Goal: Task Accomplishment & Management: Use online tool/utility

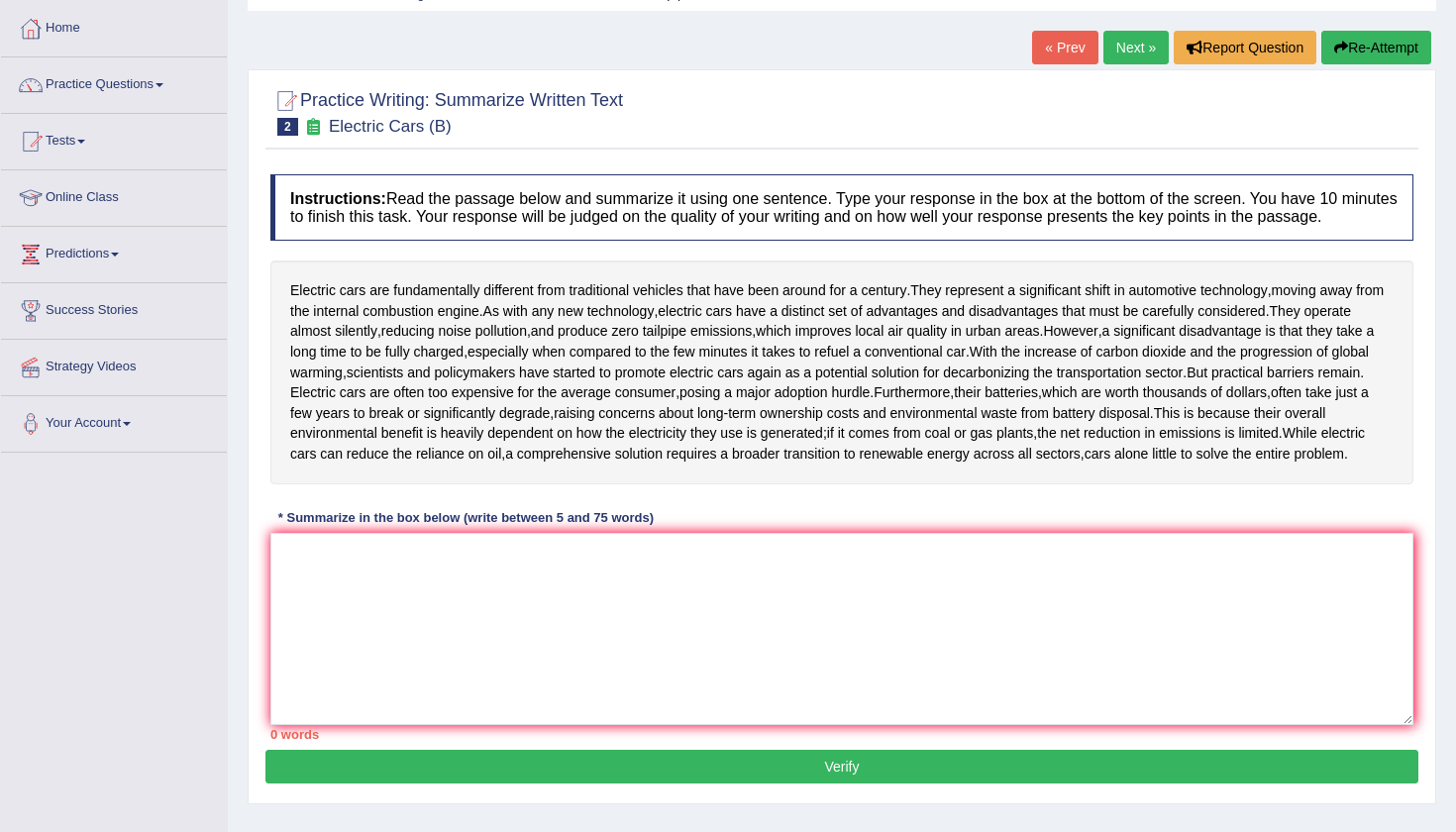
scroll to position [102, 0]
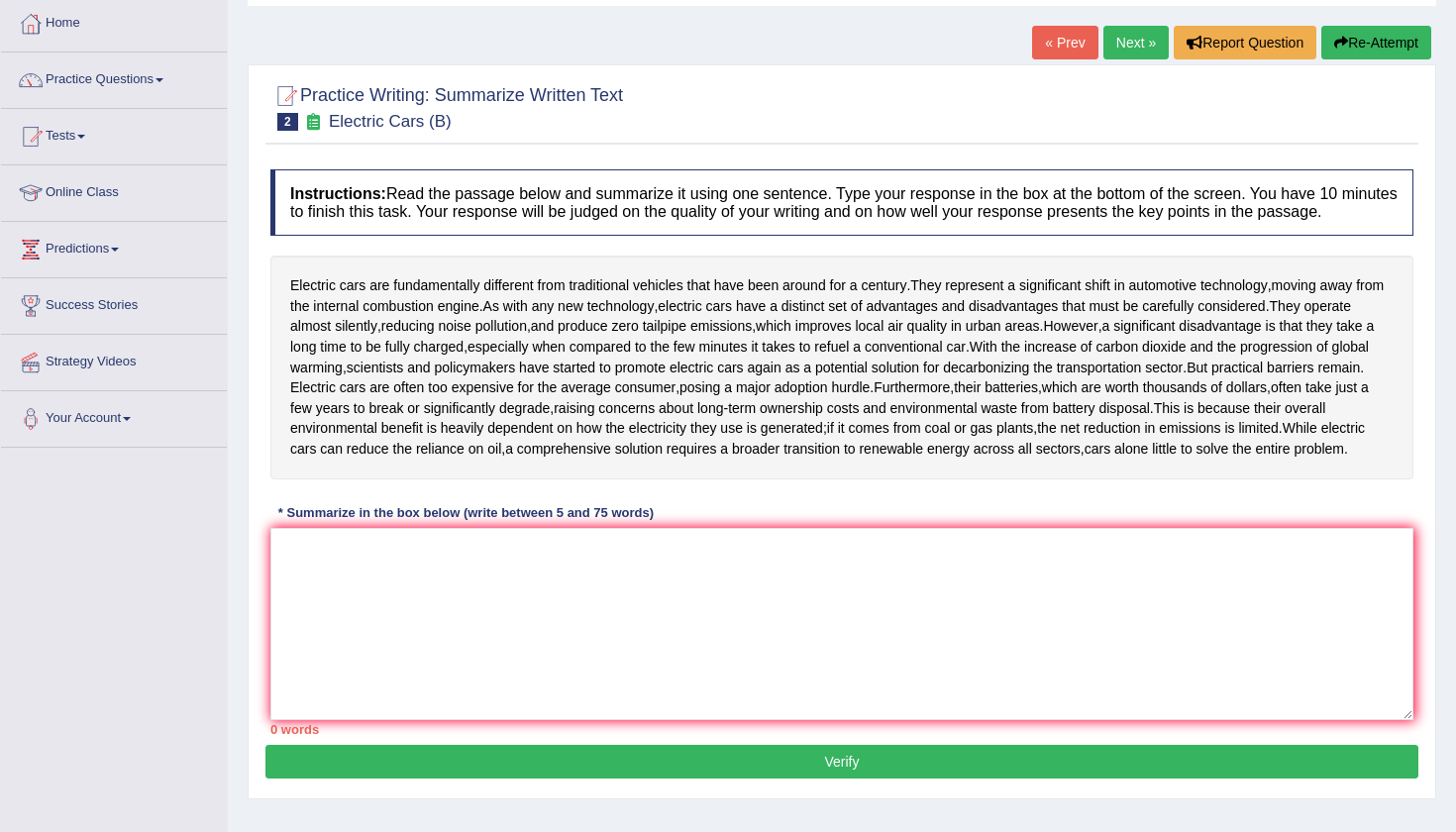
click at [405, 515] on div "Instructions: Read the passage below and summarize it using one sentence. Type …" at bounding box center [842, 452] width 1152 height 585
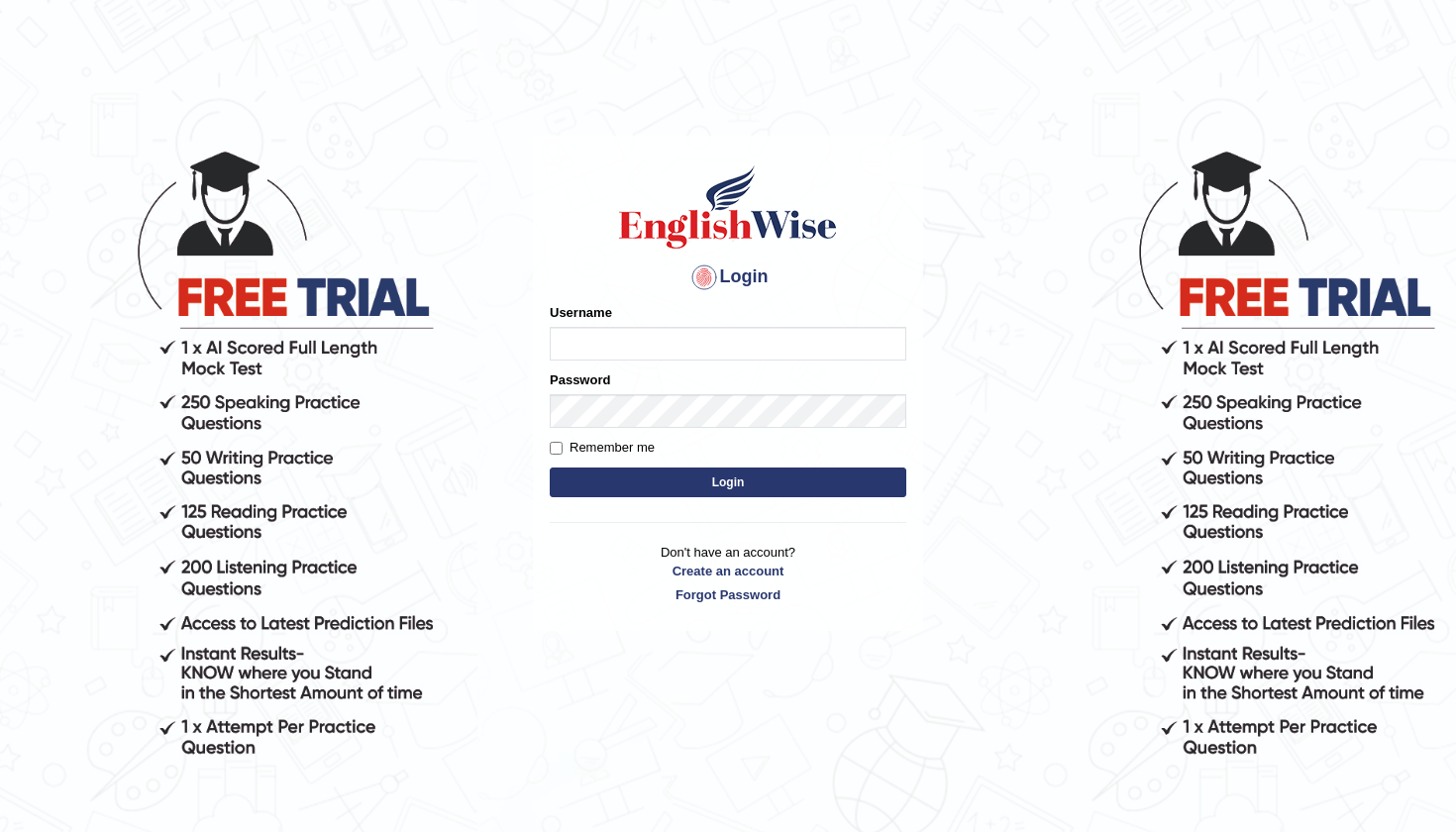
click at [410, 225] on body "Login Please fix the following errors: Username Password Remember me Login Don'…" at bounding box center [728, 488] width 1456 height 832
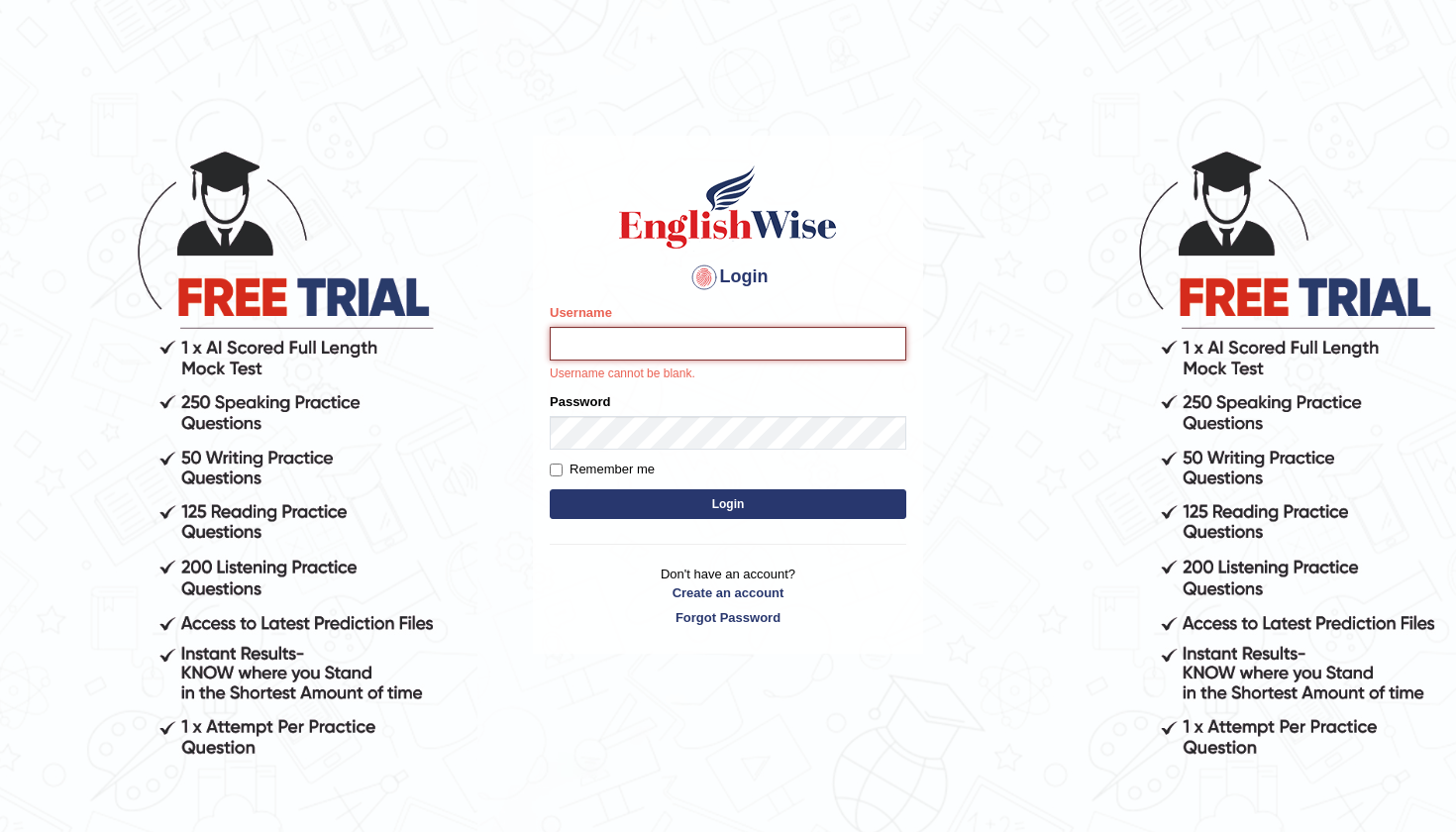
click at [605, 340] on input "Username" at bounding box center [727, 344] width 357 height 34
type input "diksha_pte"
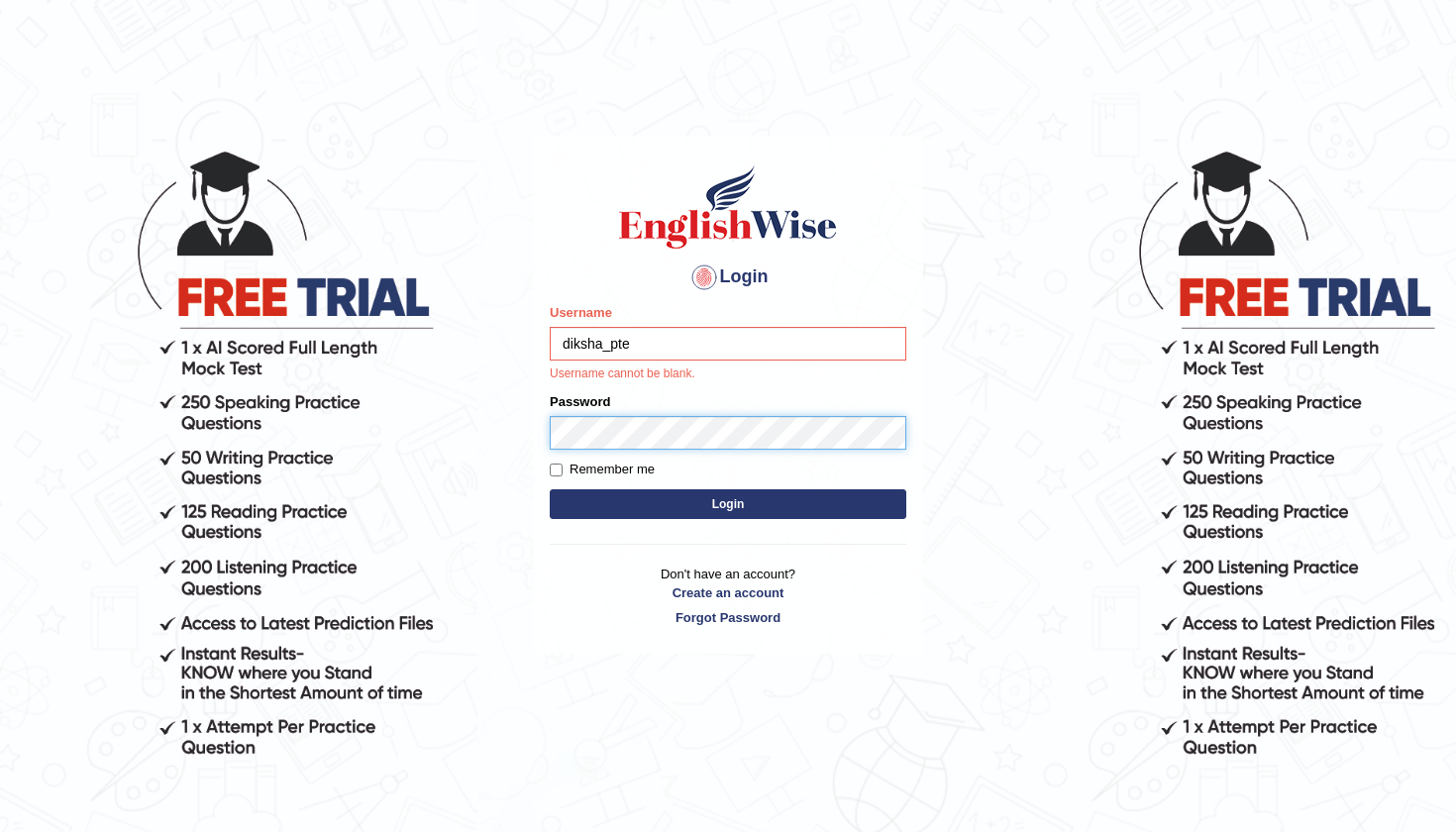
click at [728, 503] on button "Login" at bounding box center [727, 504] width 357 height 30
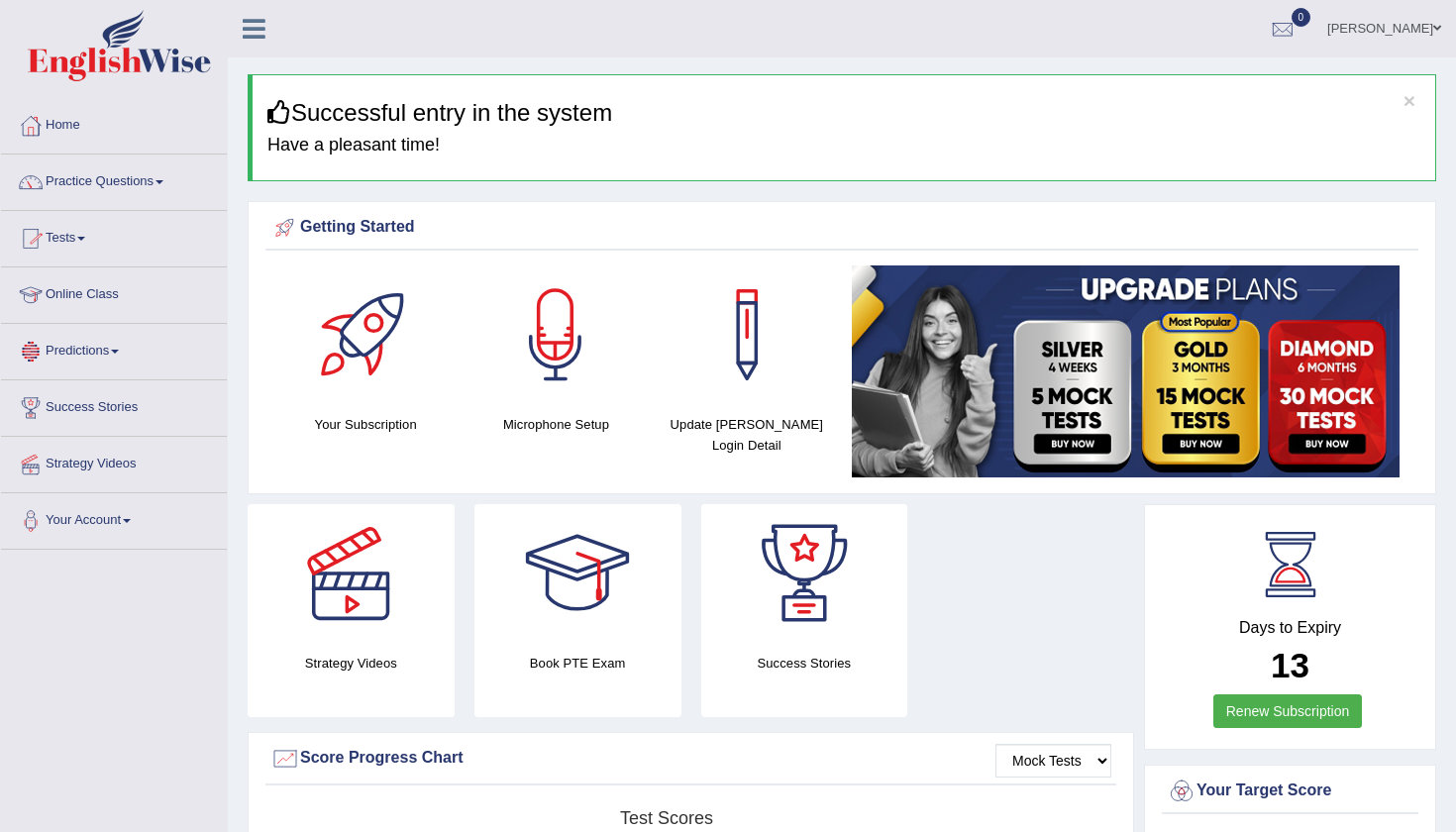
click at [103, 347] on link "Predictions" at bounding box center [114, 349] width 226 height 50
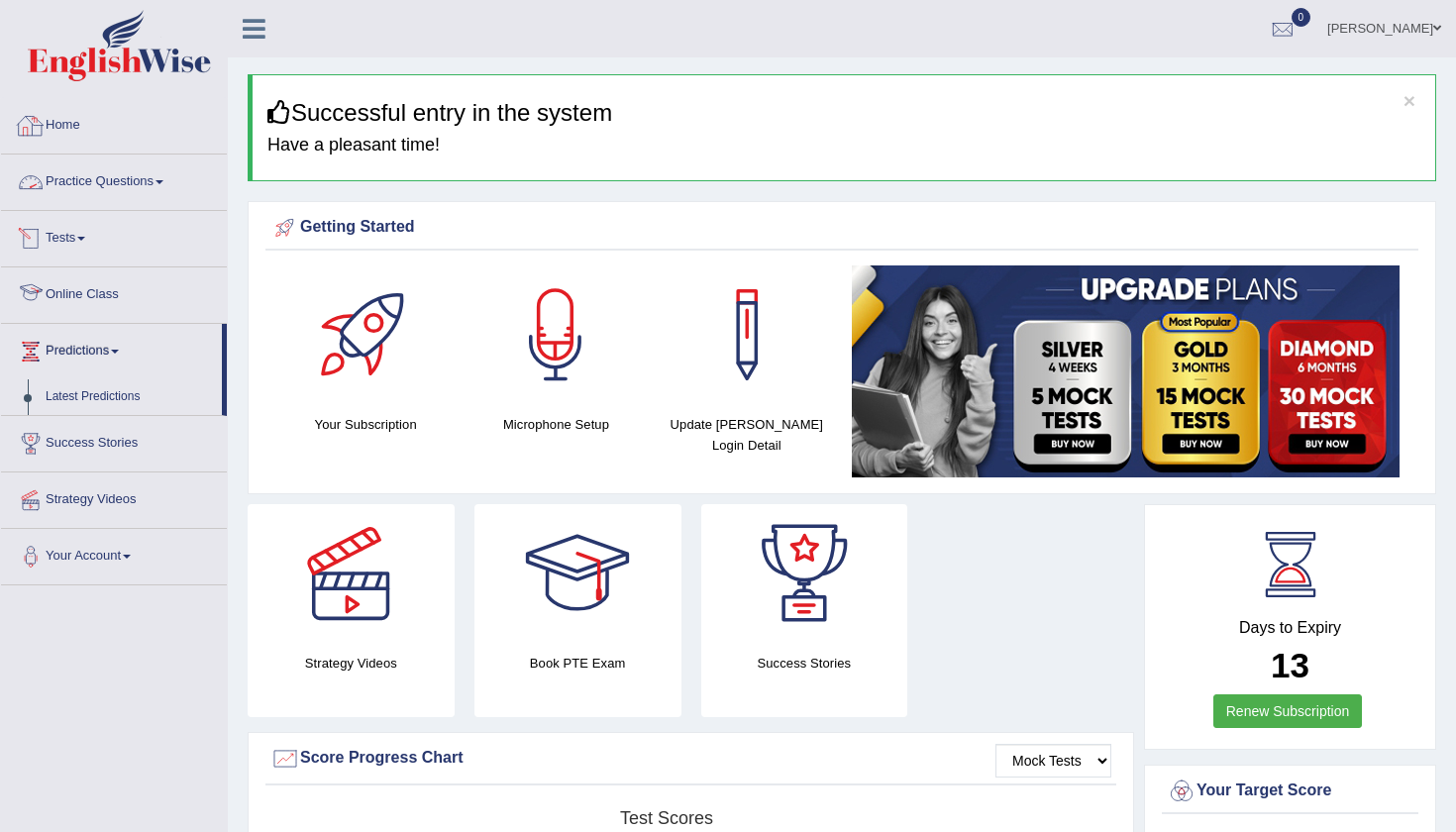
click at [115, 181] on link "Practice Questions" at bounding box center [114, 180] width 226 height 50
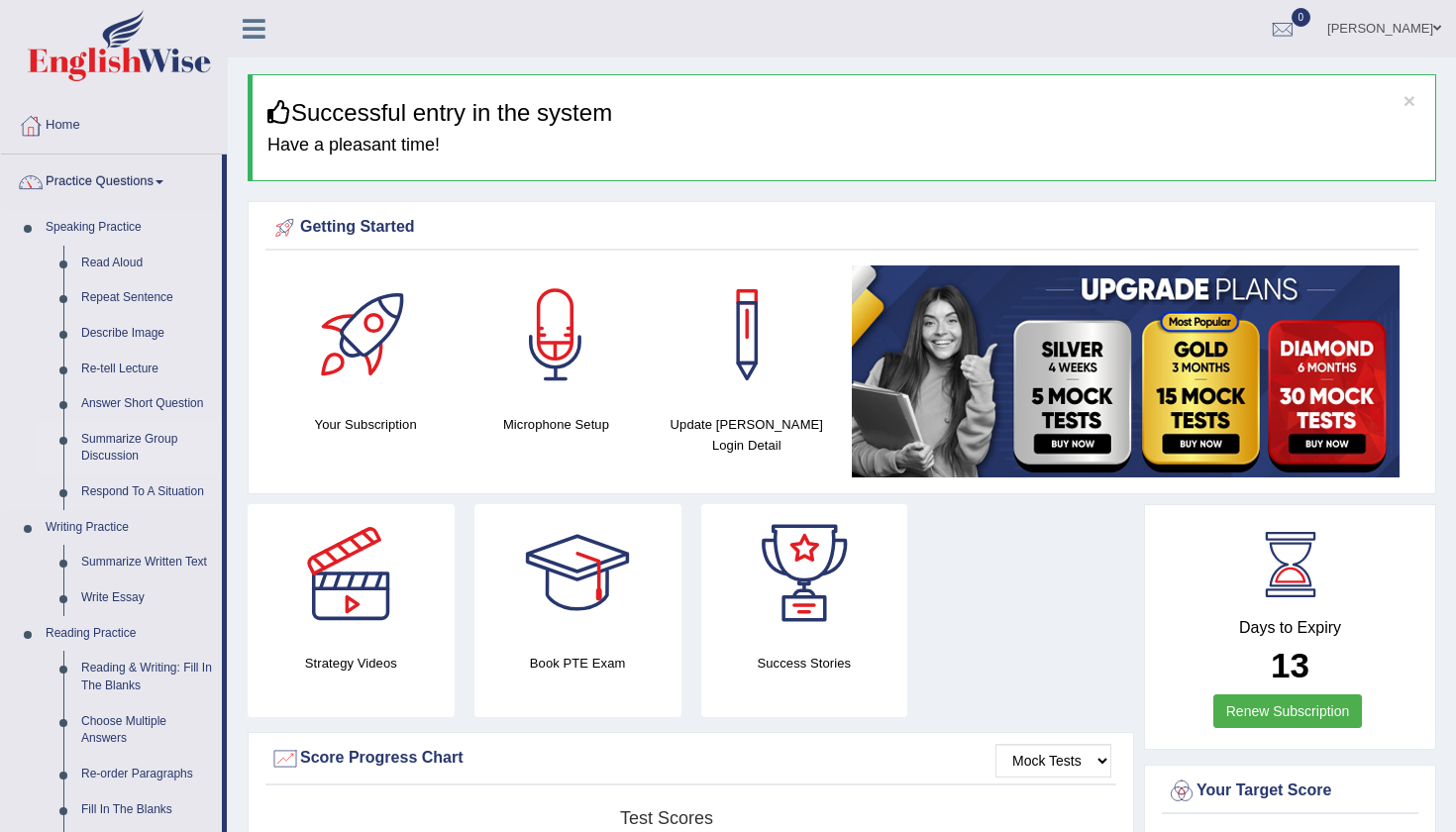
scroll to position [39, 0]
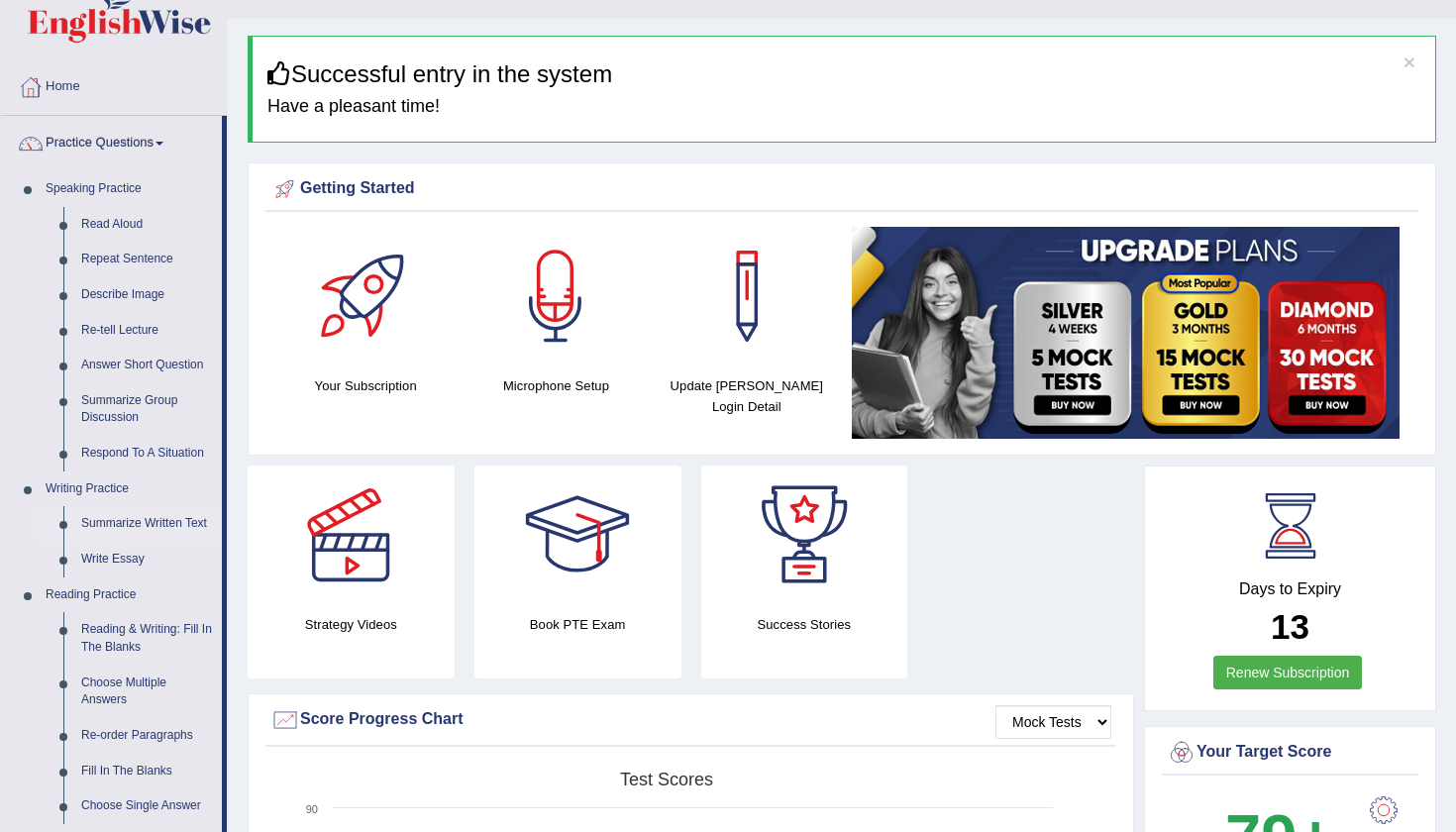
click at [114, 521] on link "Summarize Written Text" at bounding box center [147, 524] width 150 height 36
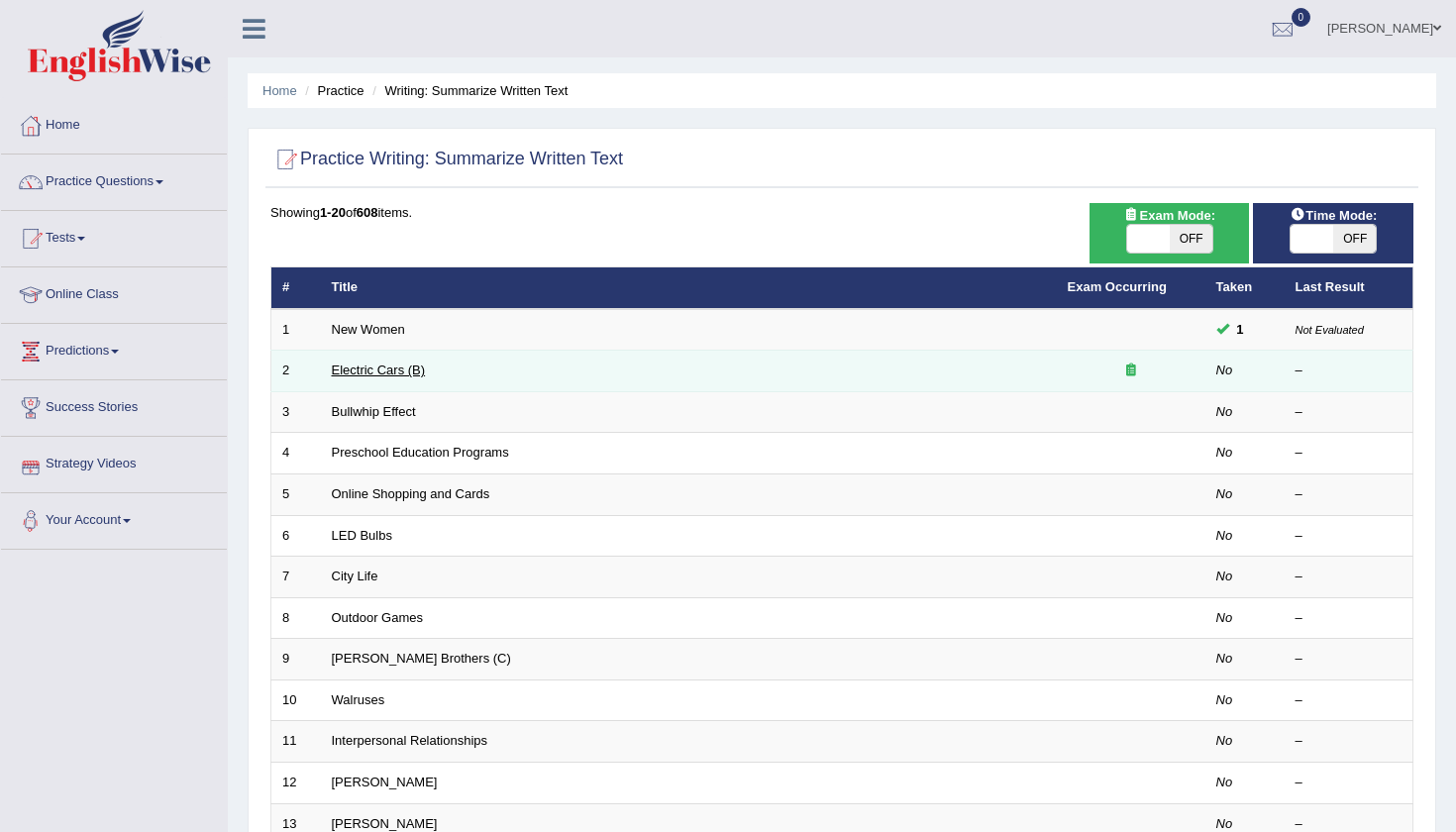
click at [390, 372] on link "Electric Cars (B)" at bounding box center [378, 370] width 94 height 15
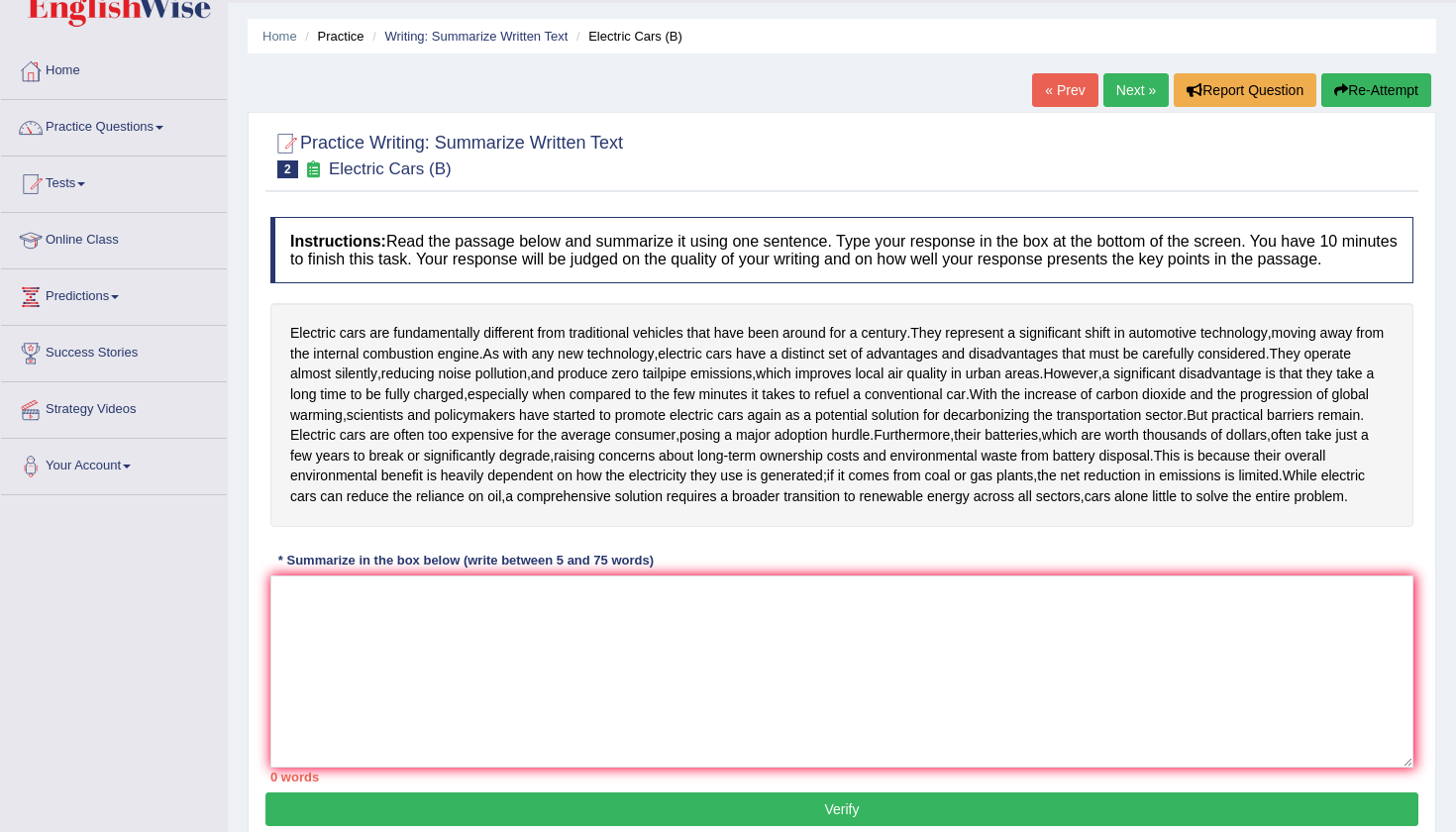
scroll to position [91, 0]
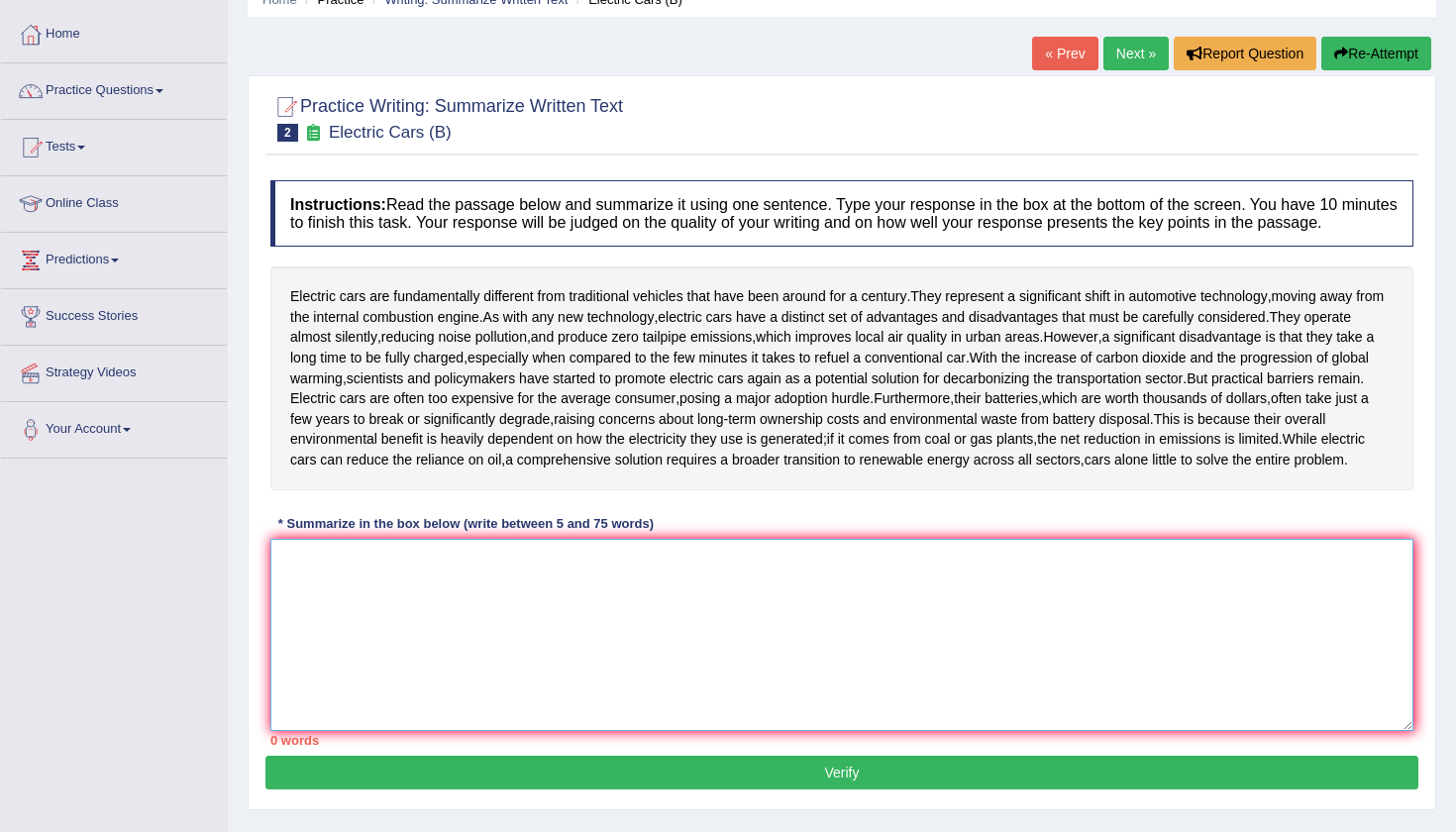
click at [326, 588] on textarea at bounding box center [842, 634] width 1142 height 192
type textarea "t"
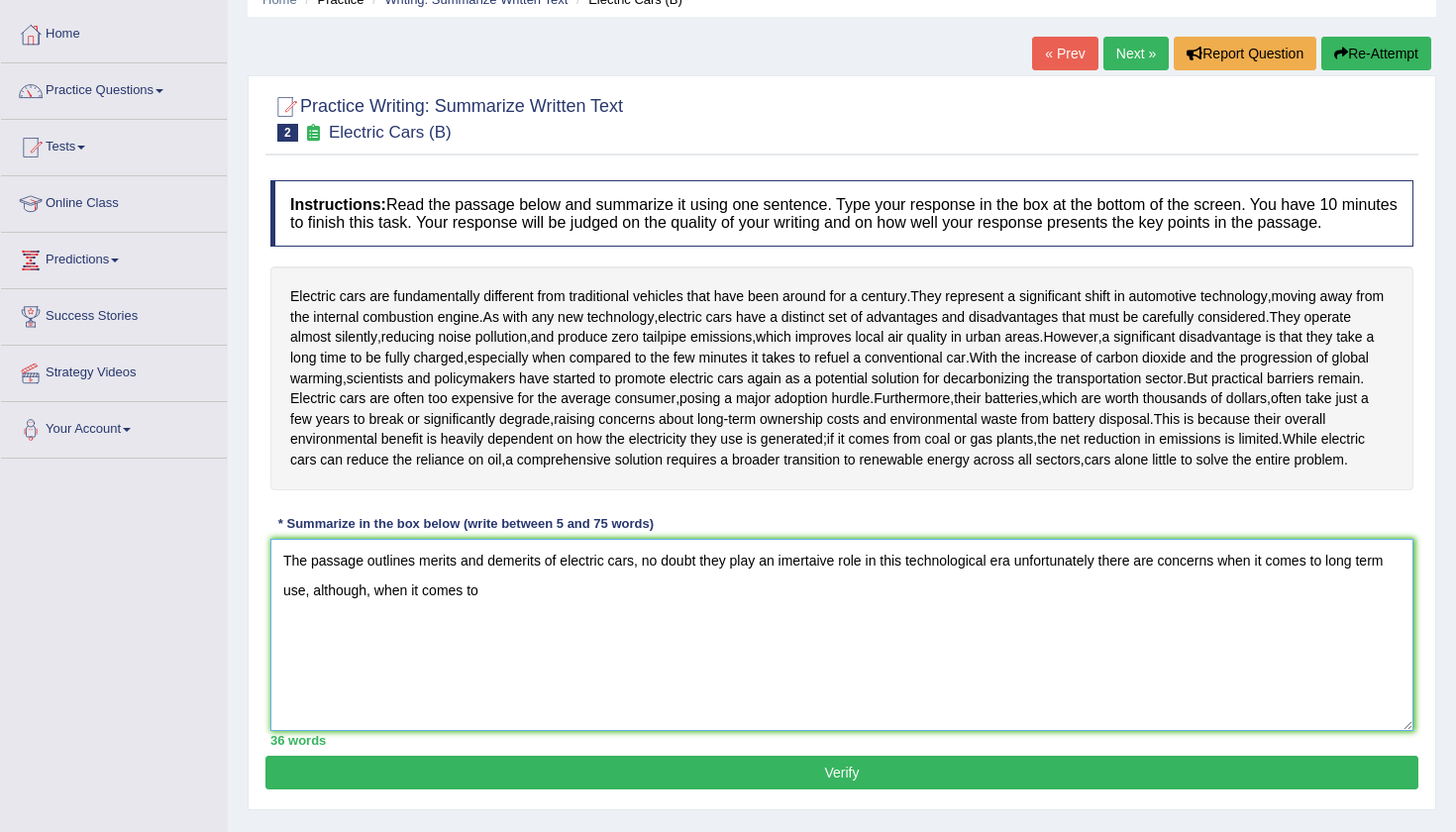
click at [510, 616] on textarea "The passage outlines merits and demerits of electric cars, no doubt they play a…" at bounding box center [842, 634] width 1142 height 192
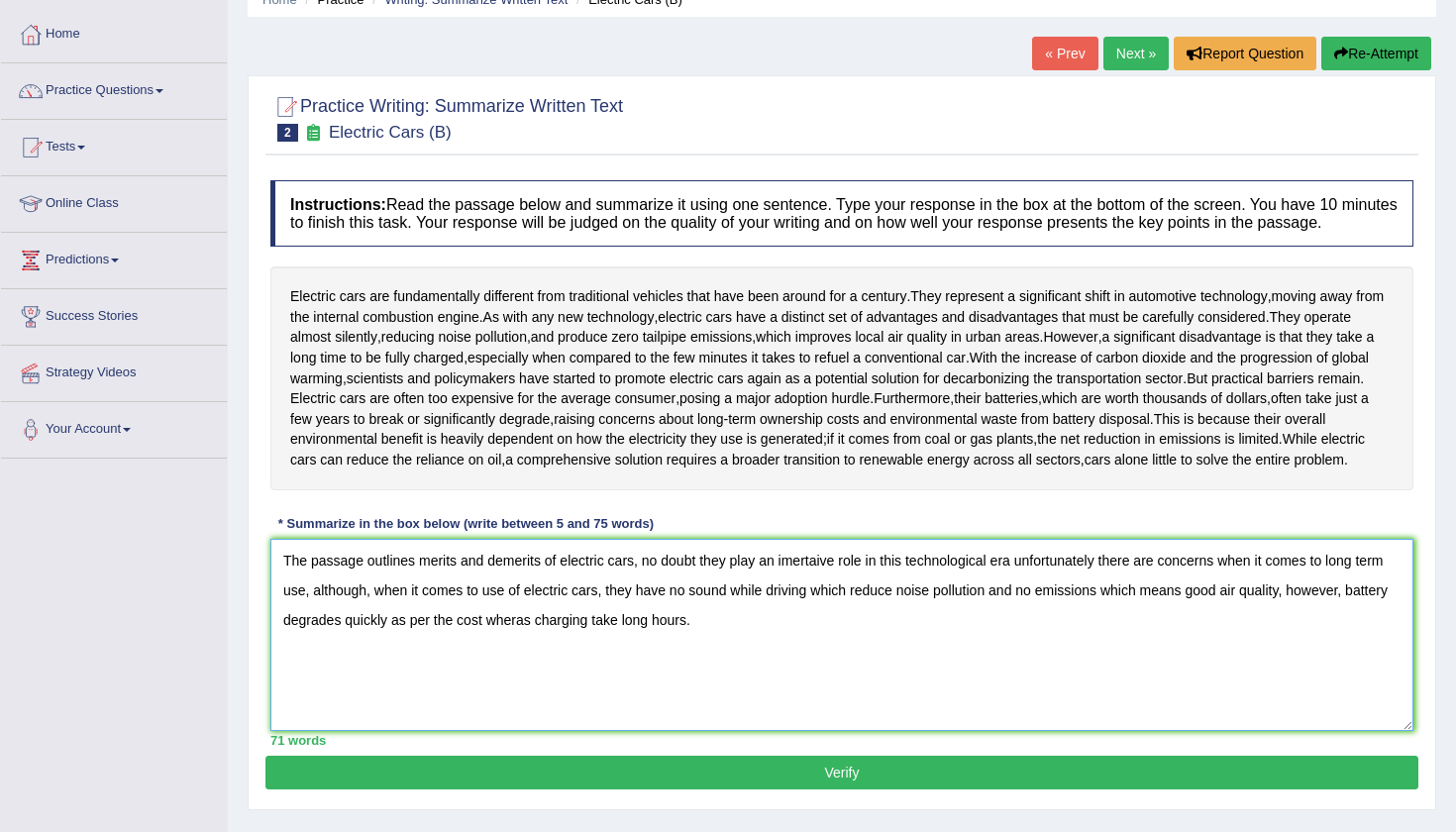
type textarea "The passage outlines merits and demerits of electric cars, no doubt they play a…"
click at [592, 789] on button "Verify" at bounding box center [842, 773] width 1152 height 34
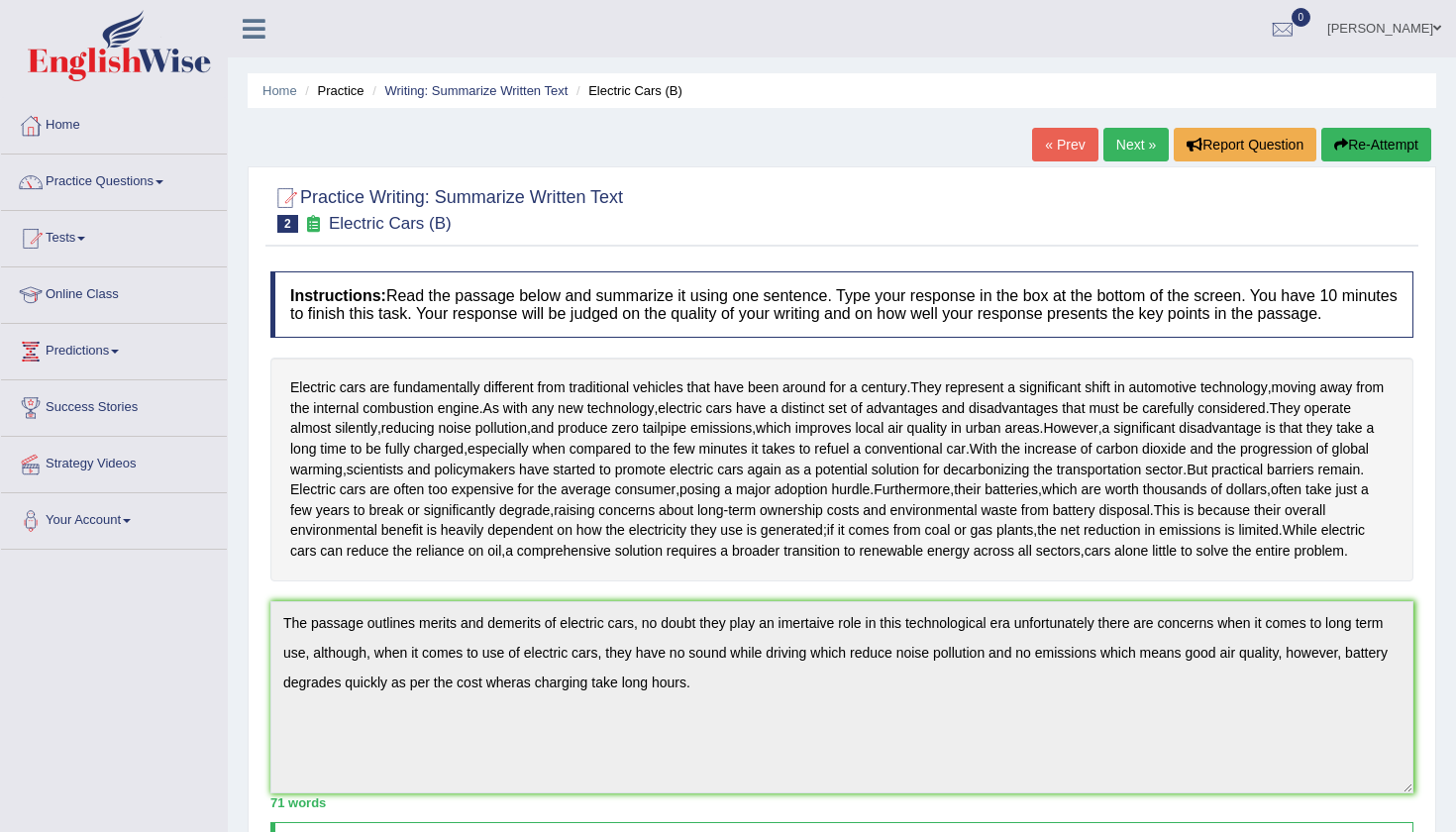
scroll to position [0, 0]
click at [1139, 145] on link "Next »" at bounding box center [1135, 145] width 65 height 34
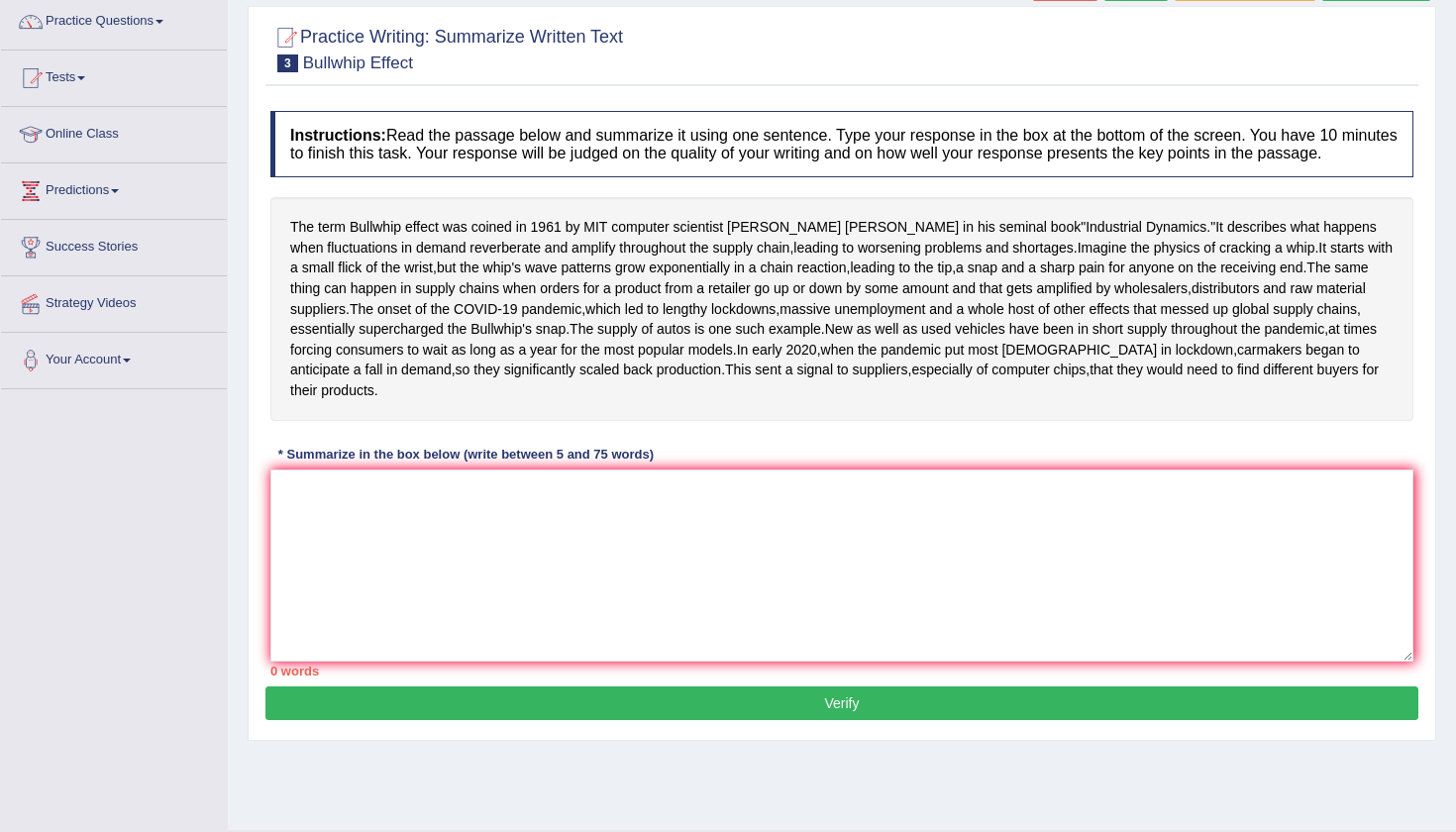
scroll to position [161, 0]
click at [801, 419] on div "The term Bullwhip effect was coined in 1961 by MIT computer scientist Jay Forre…" at bounding box center [842, 308] width 1142 height 223
drag, startPoint x: 736, startPoint y: 203, endPoint x: 736, endPoint y: 226, distance: 23.0
click at [736, 216] on div "Instructions: Read the passage below and summarize it using one sentence. Type …" at bounding box center [842, 394] width 1152 height 585
drag, startPoint x: 736, startPoint y: 226, endPoint x: 720, endPoint y: 280, distance: 56.3
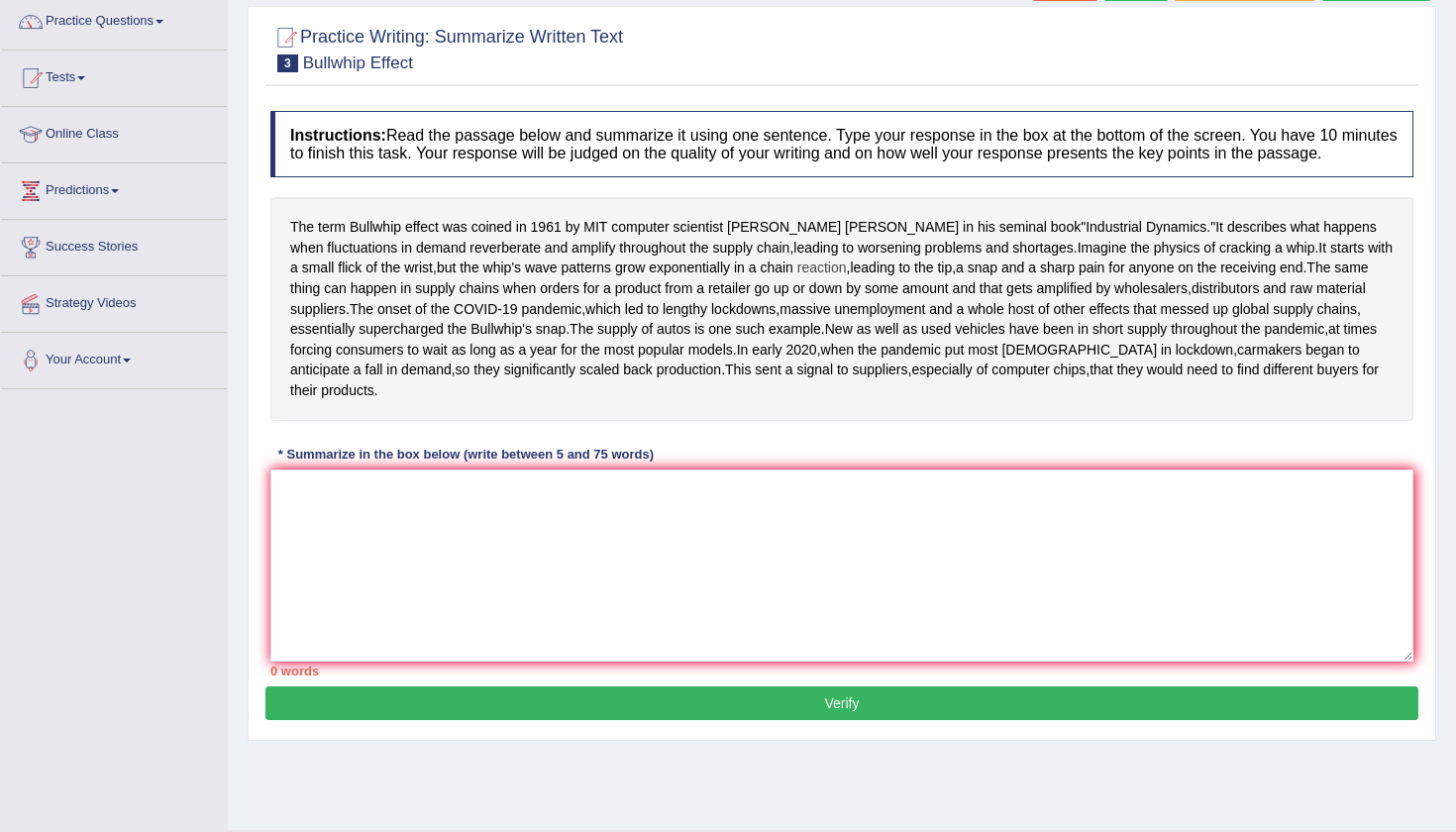
click at [725, 292] on div "The term Bullwhip effect was coined in 1961 by MIT computer scientist Jay Forre…" at bounding box center [842, 308] width 1142 height 223
drag, startPoint x: 739, startPoint y: 291, endPoint x: 733, endPoint y: 327, distance: 36.5
click at [735, 331] on div "The term Bullwhip effect was coined in 1961 by MIT computer scientist Jay Forre…" at bounding box center [842, 308] width 1142 height 223
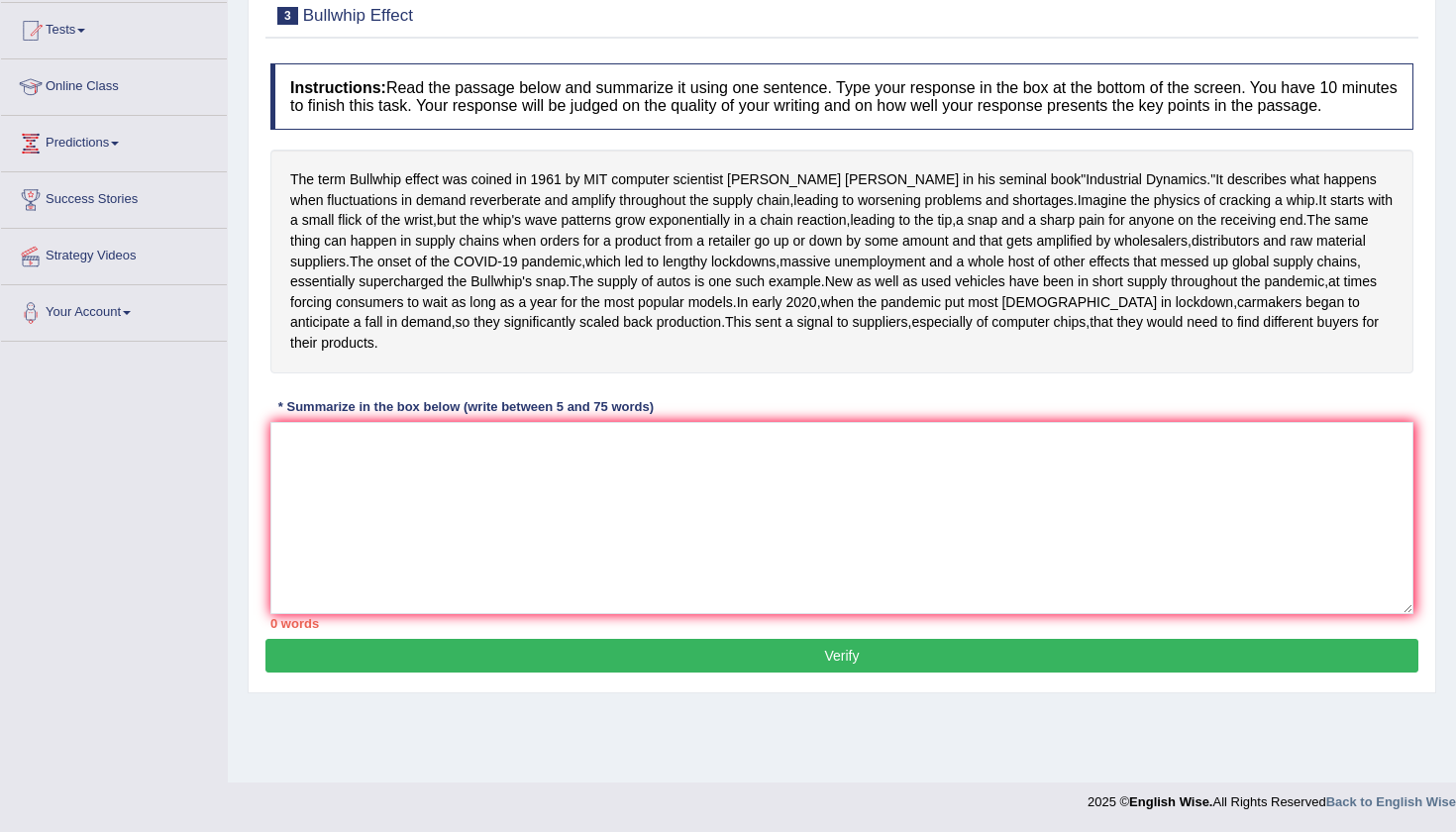
scroll to position [224, 0]
click at [600, 672] on button "Verify" at bounding box center [842, 656] width 1152 height 34
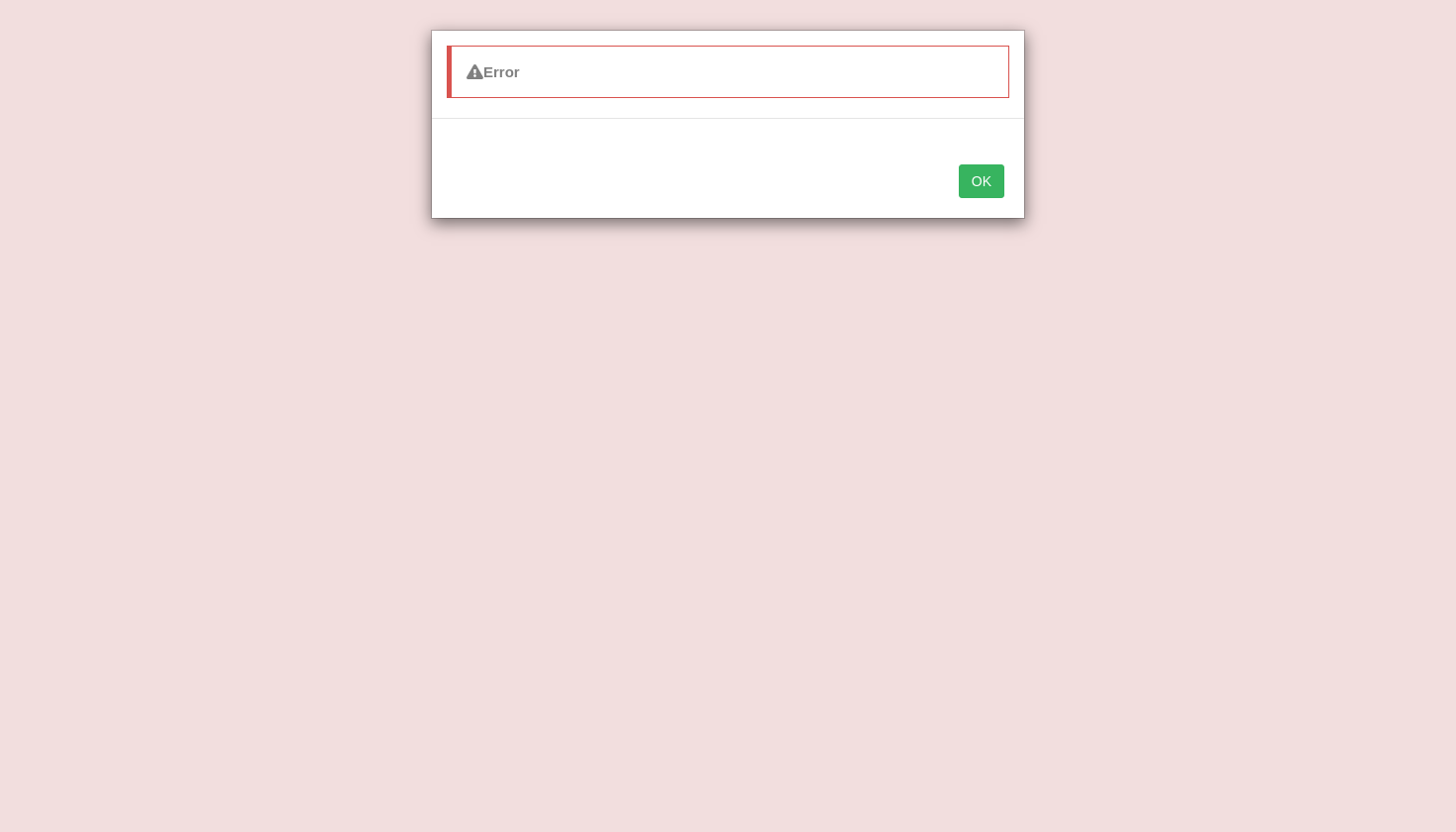
click at [969, 191] on button "OK" at bounding box center [982, 182] width 46 height 34
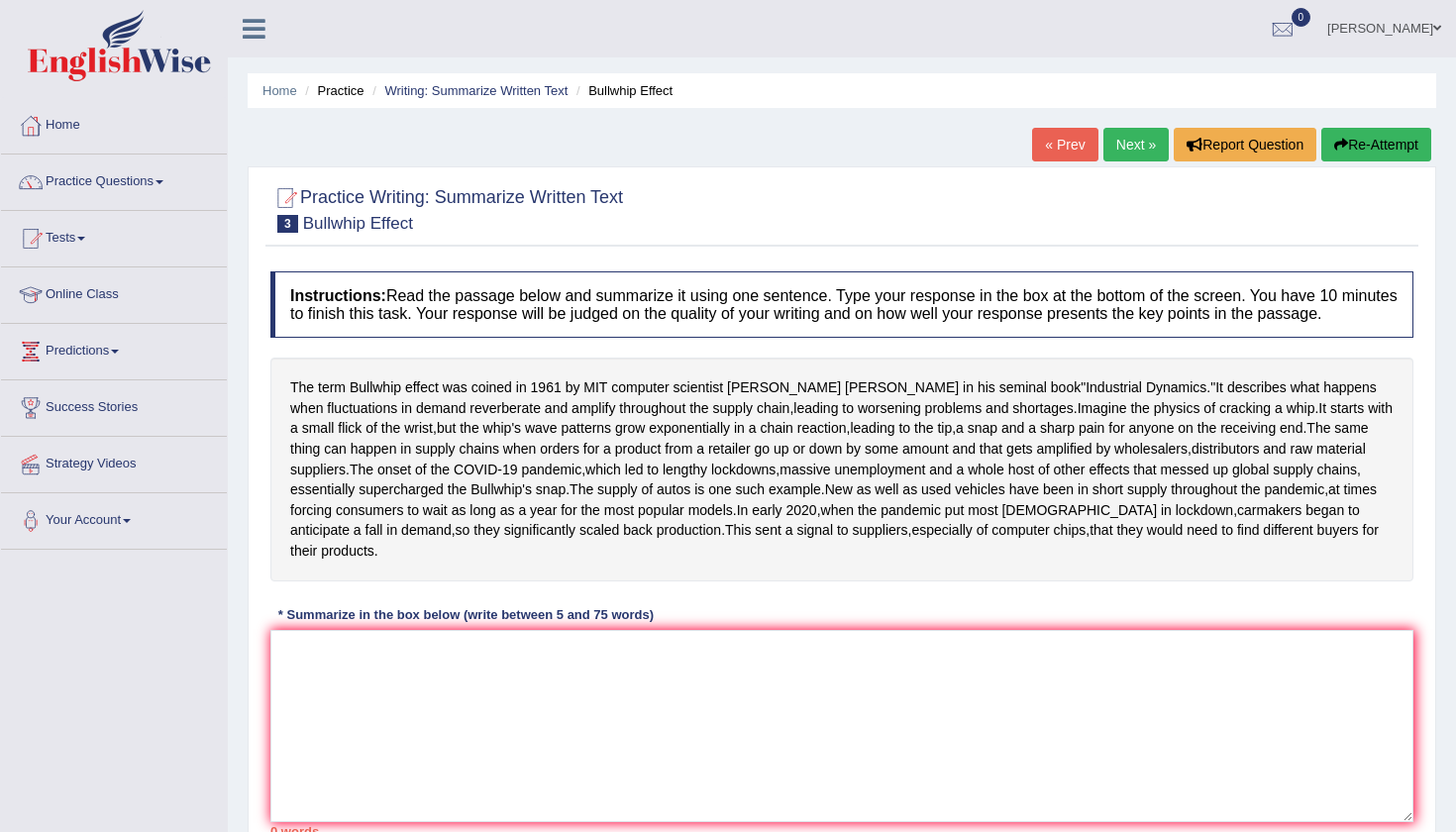
scroll to position [0, 0]
click at [1142, 150] on link "Next »" at bounding box center [1135, 145] width 65 height 34
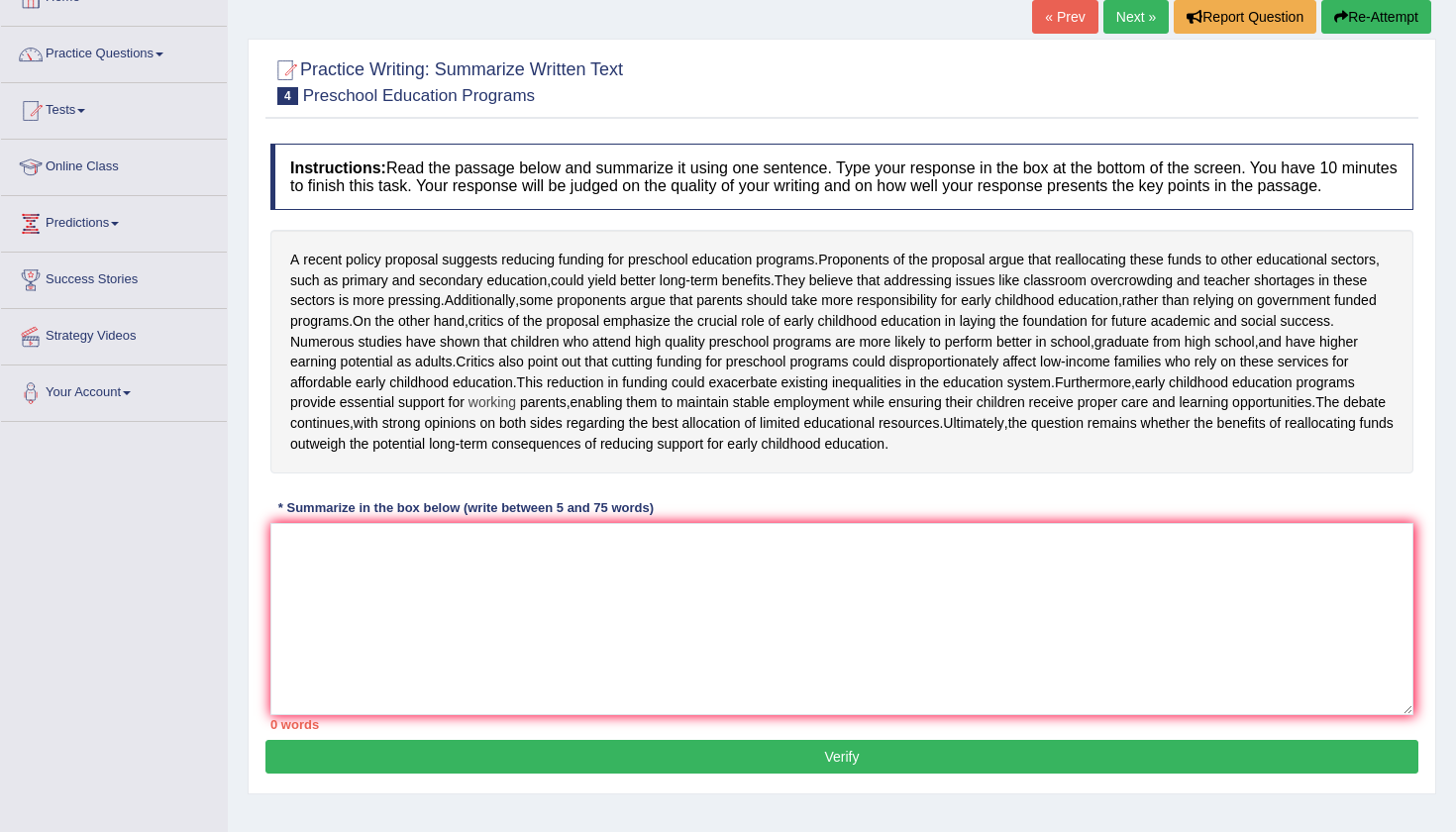
scroll to position [129, 0]
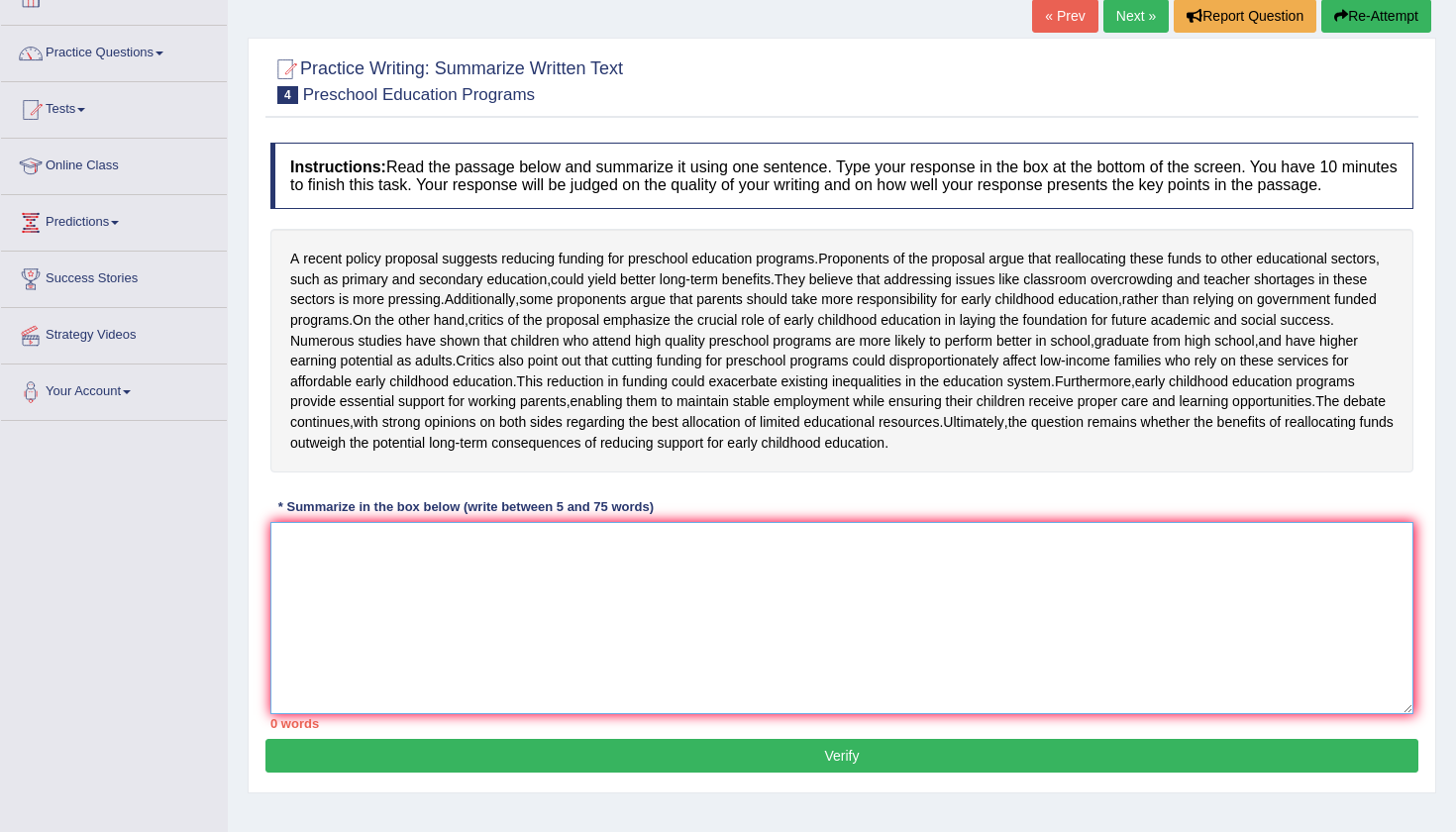
click at [457, 604] on textarea at bounding box center [842, 618] width 1142 height 192
type textarea "t"
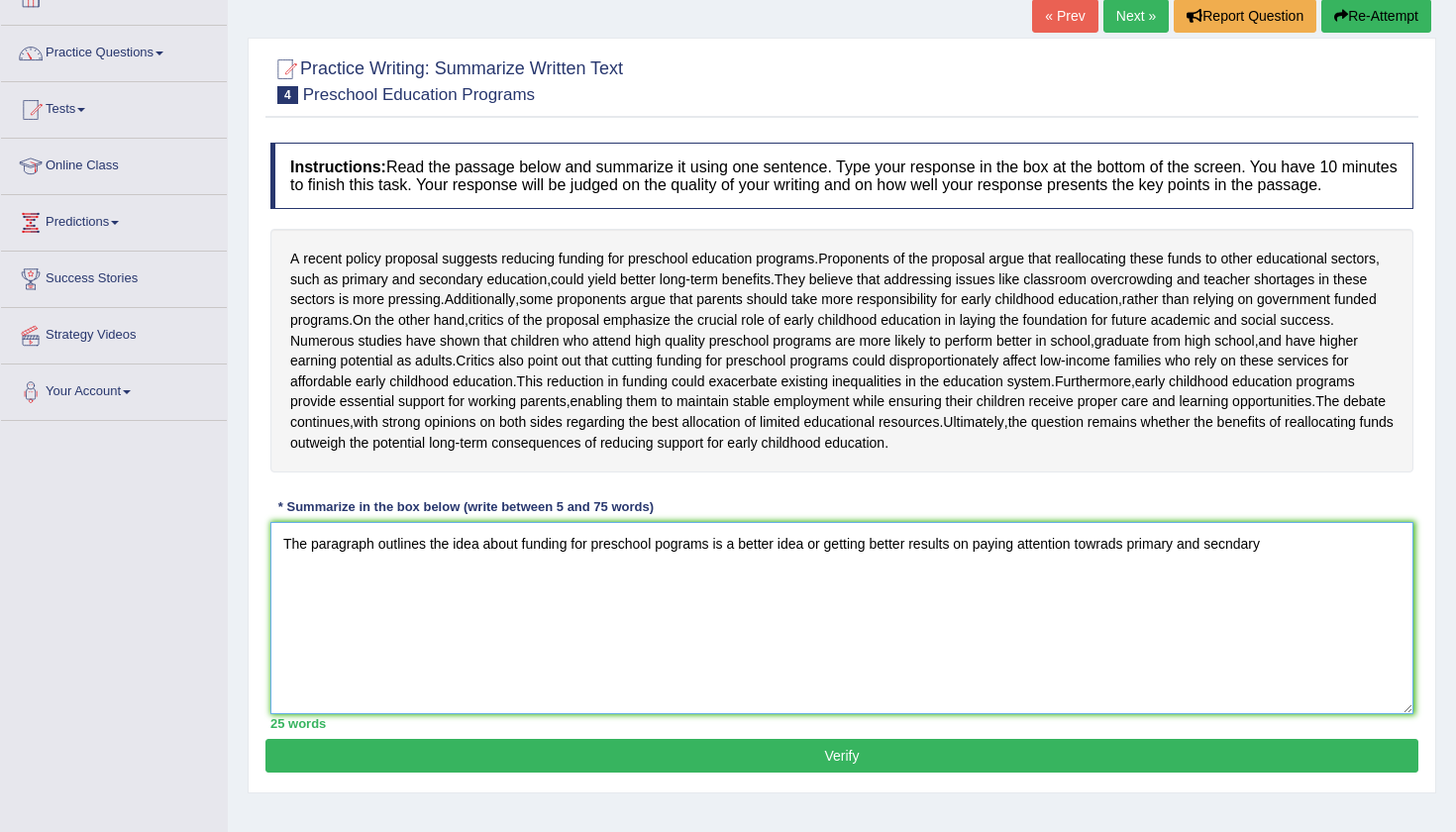
click at [899, 606] on textarea "The paragraph outlines the idea about funding for preschool pograms is a better…" at bounding box center [842, 618] width 1142 height 192
click at [1275, 610] on textarea "The paragraph outlines the idea about funding for preschool pograms is a better…" at bounding box center [842, 618] width 1142 height 192
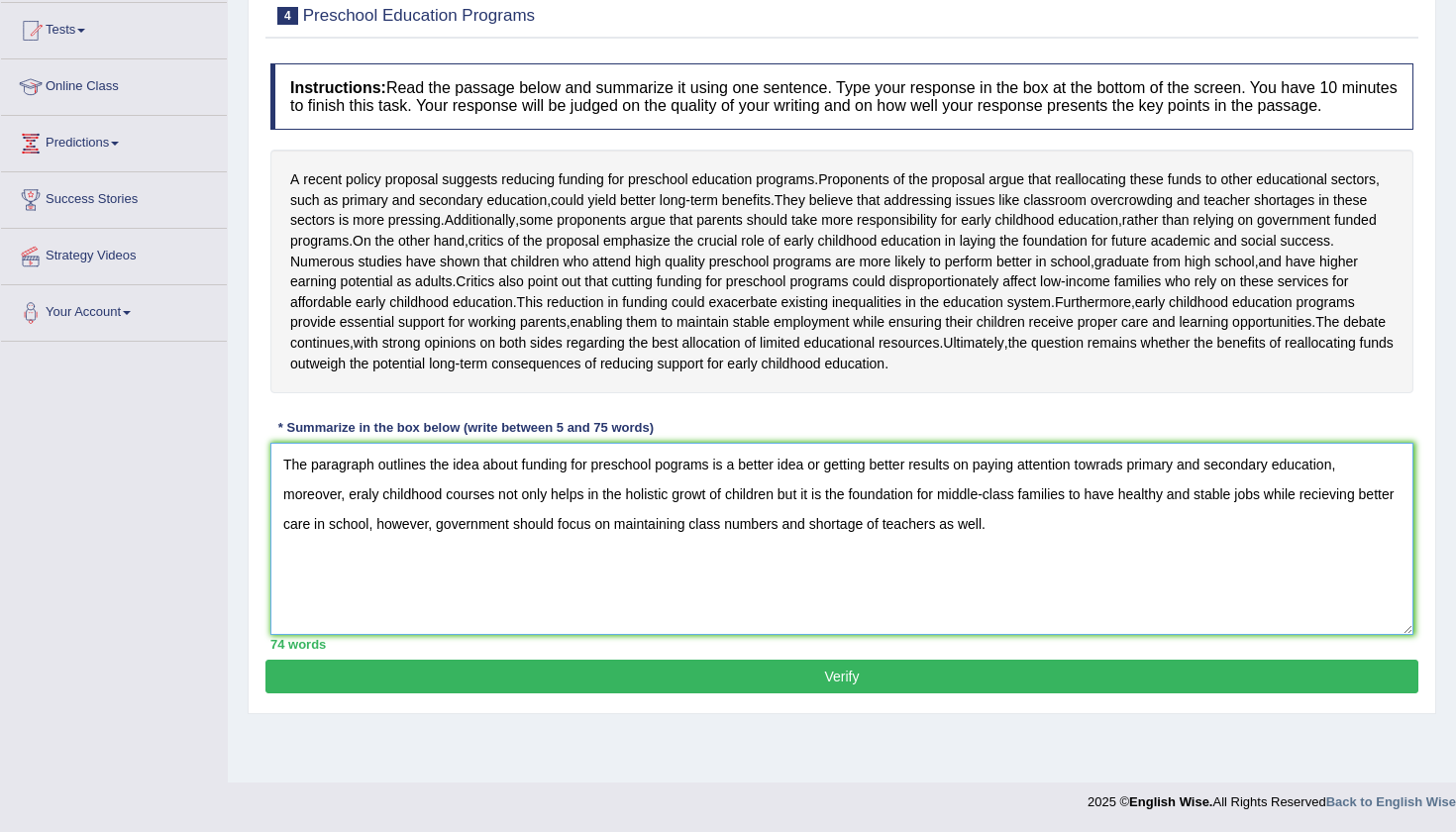
scroll to position [224, 0]
click at [364, 548] on textarea "The paragraph outlines the idea about funding for preschool pograms is a better…" at bounding box center [842, 538] width 1142 height 192
click at [365, 546] on textarea "The paragraph outlines the idea about funding for preschool pograms is a better…" at bounding box center [842, 538] width 1142 height 192
click at [355, 548] on textarea "The paragraph outlines the idea about funding for preschool pograms is a better…" at bounding box center [842, 538] width 1142 height 192
click at [711, 545] on textarea "The paragraph outlines the idea about funding for preschool pograms is a better…" at bounding box center [842, 538] width 1142 height 192
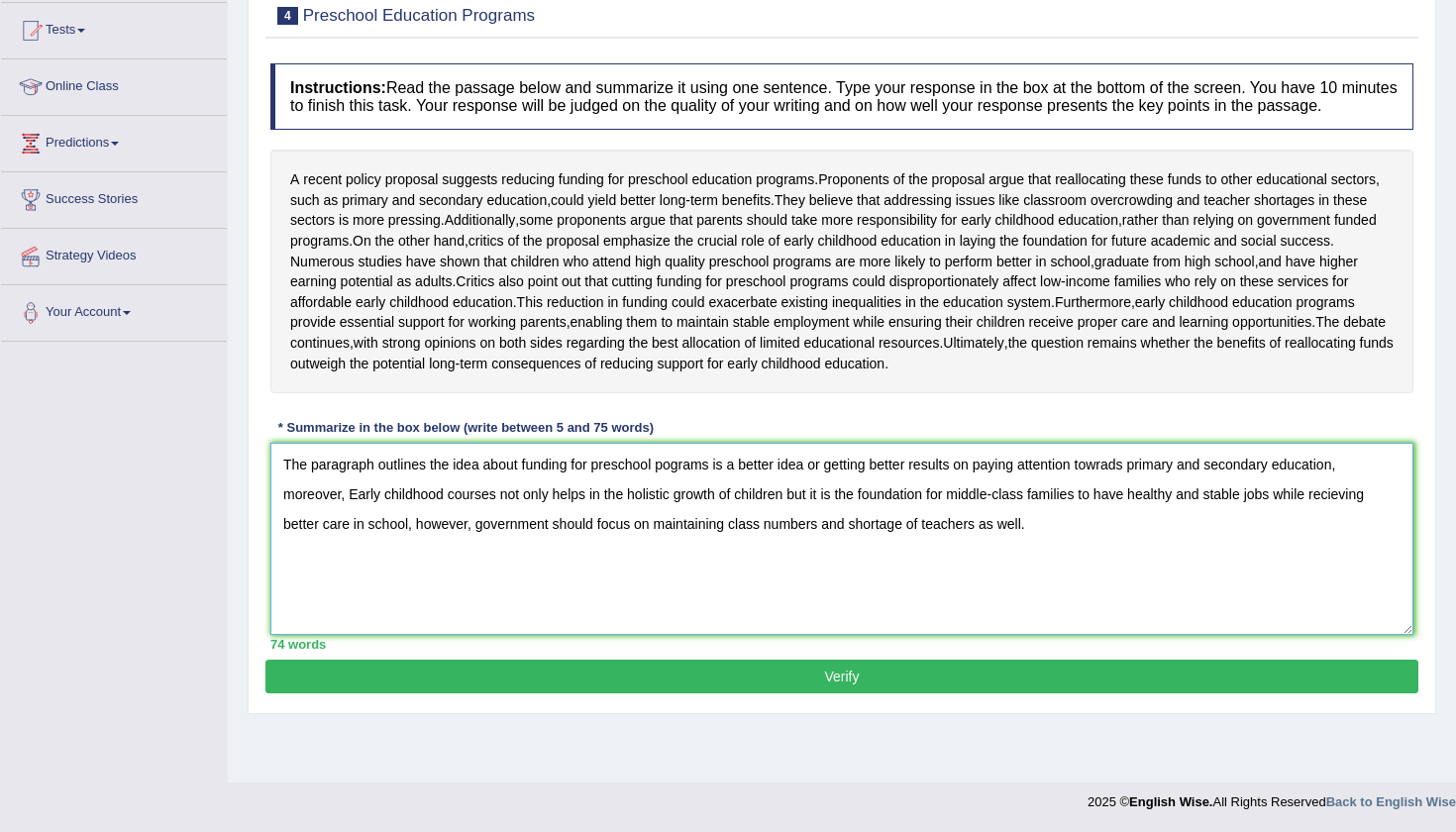
click at [766, 581] on textarea "The paragraph outlines the idea about funding for preschool pograms is a better…" at bounding box center [842, 538] width 1142 height 192
click at [846, 579] on textarea "The paragraph outlines the idea about funding for preschool pograms is a better…" at bounding box center [842, 538] width 1142 height 192
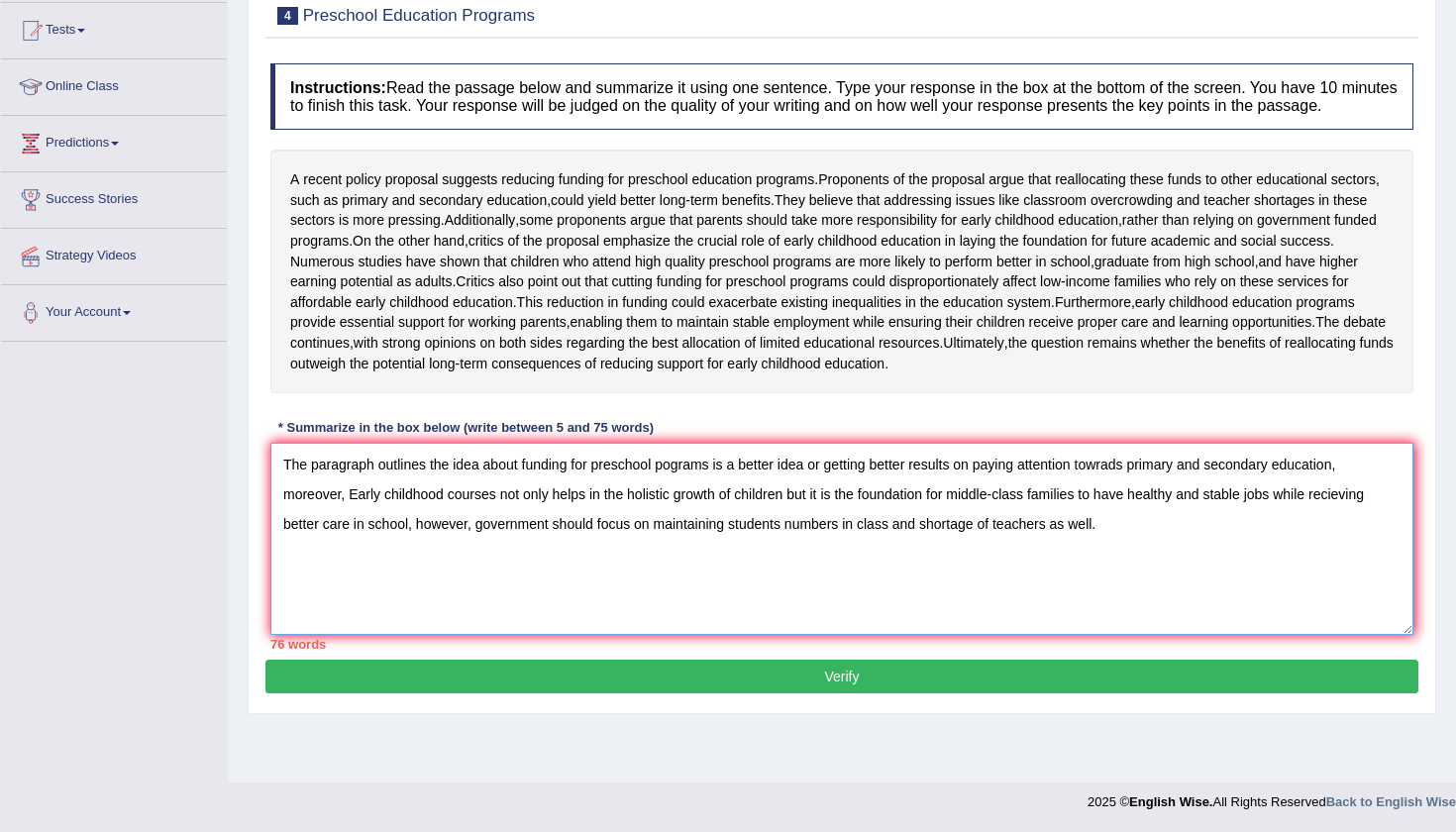
click at [789, 575] on textarea "The paragraph outlines the idea about funding for preschool pograms is a better…" at bounding box center [842, 538] width 1142 height 192
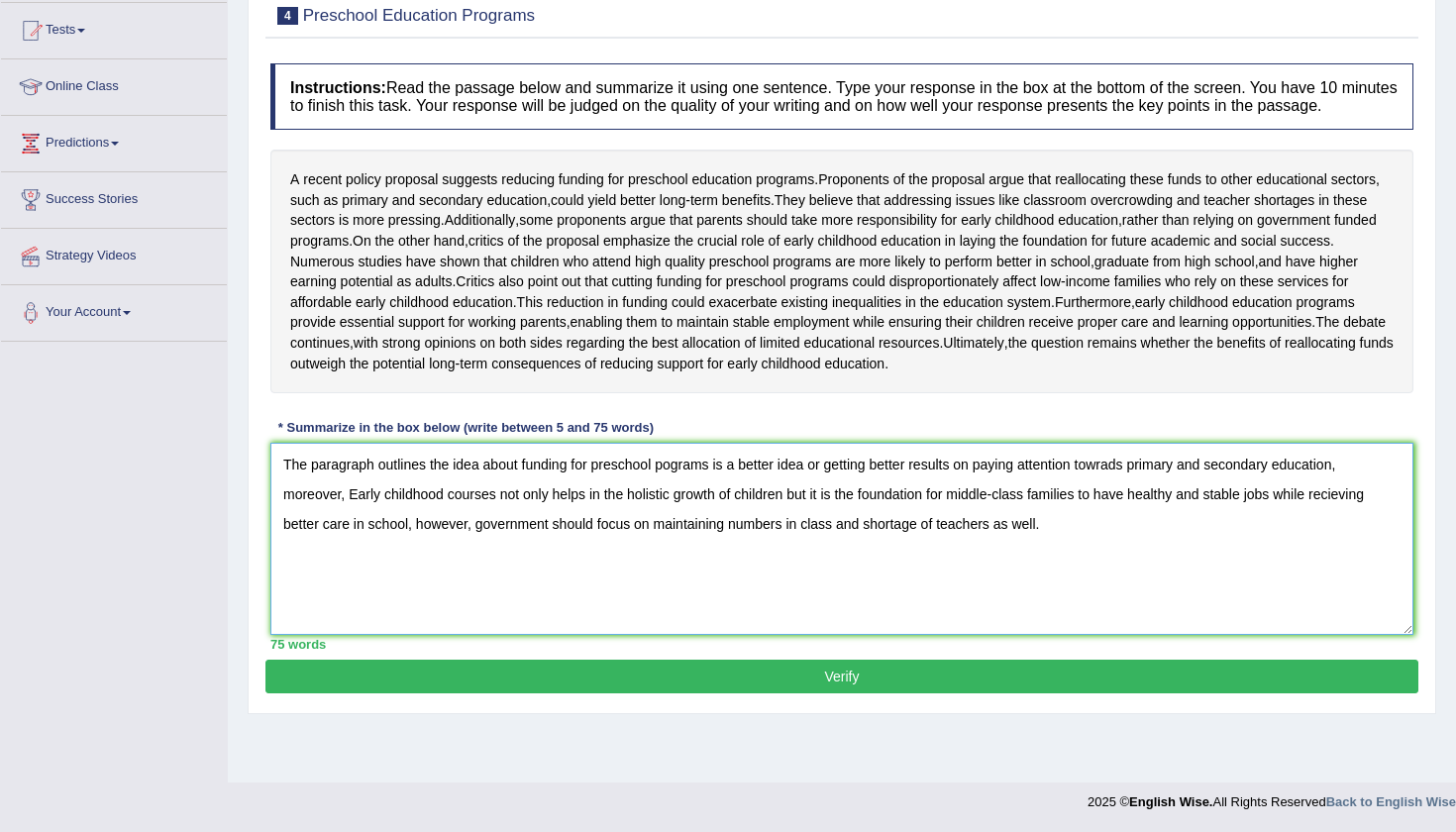
type textarea "The paragraph outlines the idea about funding for preschool pograms is a better…"
click at [834, 693] on button "Verify" at bounding box center [842, 676] width 1152 height 34
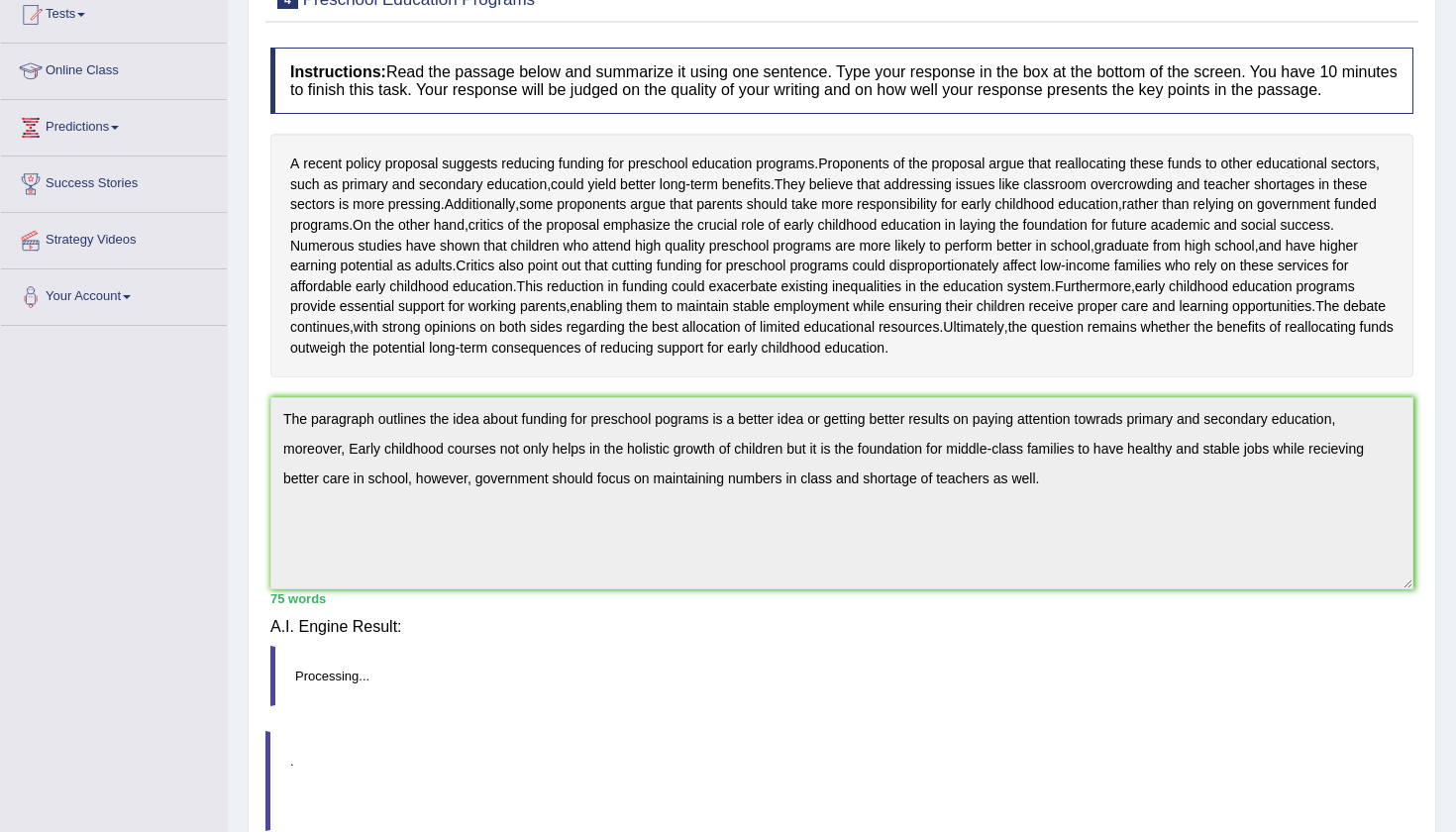
scroll to position [208, 0]
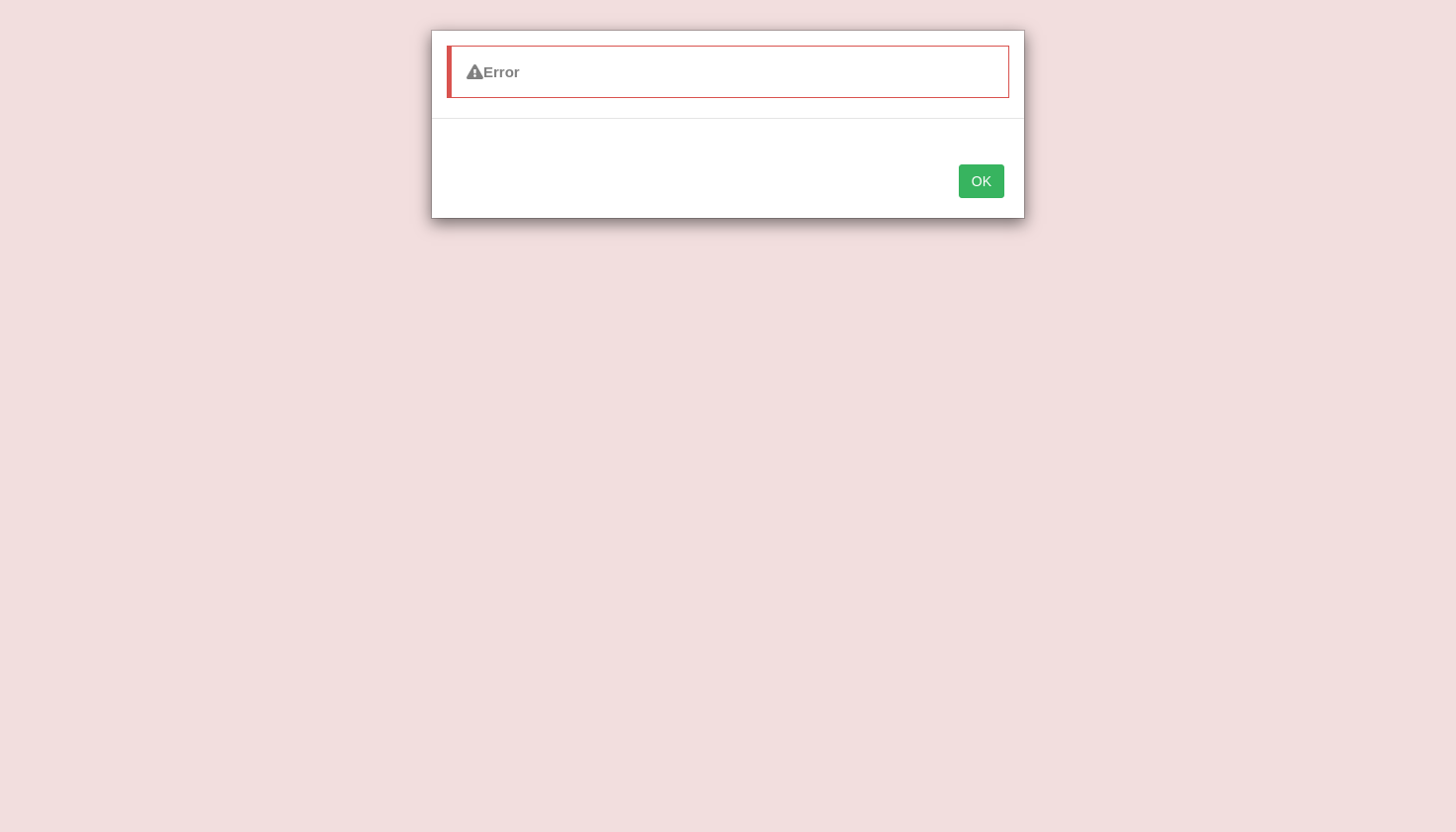
click at [992, 185] on button "OK" at bounding box center [982, 182] width 46 height 34
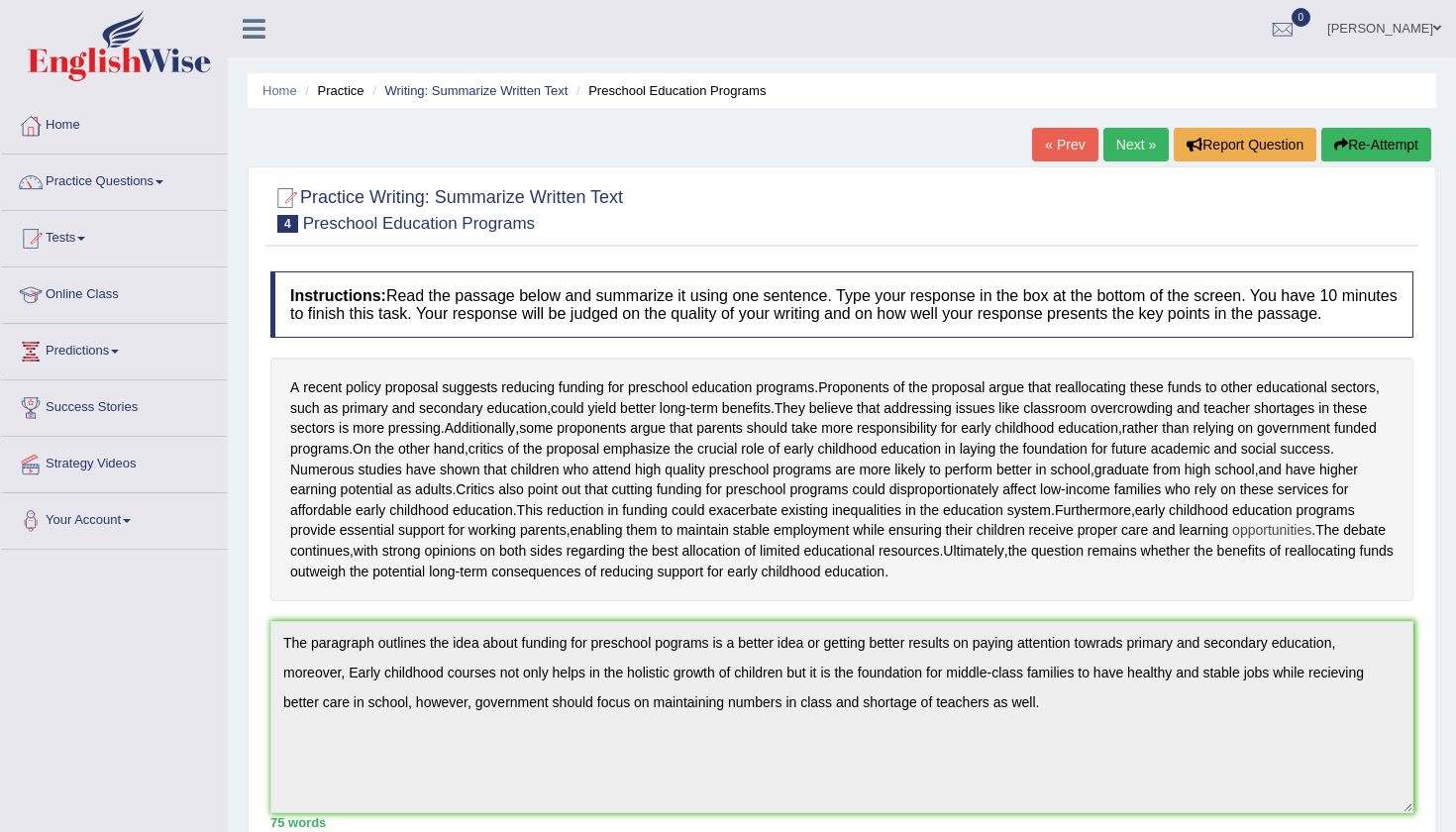
scroll to position [0, 0]
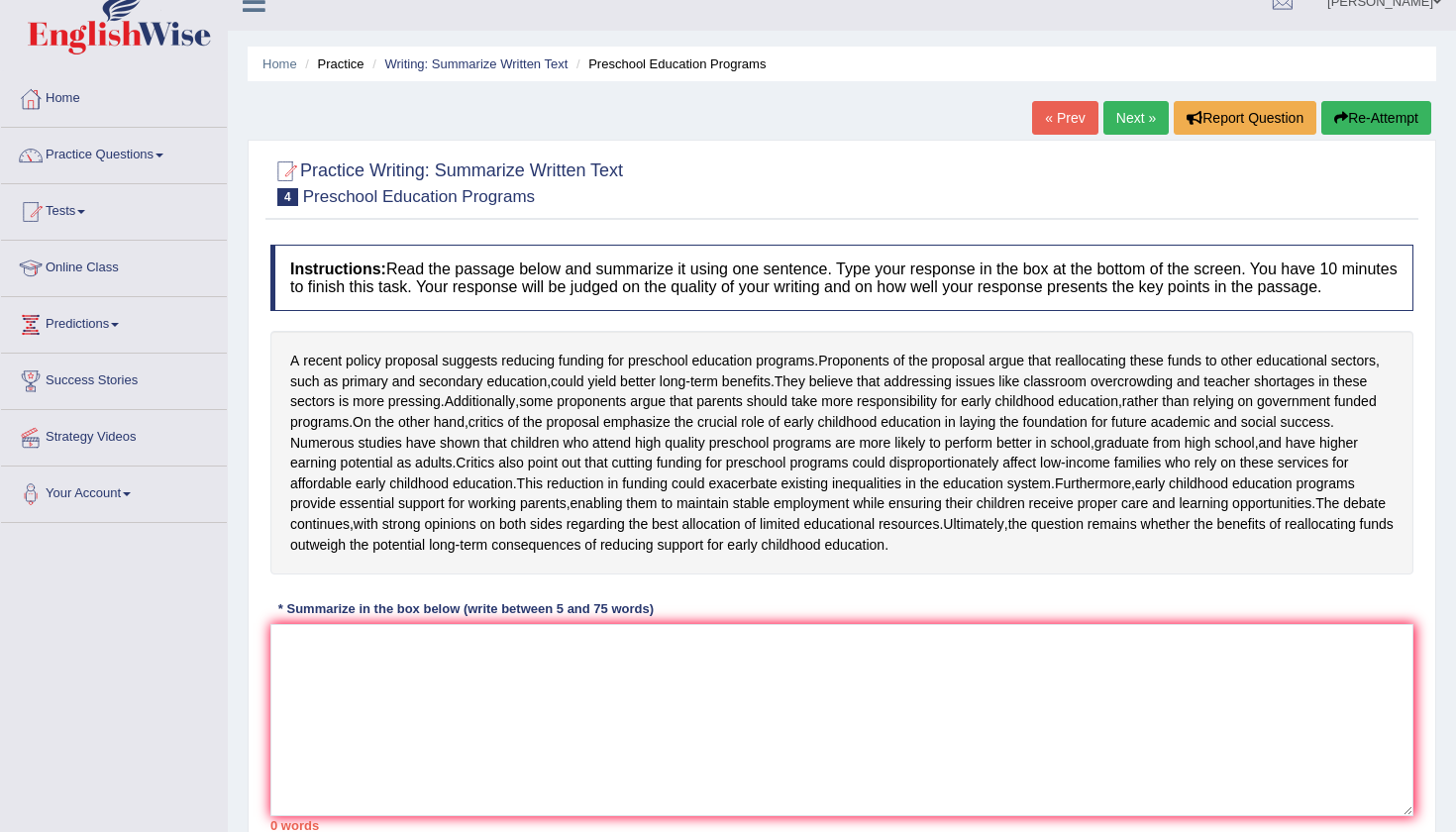
scroll to position [23, 0]
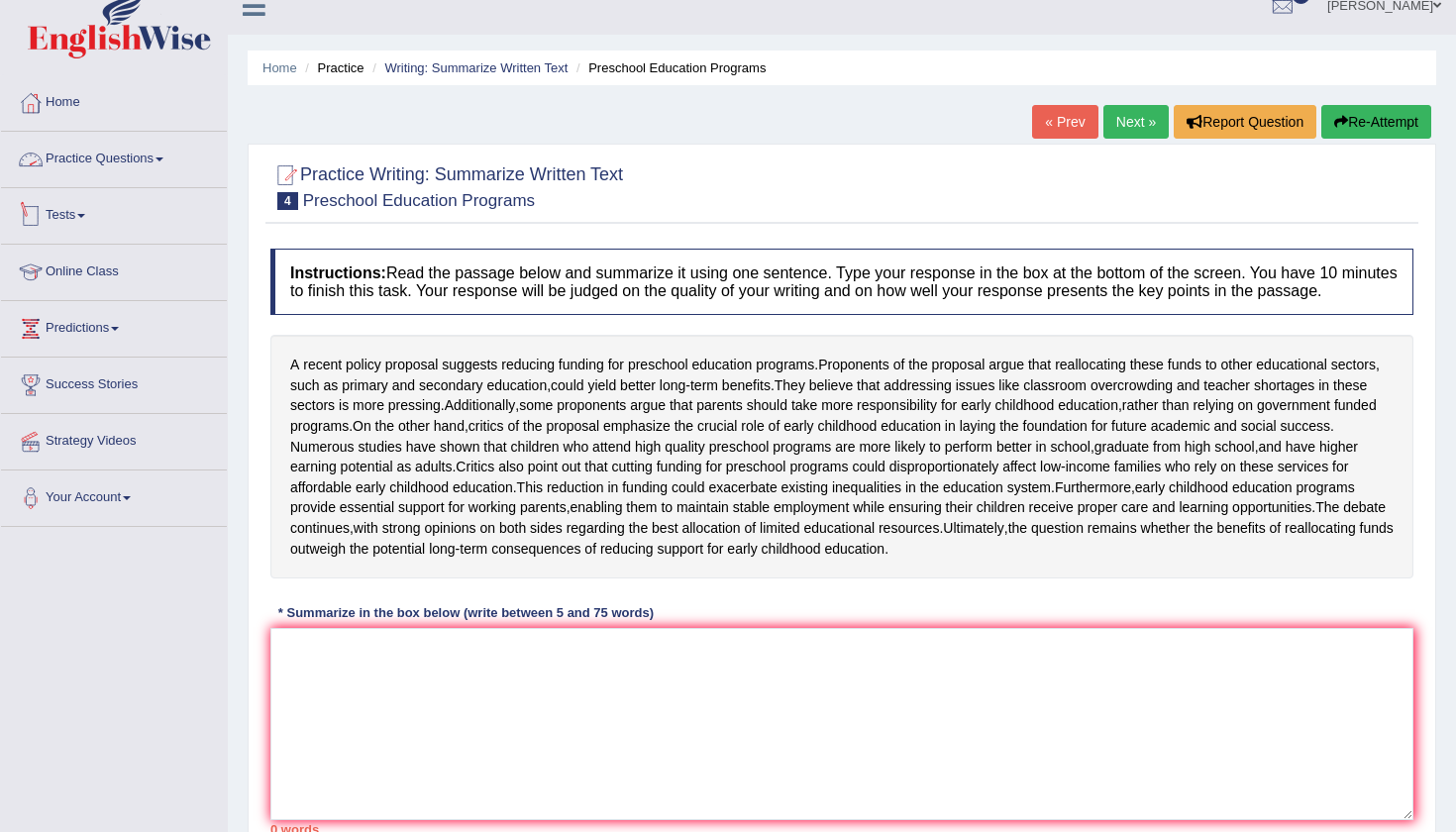
click at [86, 210] on link "Tests" at bounding box center [114, 213] width 226 height 50
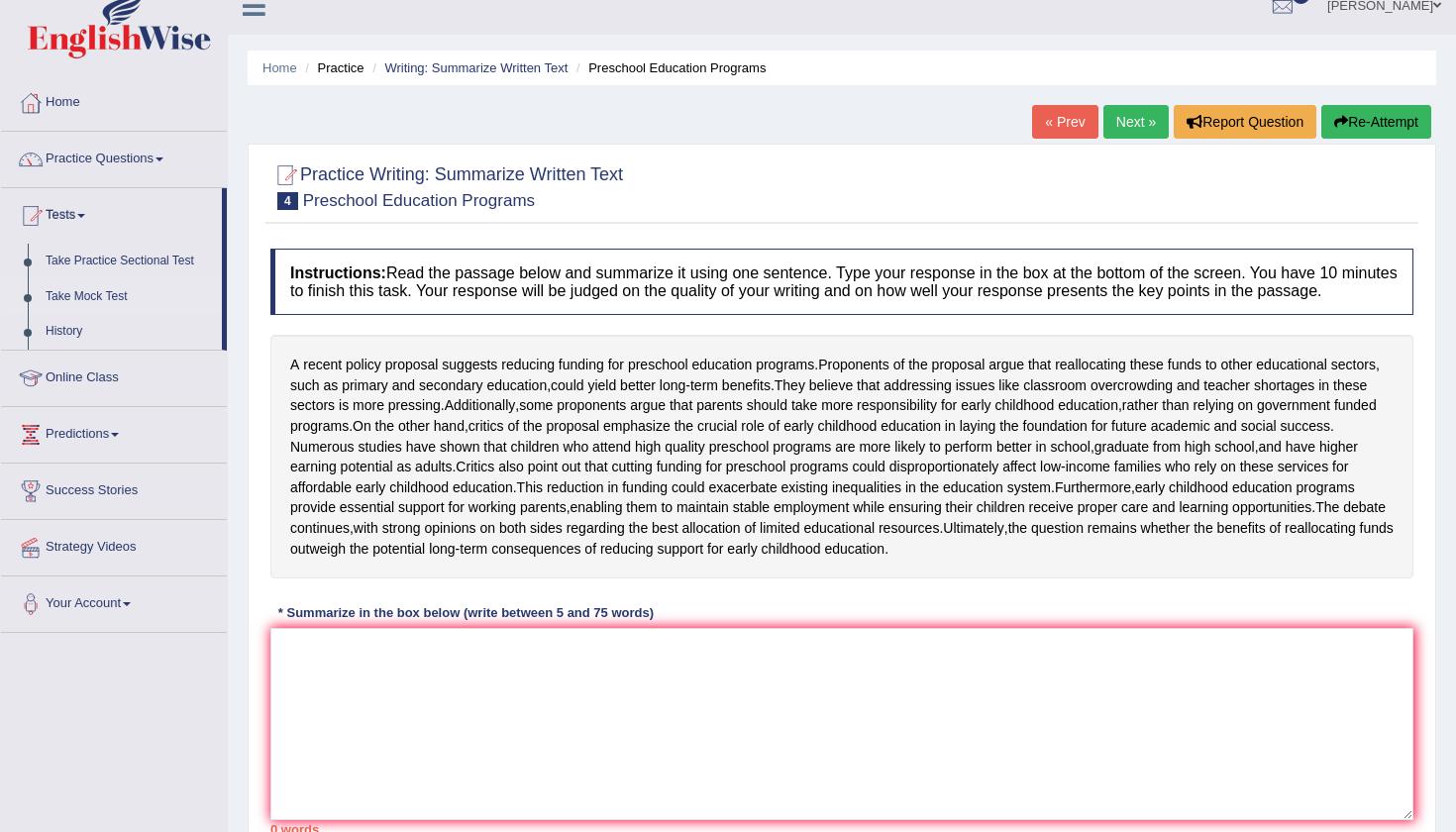
click at [88, 293] on link "Take Mock Test" at bounding box center [129, 298] width 185 height 36
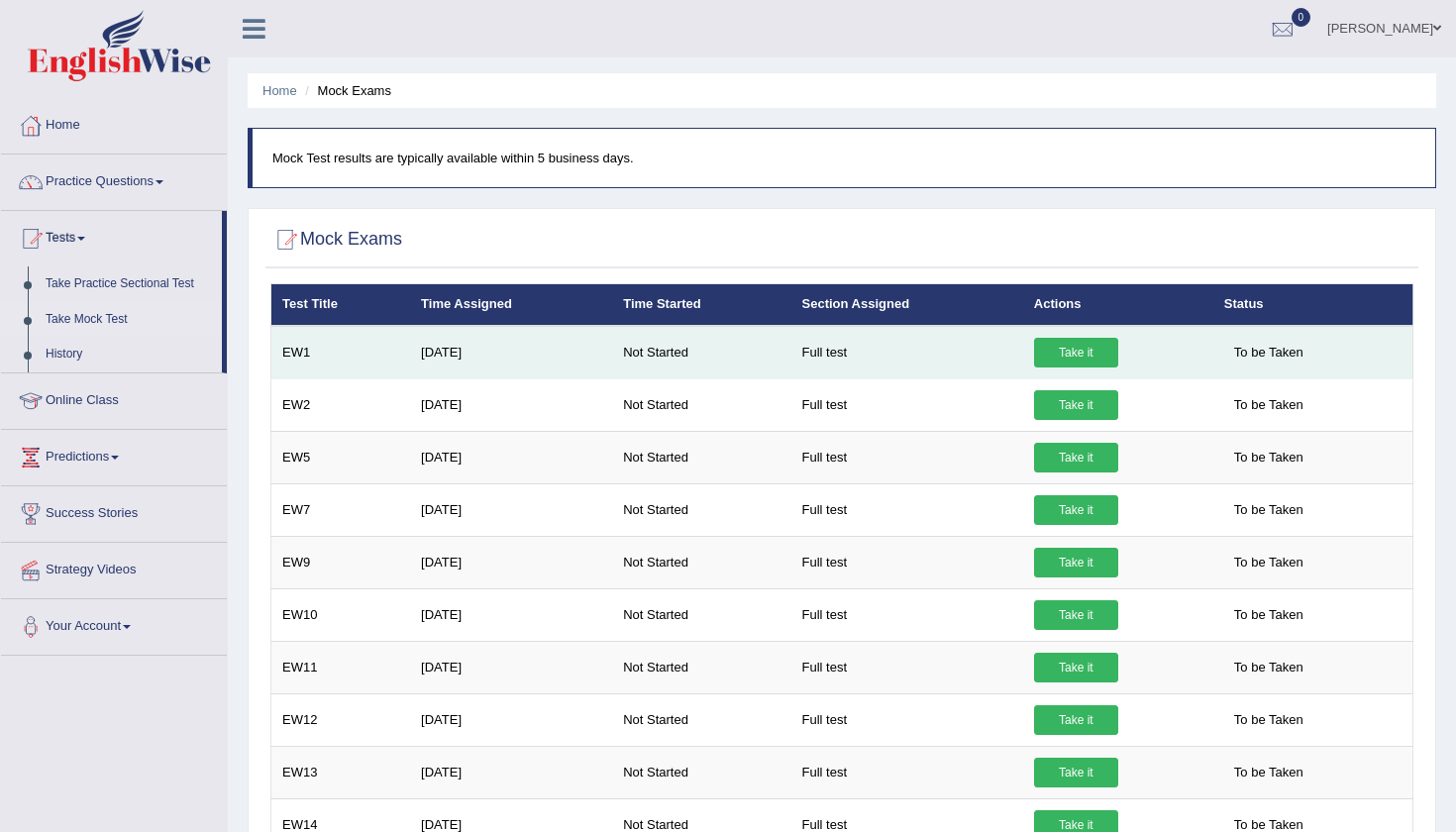
click at [1061, 347] on link "Take it" at bounding box center [1076, 353] width 84 height 30
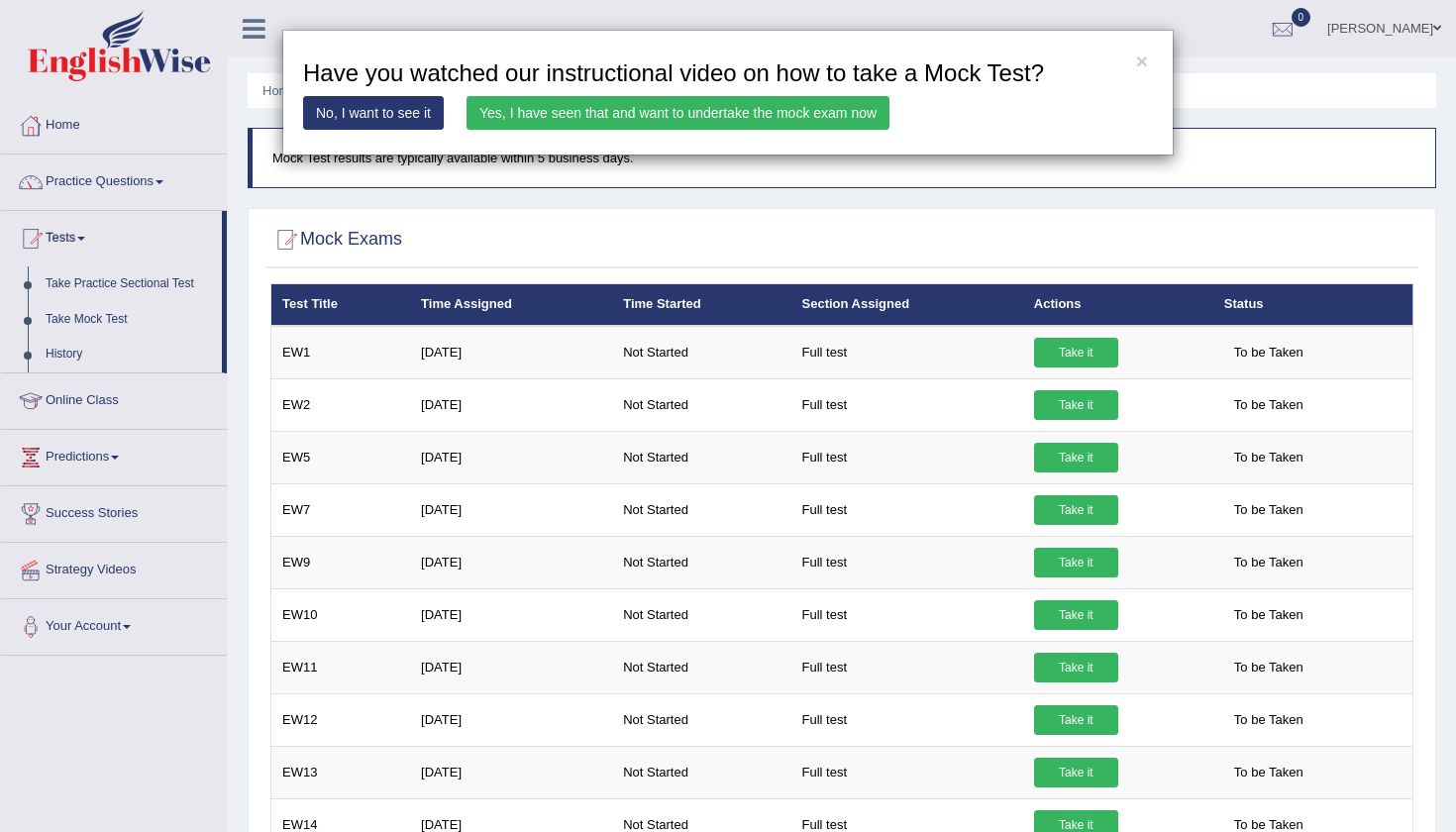
click at [628, 103] on link "Yes, I have seen that and want to undertake the mock exam now" at bounding box center [677, 113] width 422 height 34
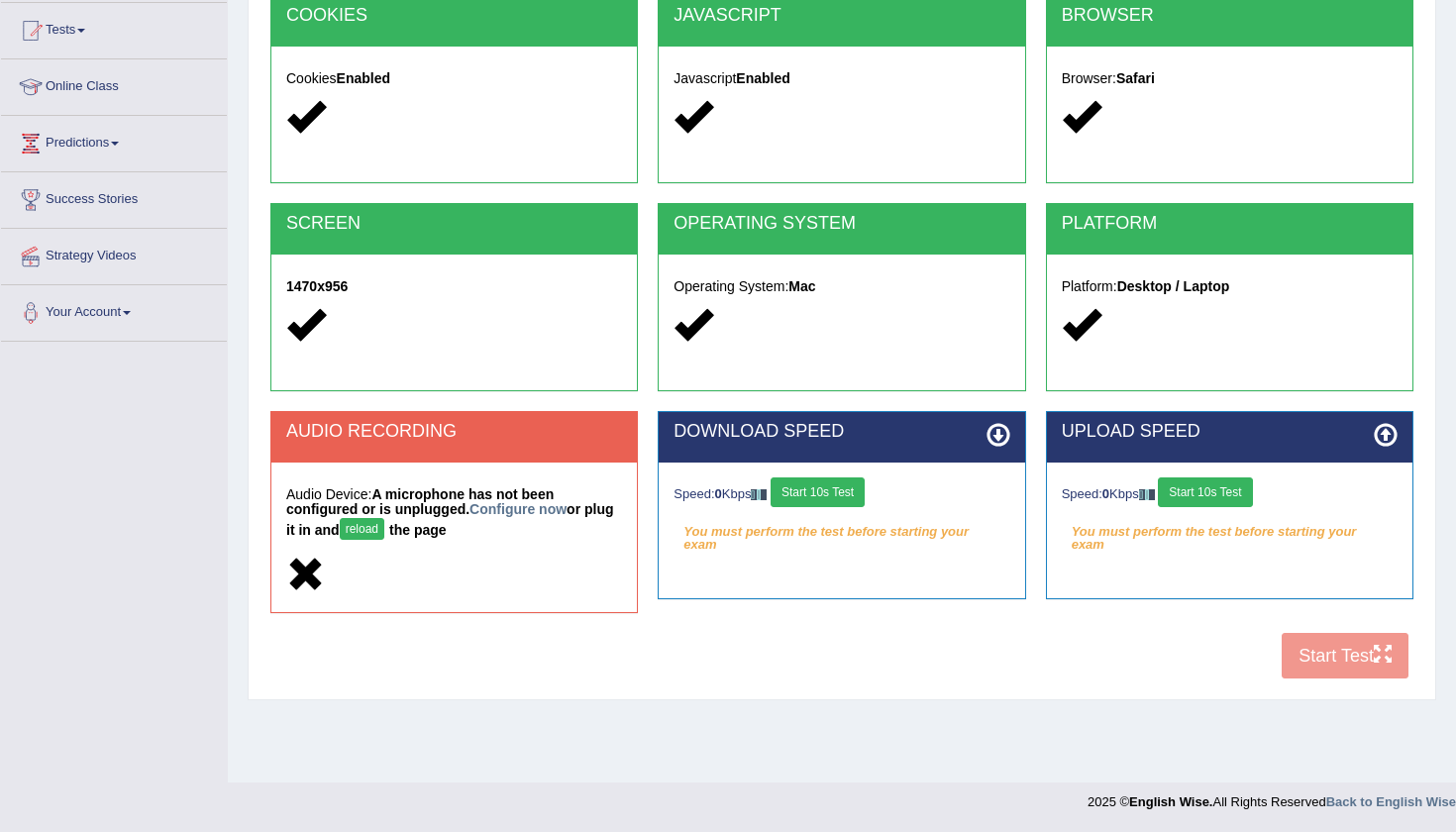
scroll to position [208, 0]
click at [1328, 649] on div "COOKIES Cookies Enabled JAVASCRIPT Javascript Enabled BROWSER Browser: Safari S…" at bounding box center [842, 342] width 1152 height 694
click at [1326, 652] on div "COOKIES Cookies Enabled JAVASCRIPT Javascript Enabled BROWSER Browser: Safari S…" at bounding box center [842, 342] width 1152 height 694
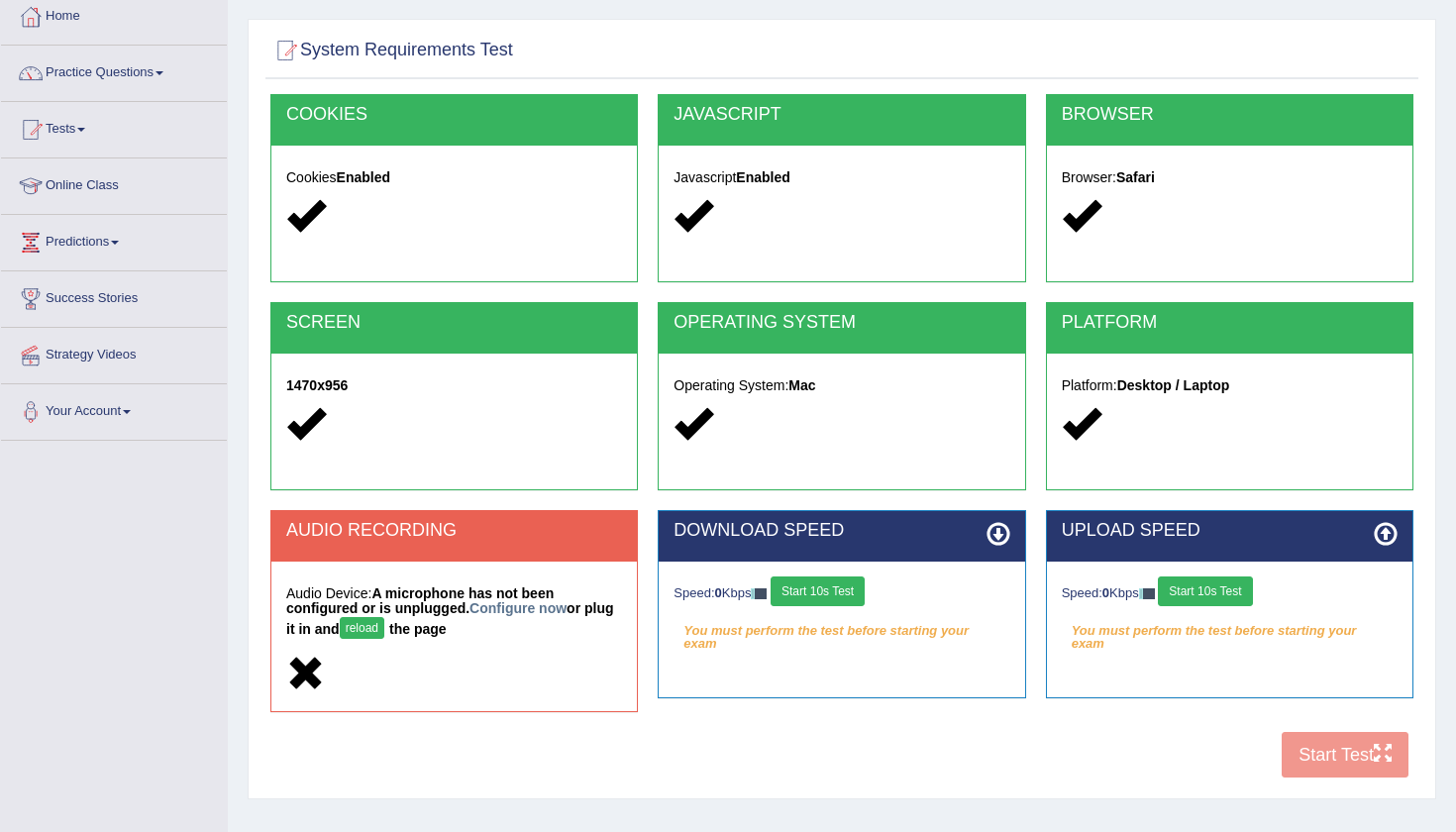
scroll to position [107, 0]
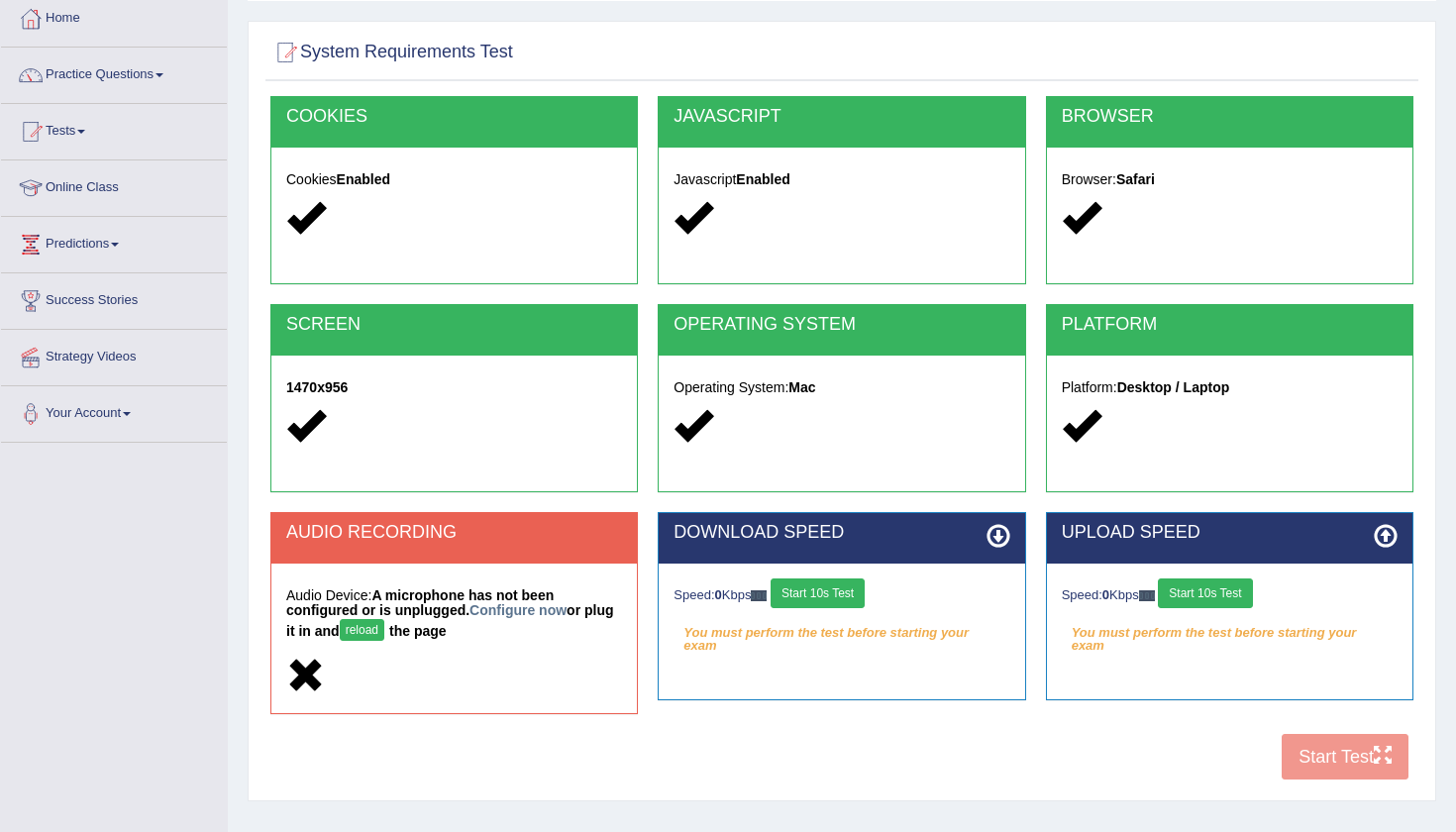
click at [1328, 761] on div "COOKIES Cookies Enabled JAVASCRIPT Javascript Enabled BROWSER Browser: Safari S…" at bounding box center [842, 442] width 1152 height 694
click at [1327, 761] on div "COOKIES Cookies Enabled JAVASCRIPT Javascript Enabled BROWSER Browser: Safari S…" at bounding box center [842, 442] width 1152 height 694
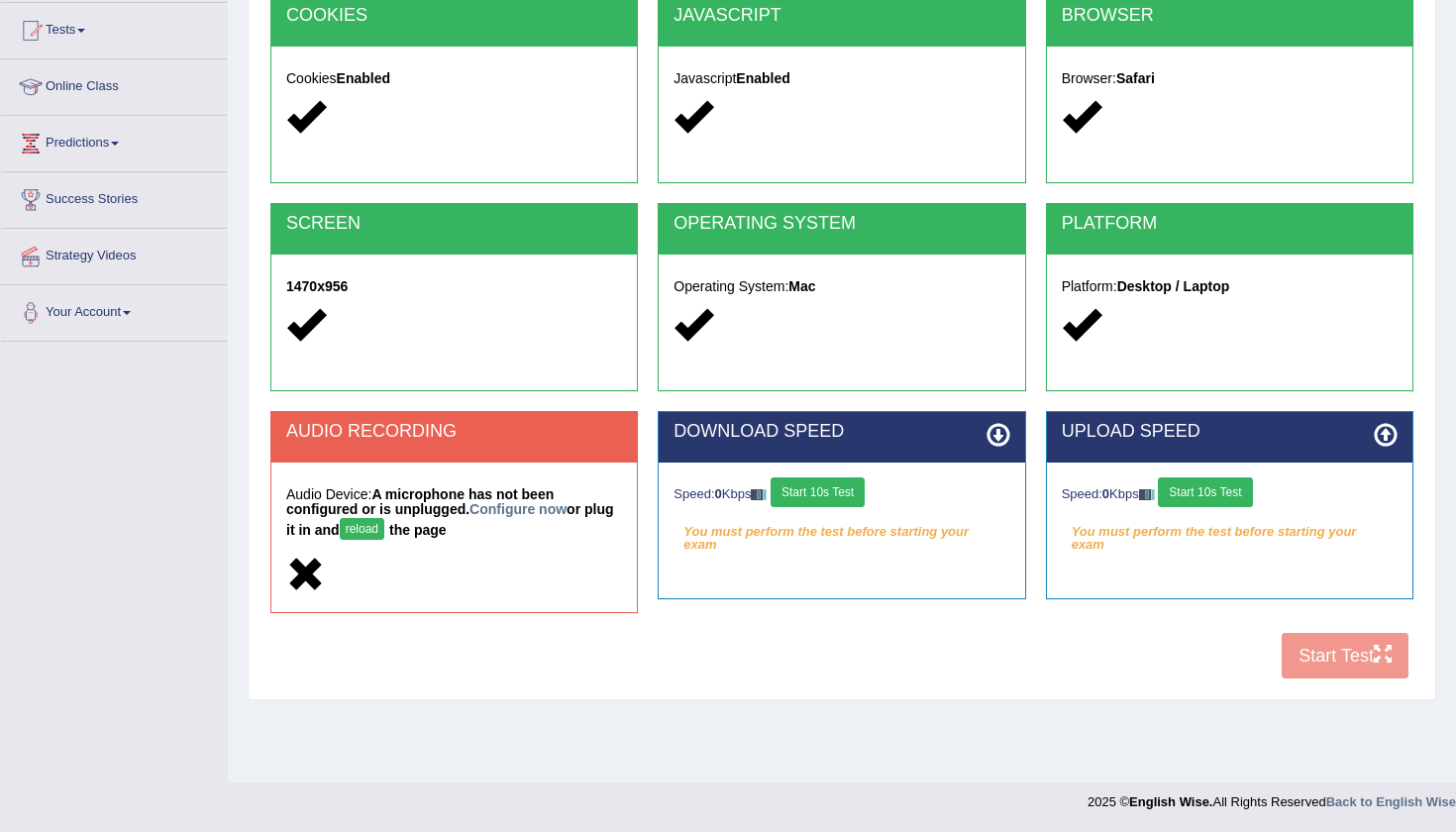
scroll to position [208, 0]
click at [1347, 646] on div "COOKIES Cookies Enabled JAVASCRIPT Javascript Enabled BROWSER Browser: Safari S…" at bounding box center [842, 342] width 1152 height 694
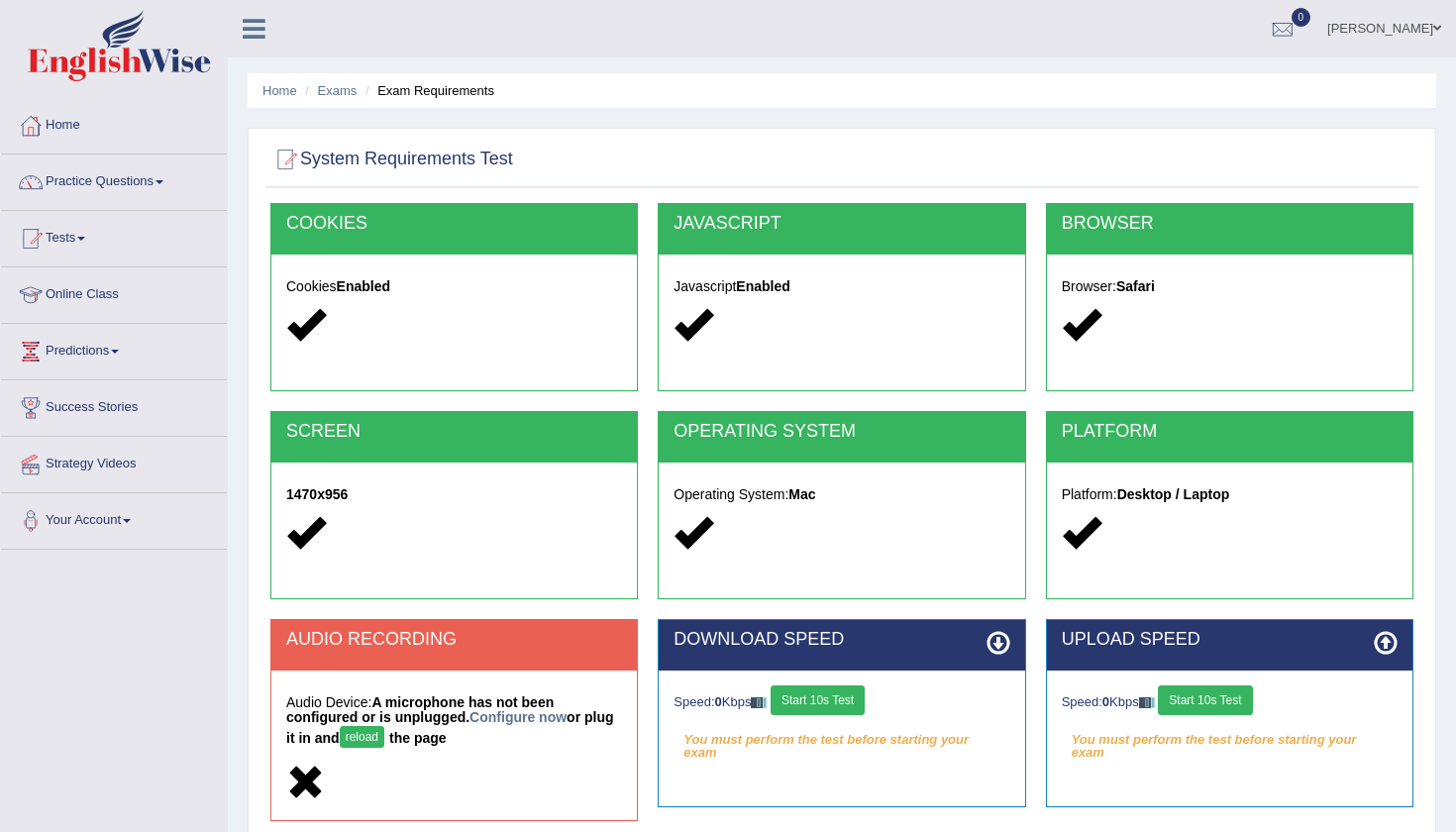
scroll to position [0, 0]
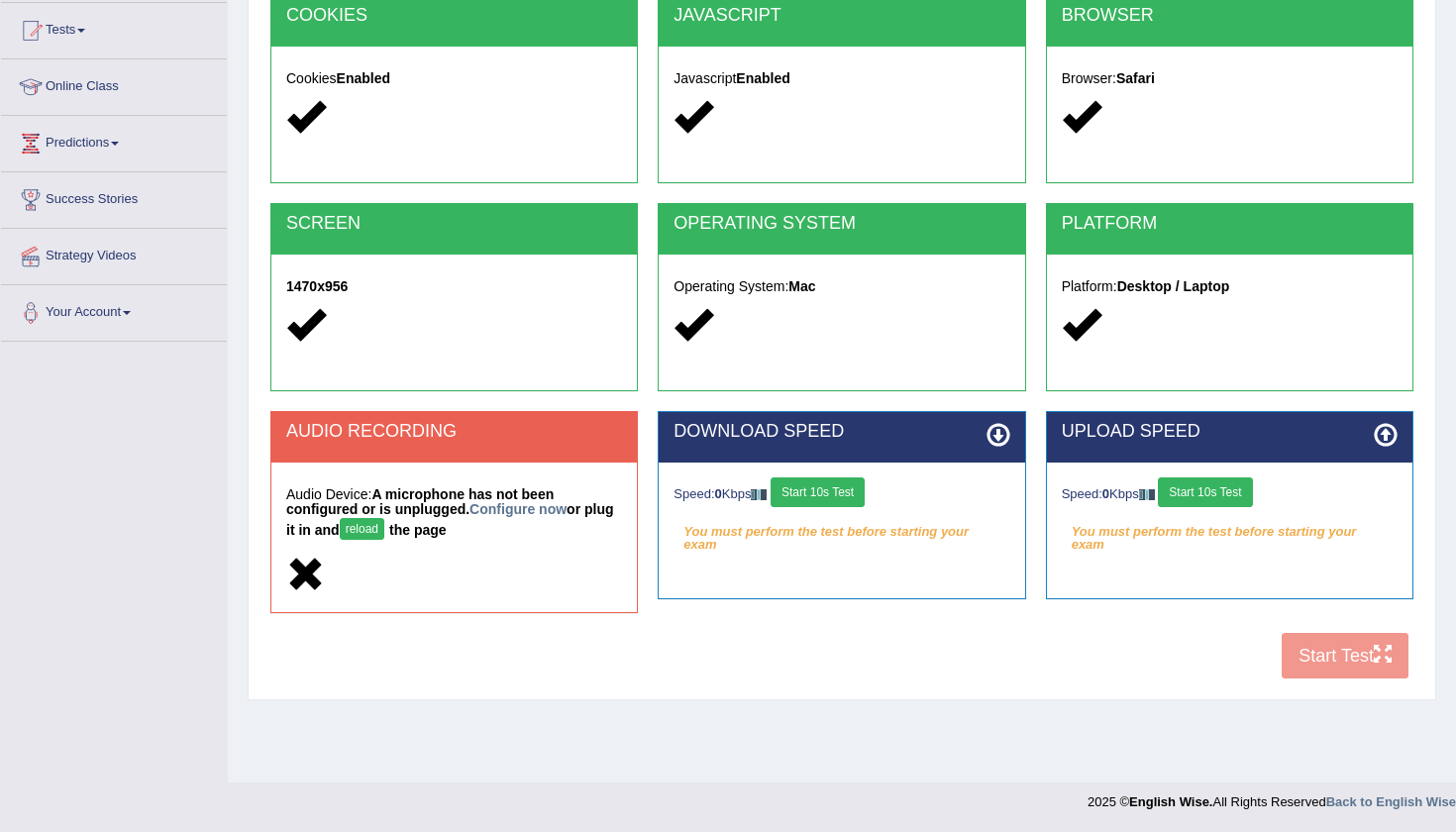
scroll to position [208, 0]
click at [1302, 651] on div "COOKIES Cookies Enabled JAVASCRIPT Javascript Enabled BROWSER Browser: Safari S…" at bounding box center [842, 342] width 1152 height 694
click at [1292, 651] on div "COOKIES Cookies Enabled JAVASCRIPT Javascript Enabled BROWSER Browser: Safari S…" at bounding box center [842, 342] width 1152 height 694
click at [834, 484] on button "Start 10s Test" at bounding box center [817, 492] width 94 height 30
click at [1219, 492] on button "Start 10s Test" at bounding box center [1204, 492] width 94 height 30
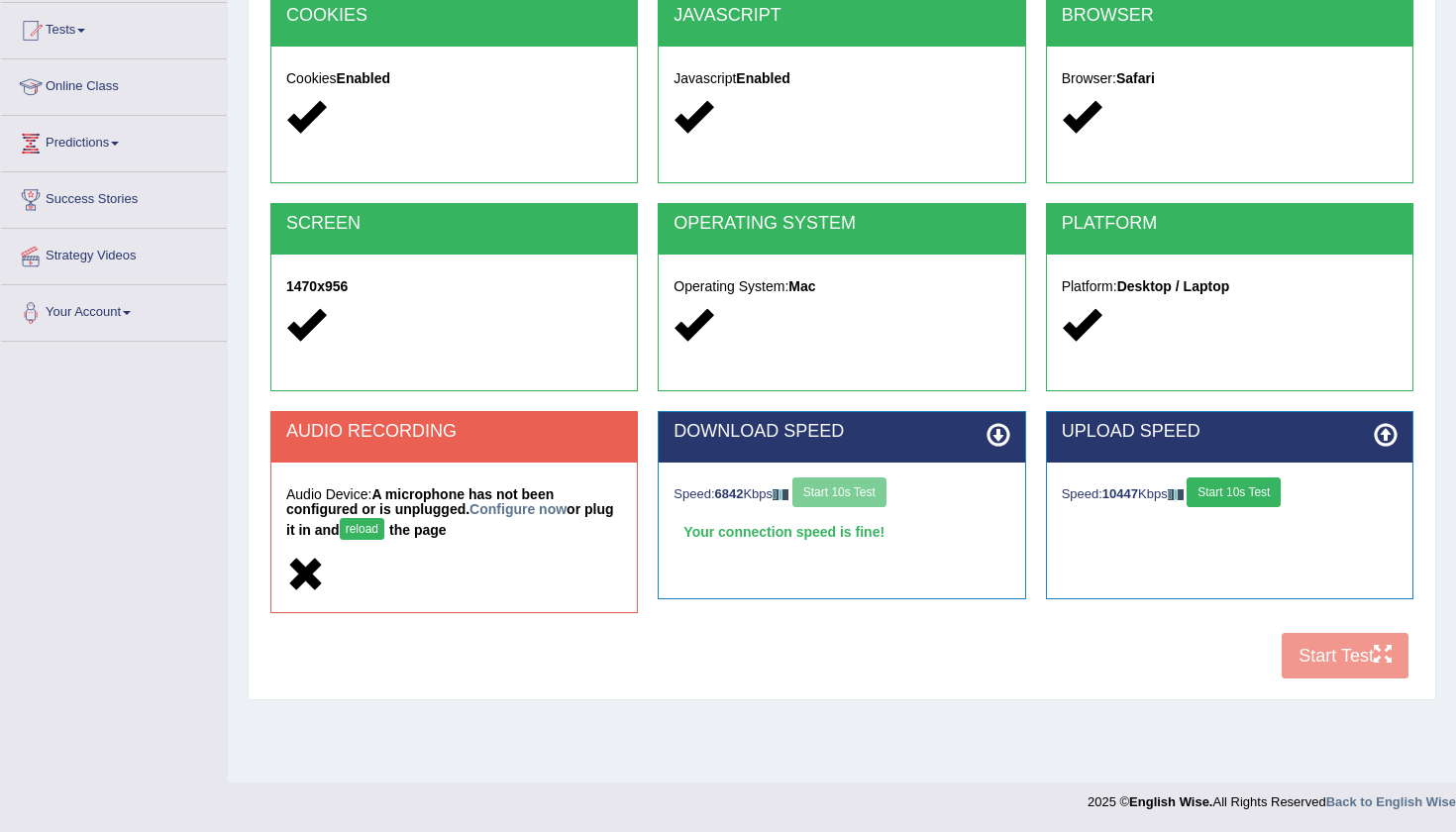
click at [362, 525] on button "reload" at bounding box center [362, 529] width 45 height 22
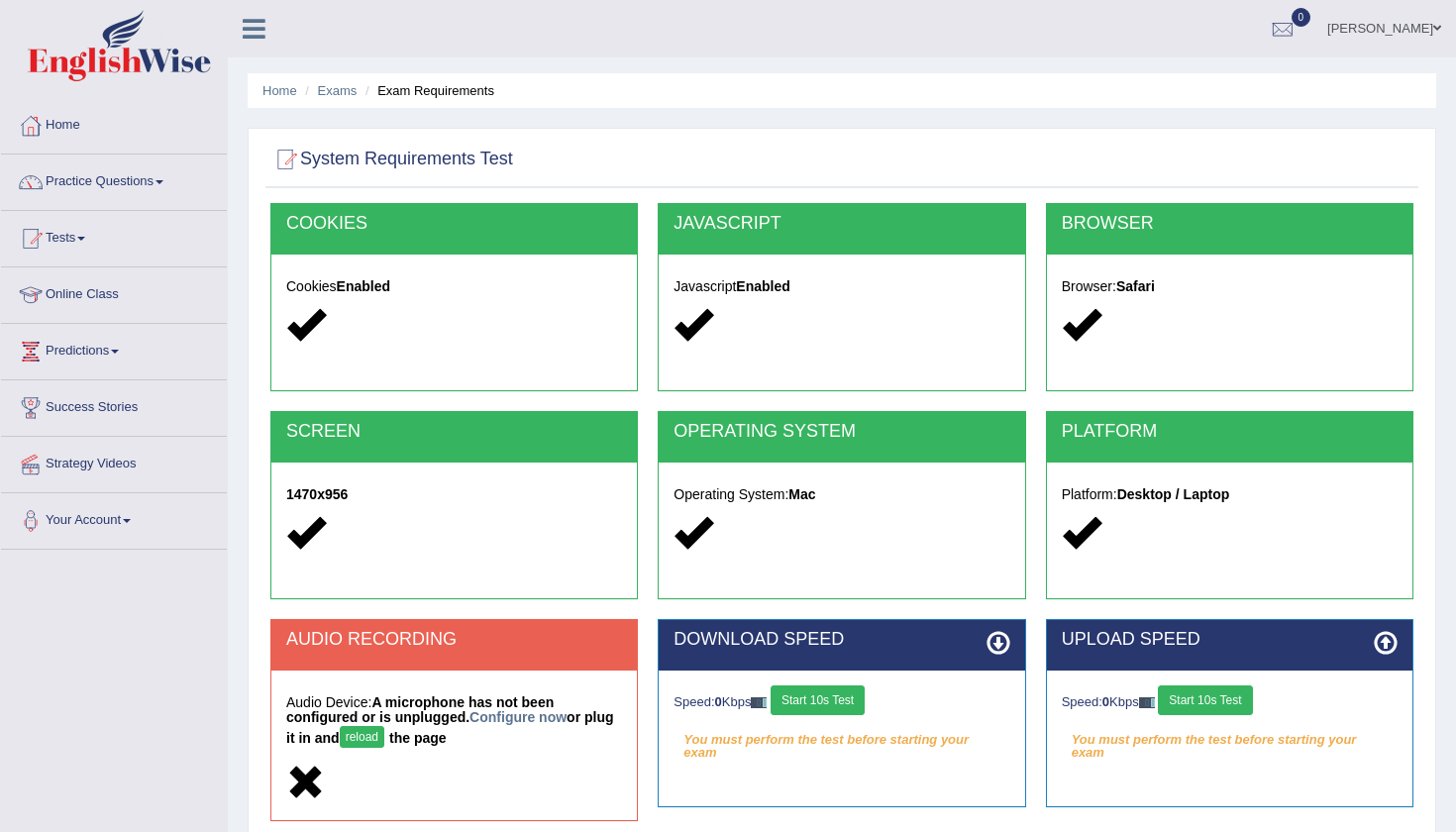
scroll to position [208, 0]
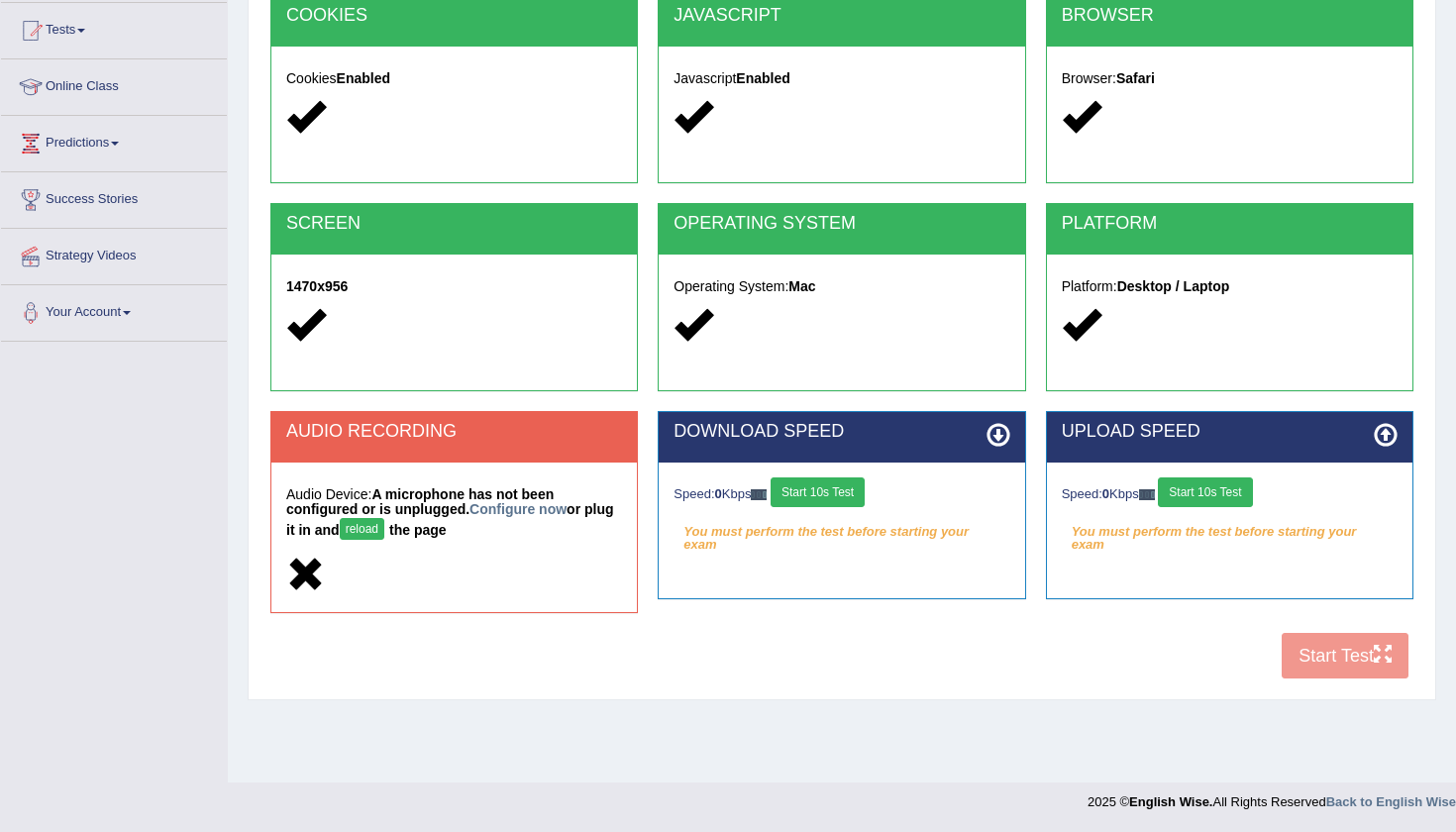
click at [810, 488] on button "Start 10s Test" at bounding box center [817, 492] width 94 height 30
click at [1234, 484] on button "Start 10s Test" at bounding box center [1204, 492] width 94 height 30
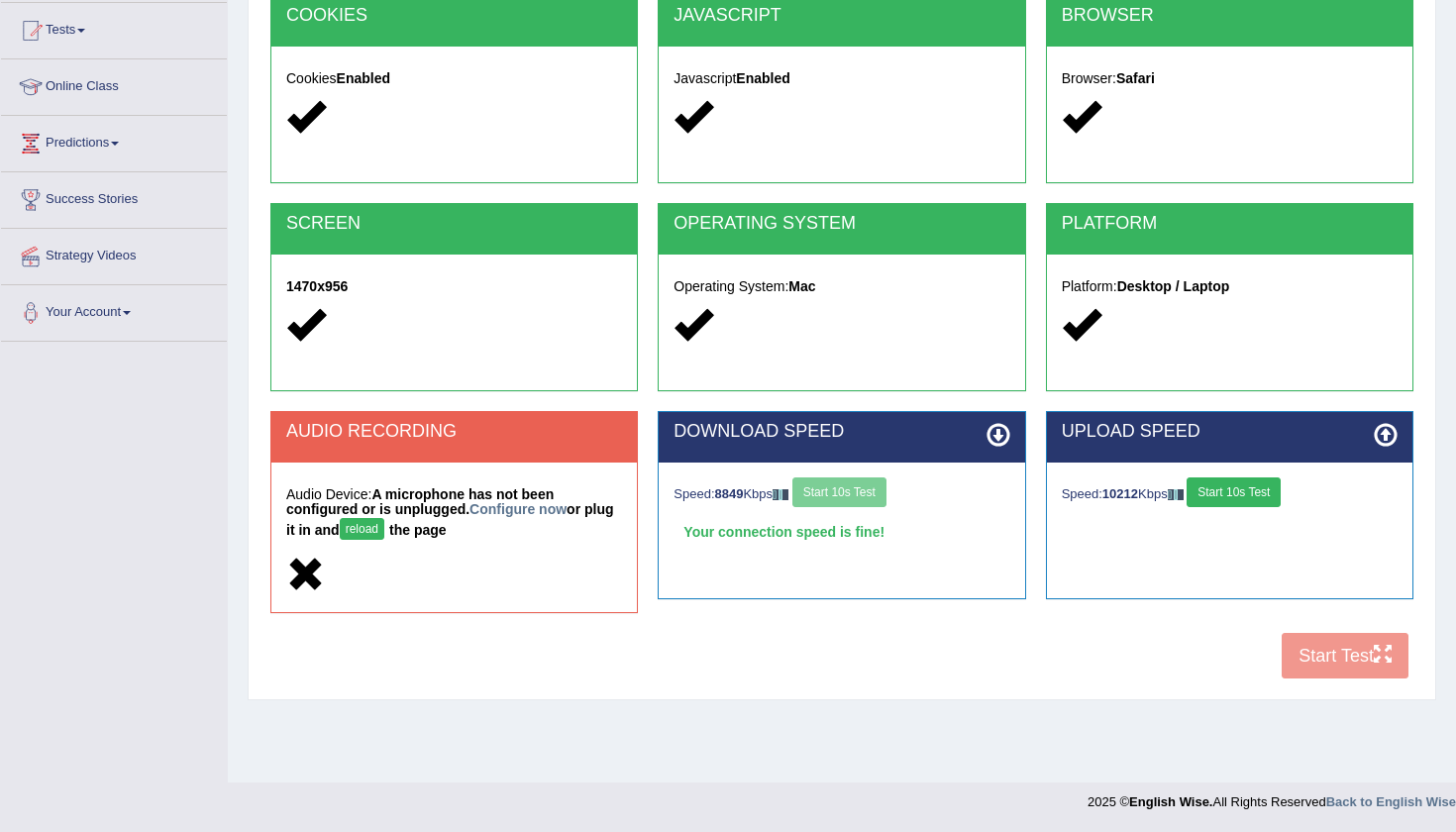
click at [1369, 651] on div "COOKIES Cookies Enabled JAVASCRIPT Javascript Enabled BROWSER Browser: Safari S…" at bounding box center [842, 342] width 1152 height 694
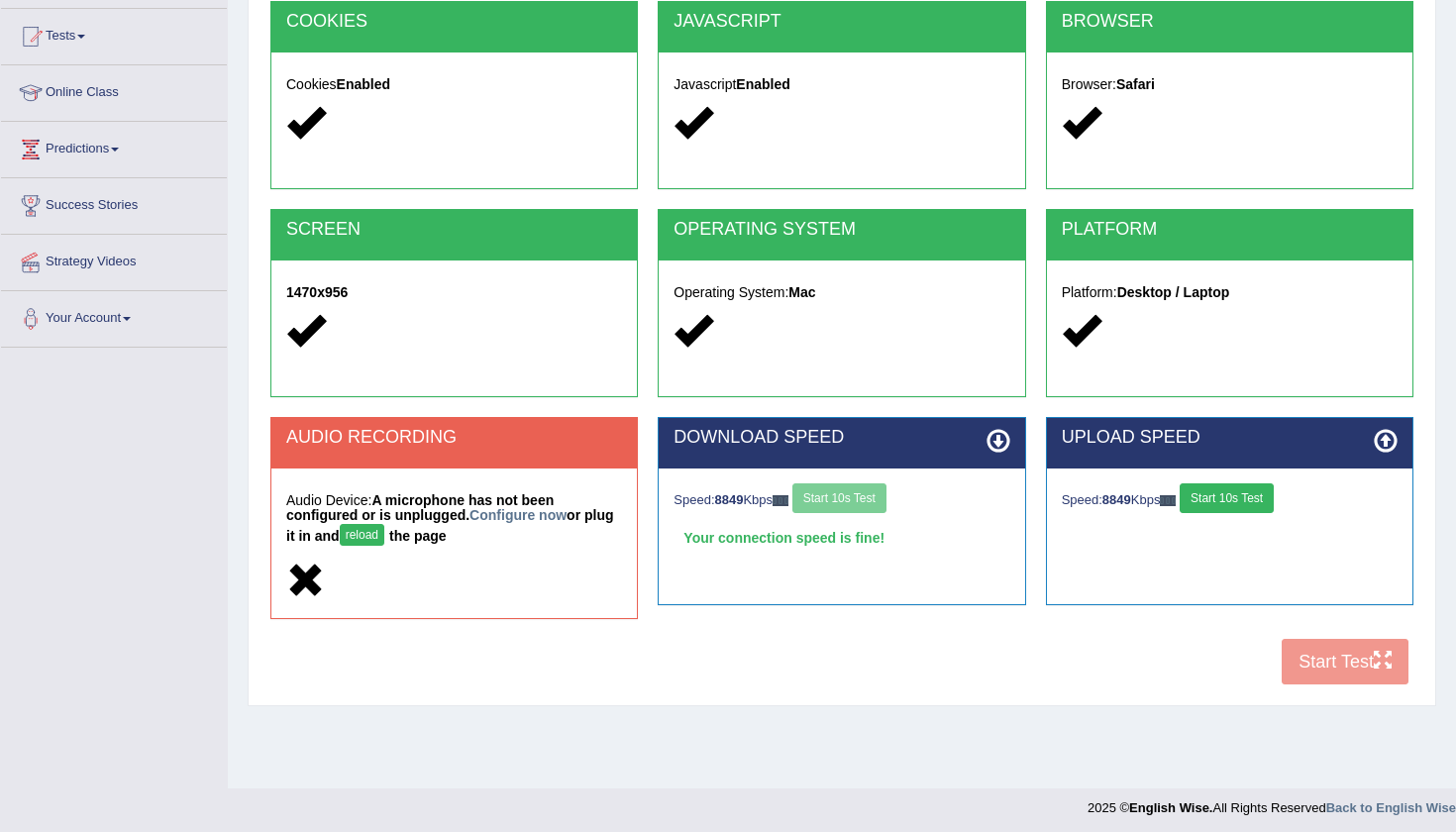
scroll to position [199, 0]
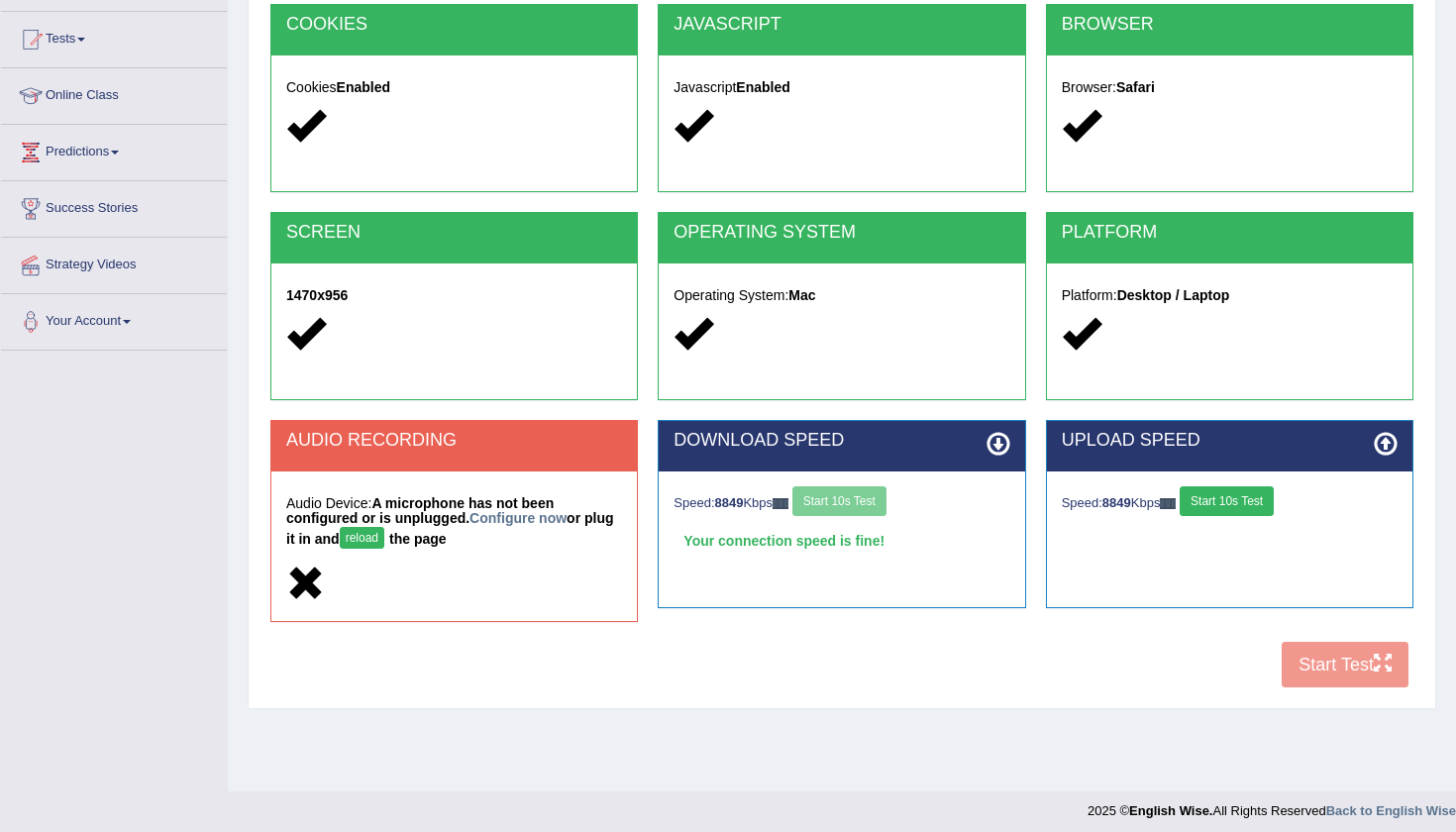
click at [1233, 494] on button "Start 10s Test" at bounding box center [1226, 501] width 94 height 30
click at [365, 539] on button "reload" at bounding box center [362, 538] width 45 height 22
click at [364, 529] on button "reload" at bounding box center [362, 538] width 45 height 22
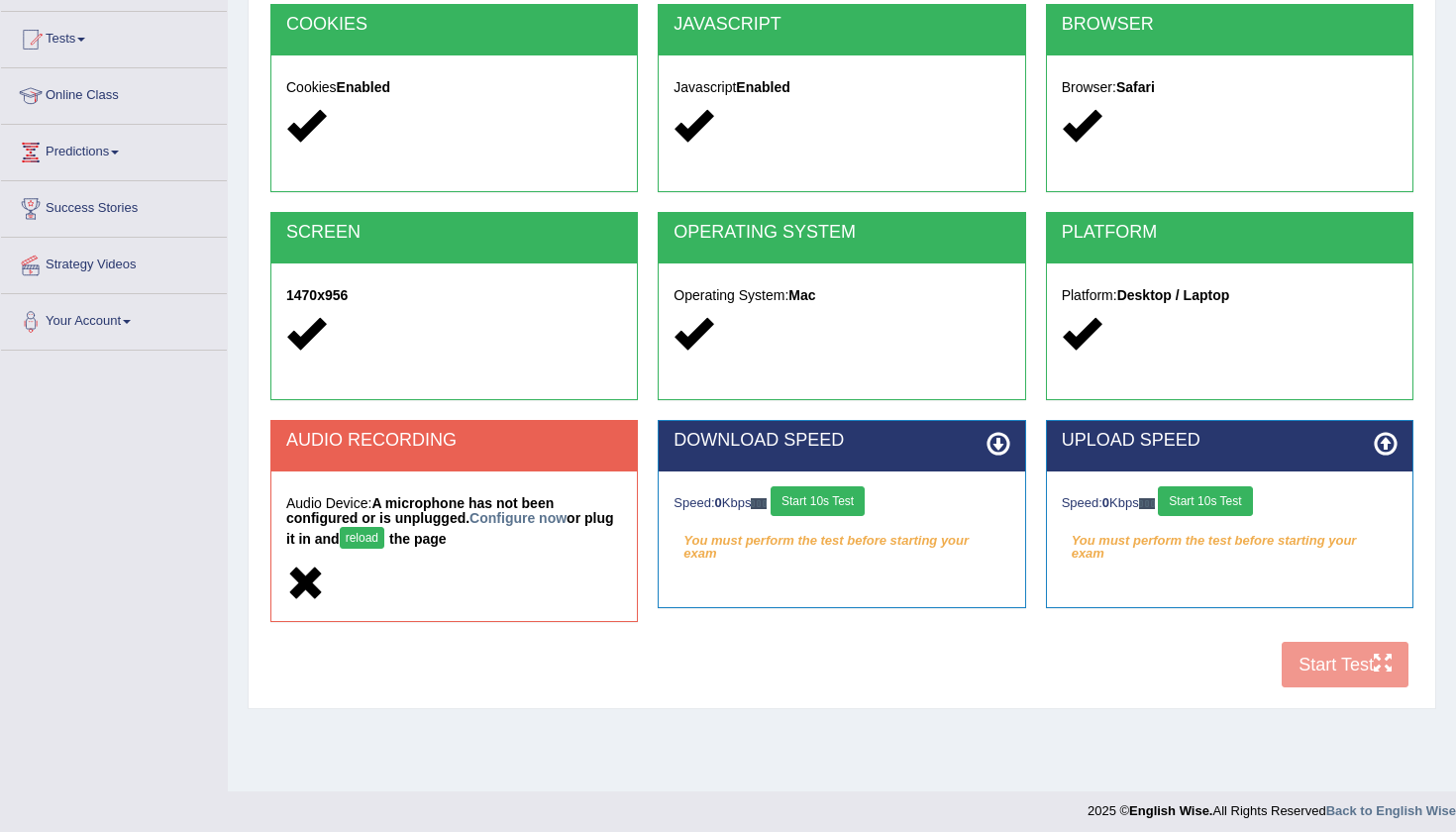
click at [310, 581] on icon at bounding box center [306, 583] width 39 height 39
click at [536, 518] on link "Configure now" at bounding box center [517, 518] width 97 height 16
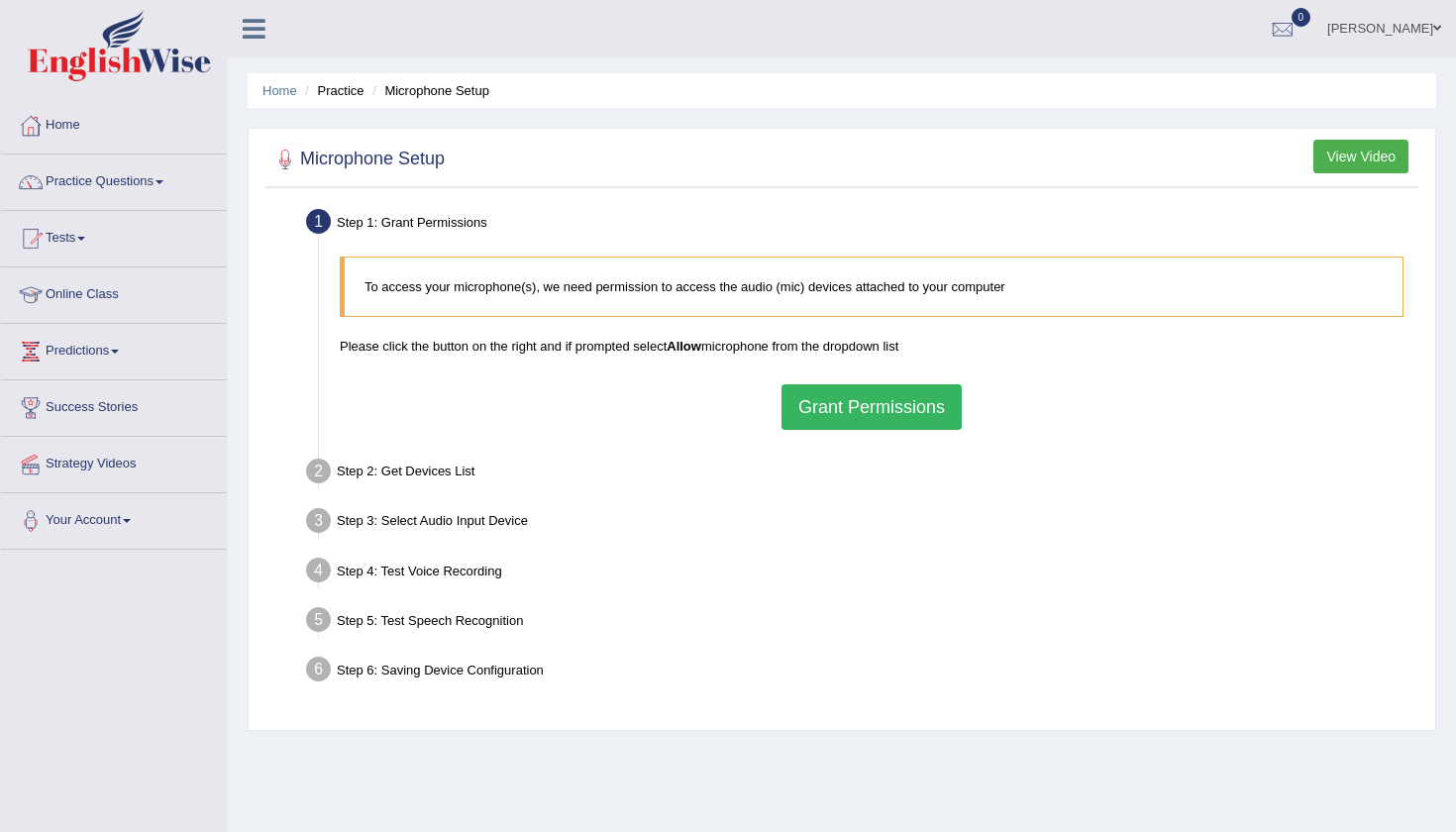
click at [924, 406] on button "Grant Permissions" at bounding box center [871, 408] width 180 height 46
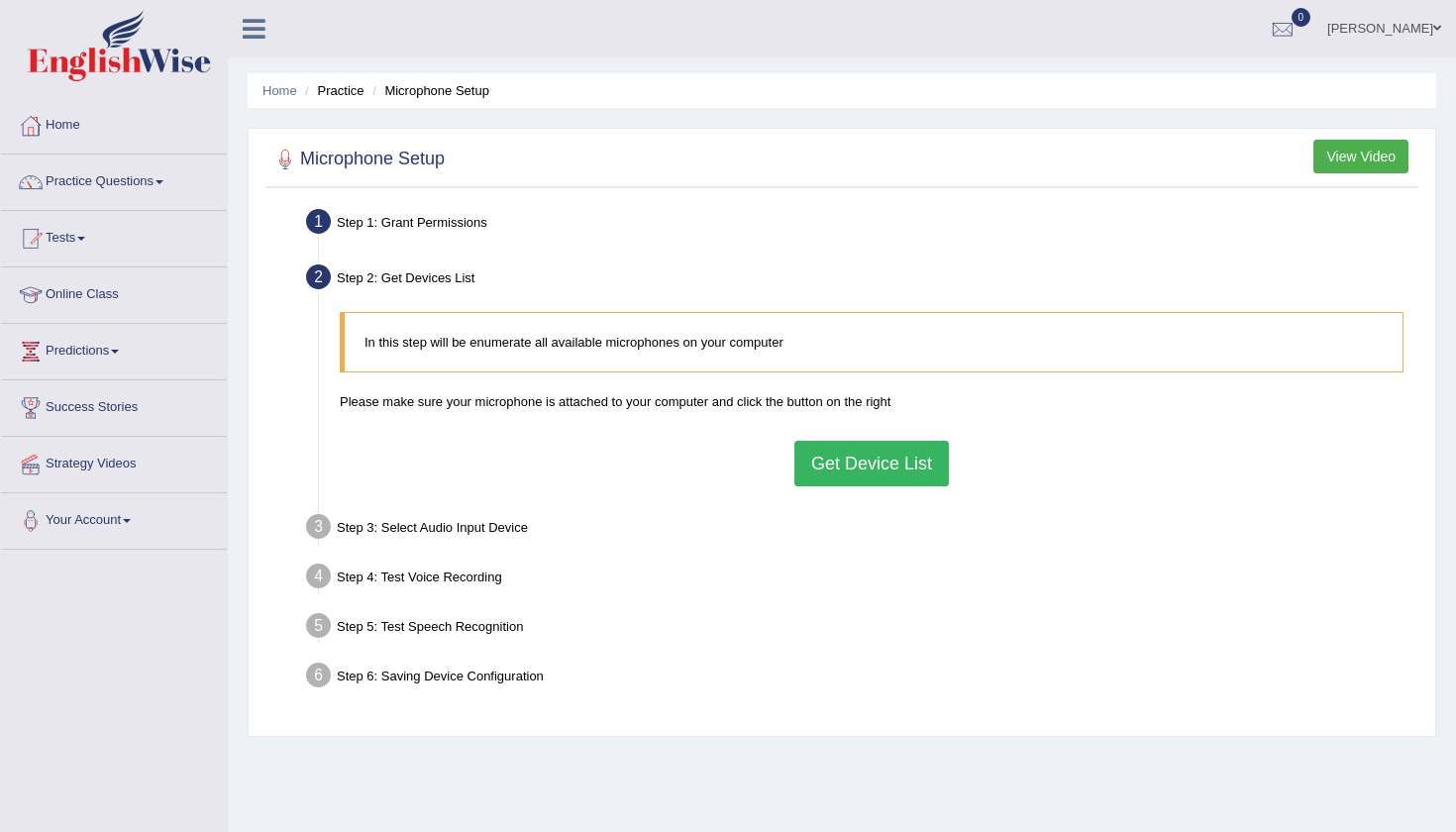
click at [839, 458] on button "Get Device List" at bounding box center [871, 463] width 155 height 46
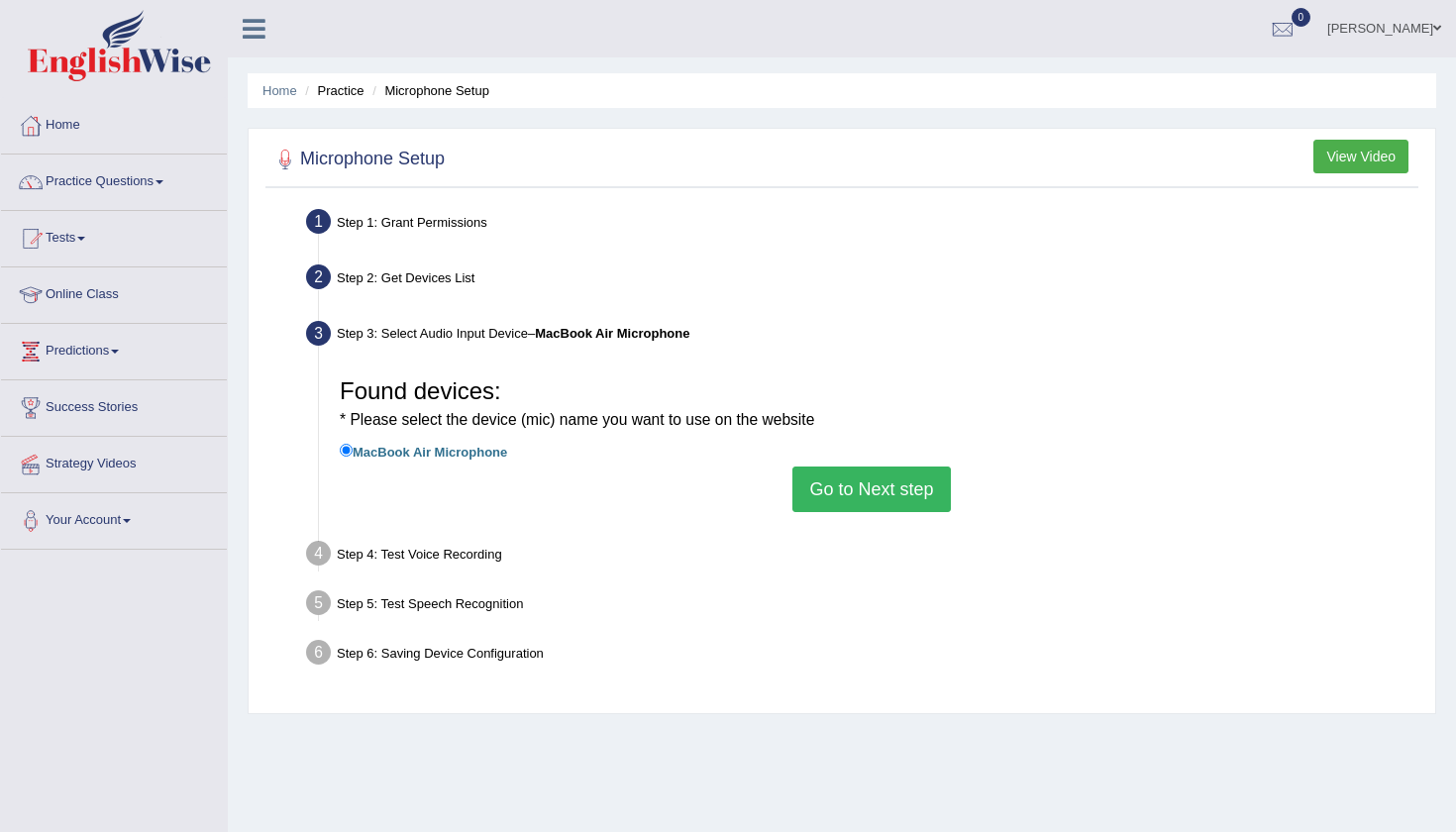
click at [857, 495] on button "Go to Next step" at bounding box center [871, 489] width 158 height 46
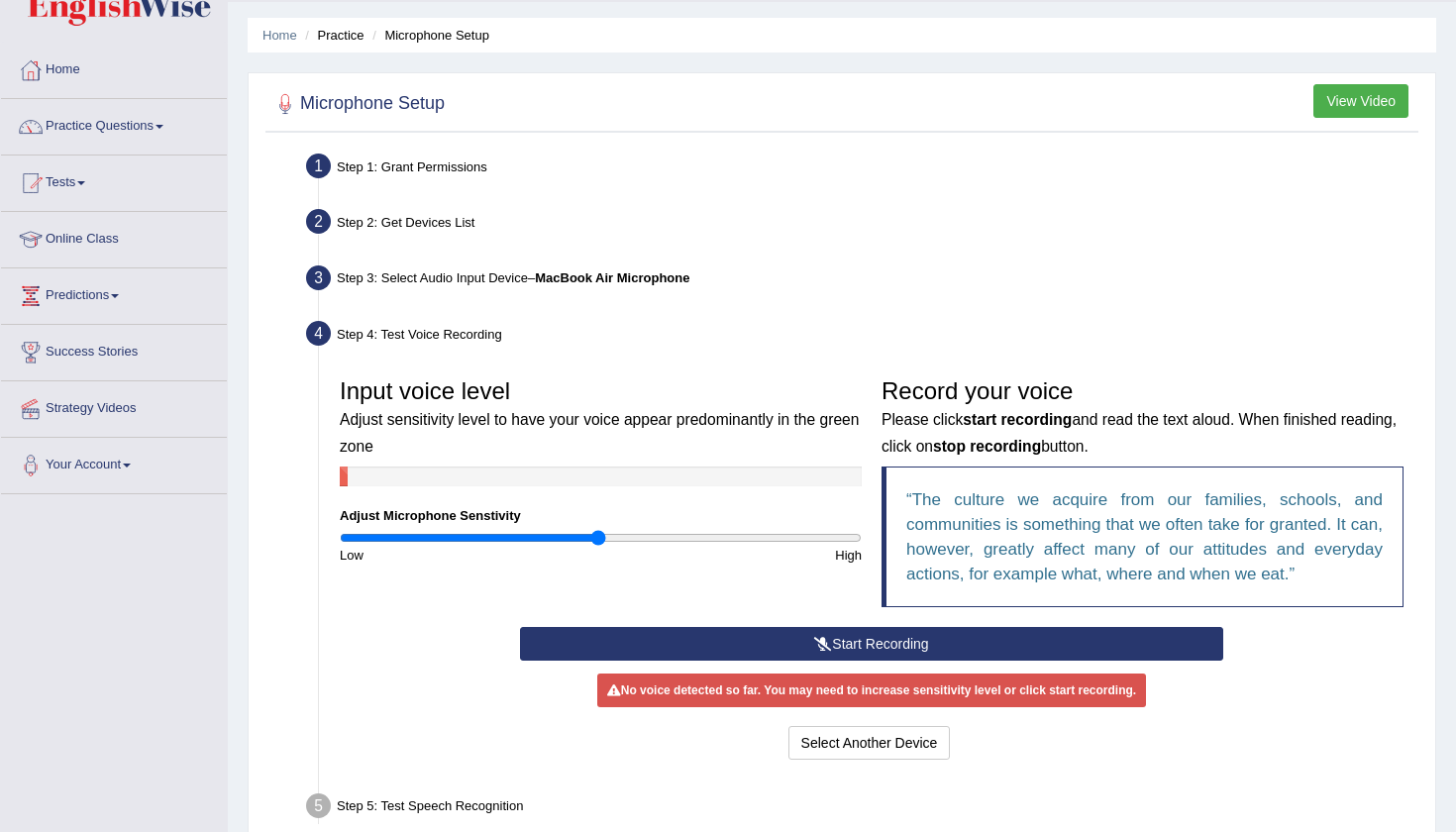
scroll to position [58, 0]
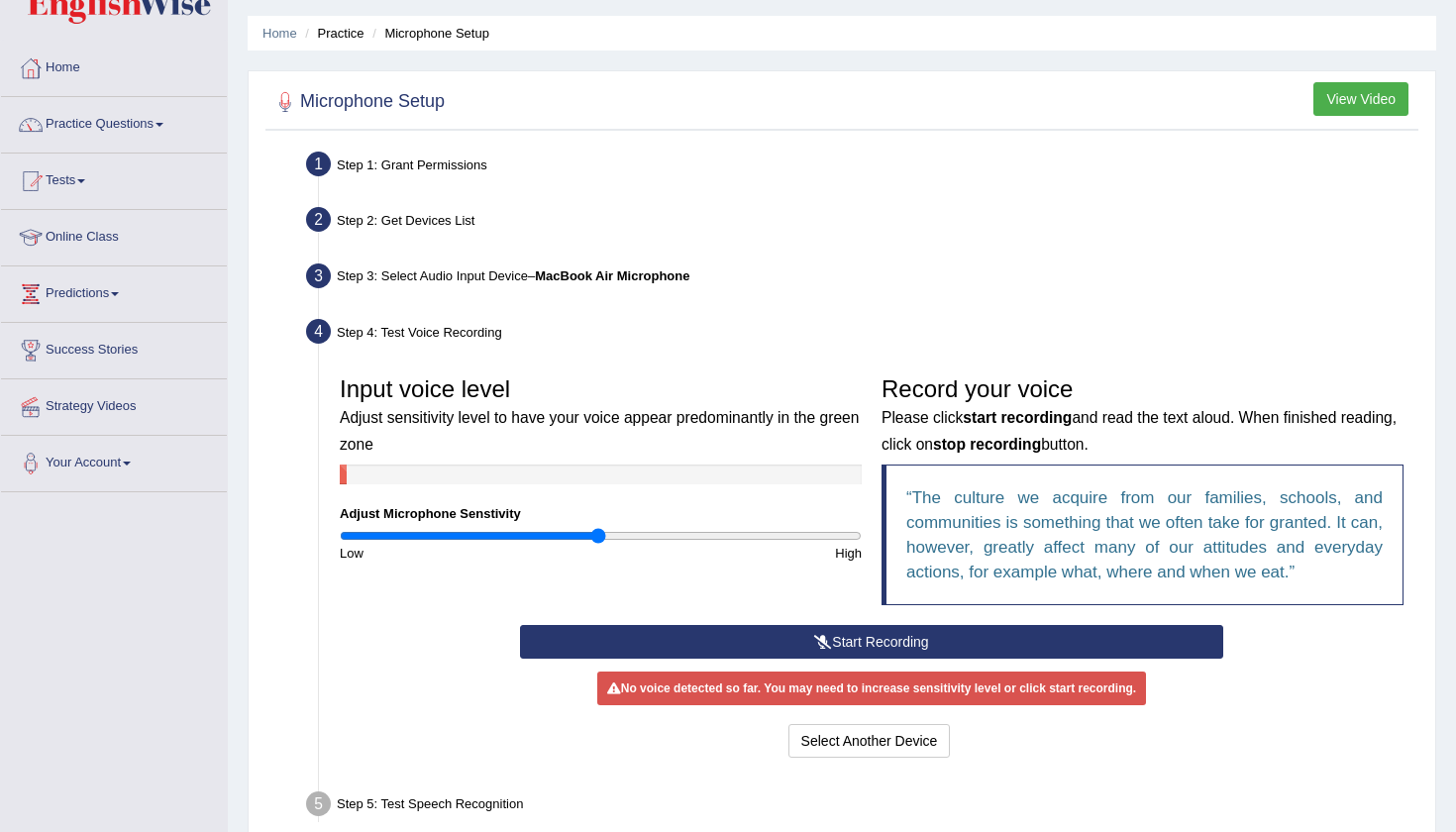
click at [821, 635] on icon at bounding box center [823, 642] width 18 height 14
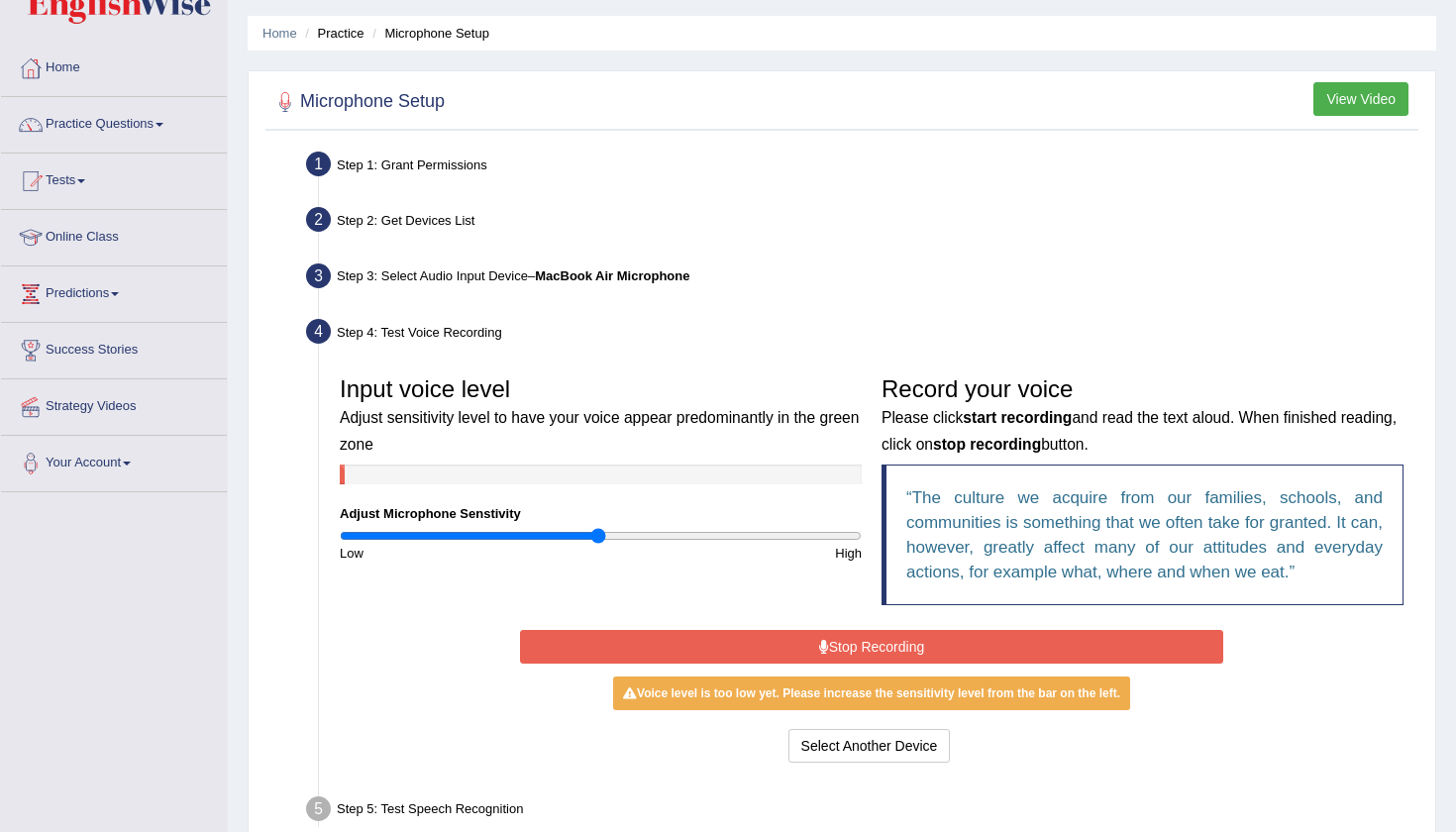
click at [821, 634] on button "Stop Recording" at bounding box center [871, 647] width 702 height 34
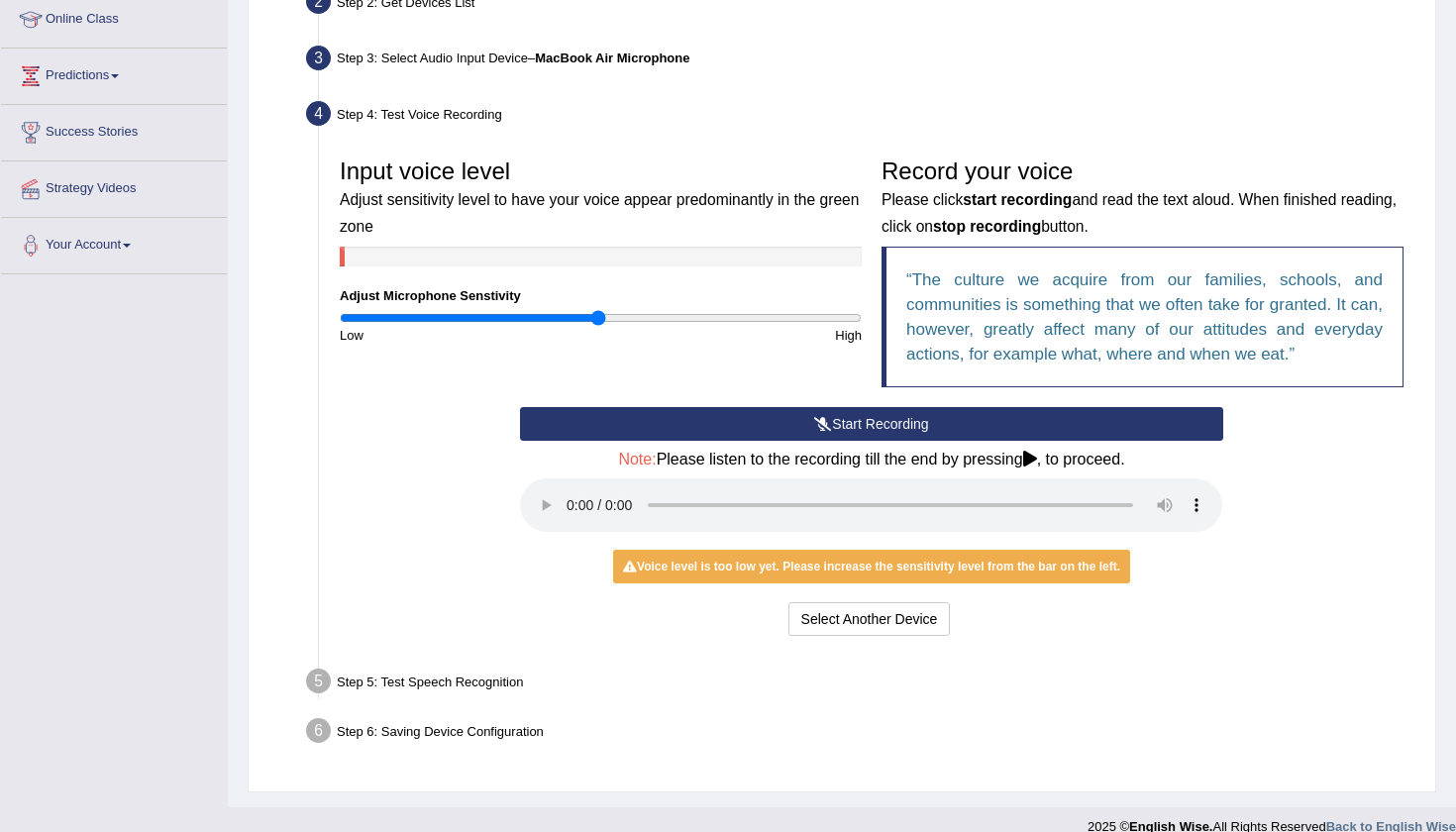
scroll to position [275, 0]
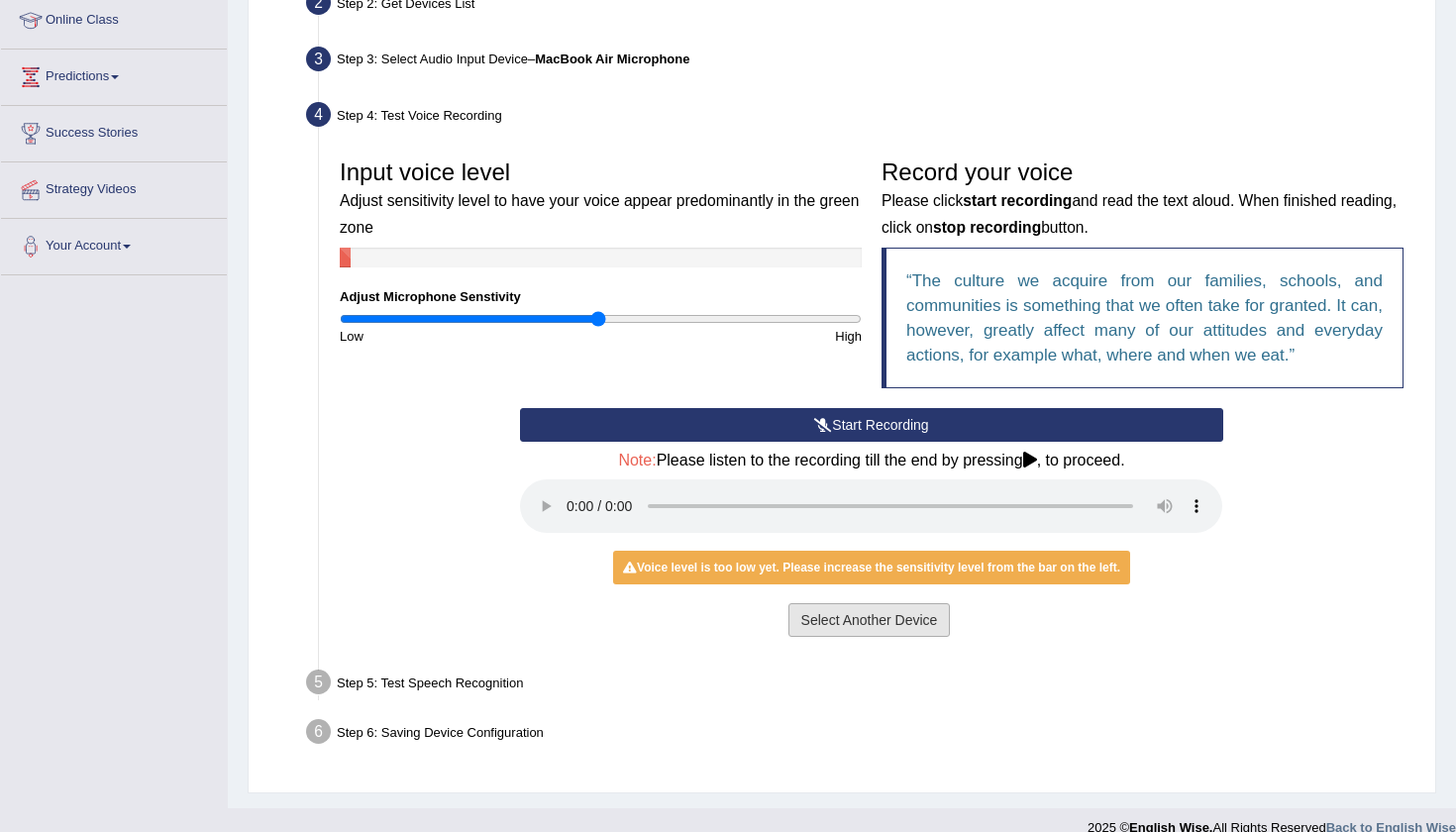
click at [847, 603] on button "Select Another Device" at bounding box center [869, 620] width 163 height 34
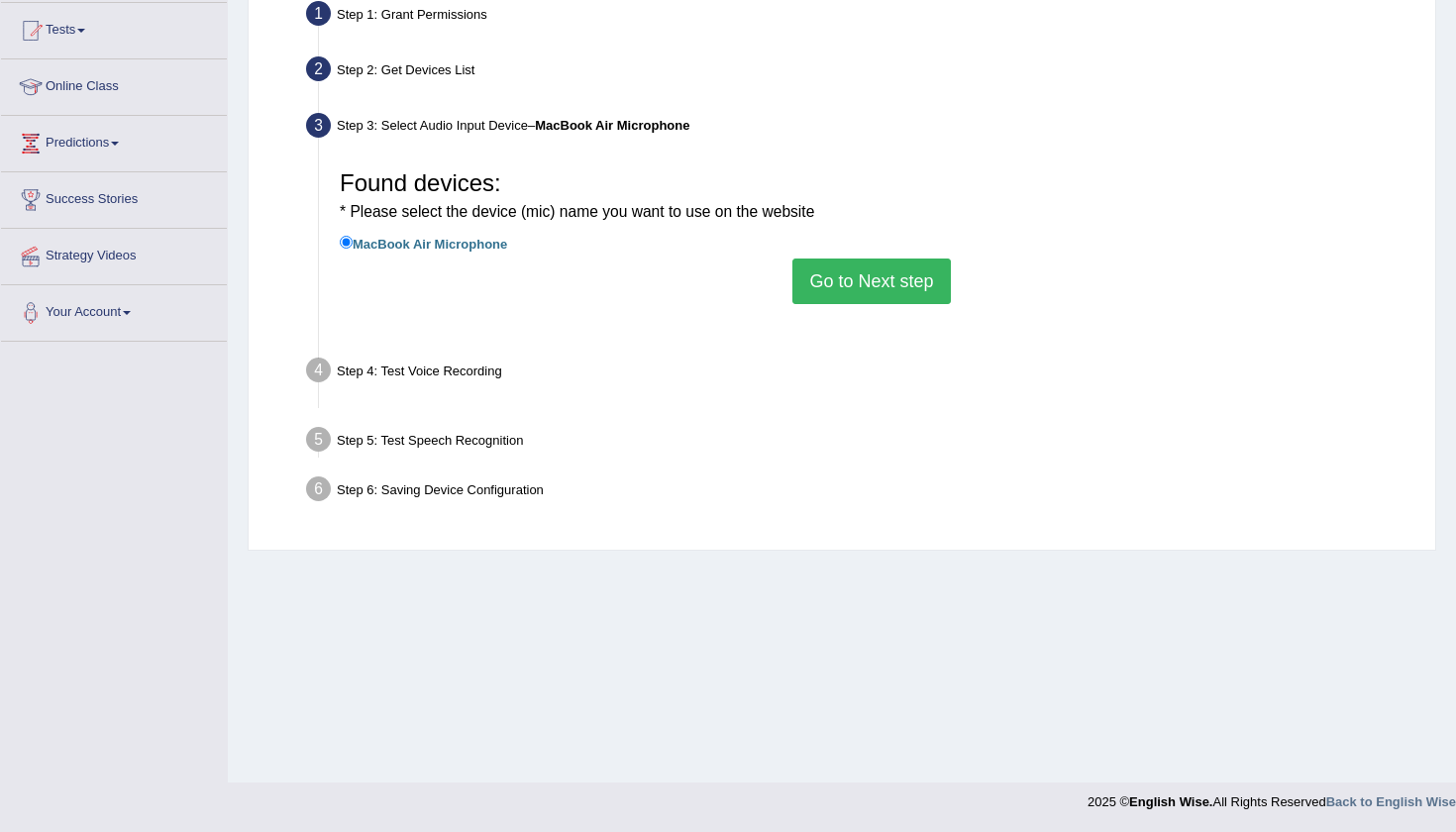
scroll to position [208, 0]
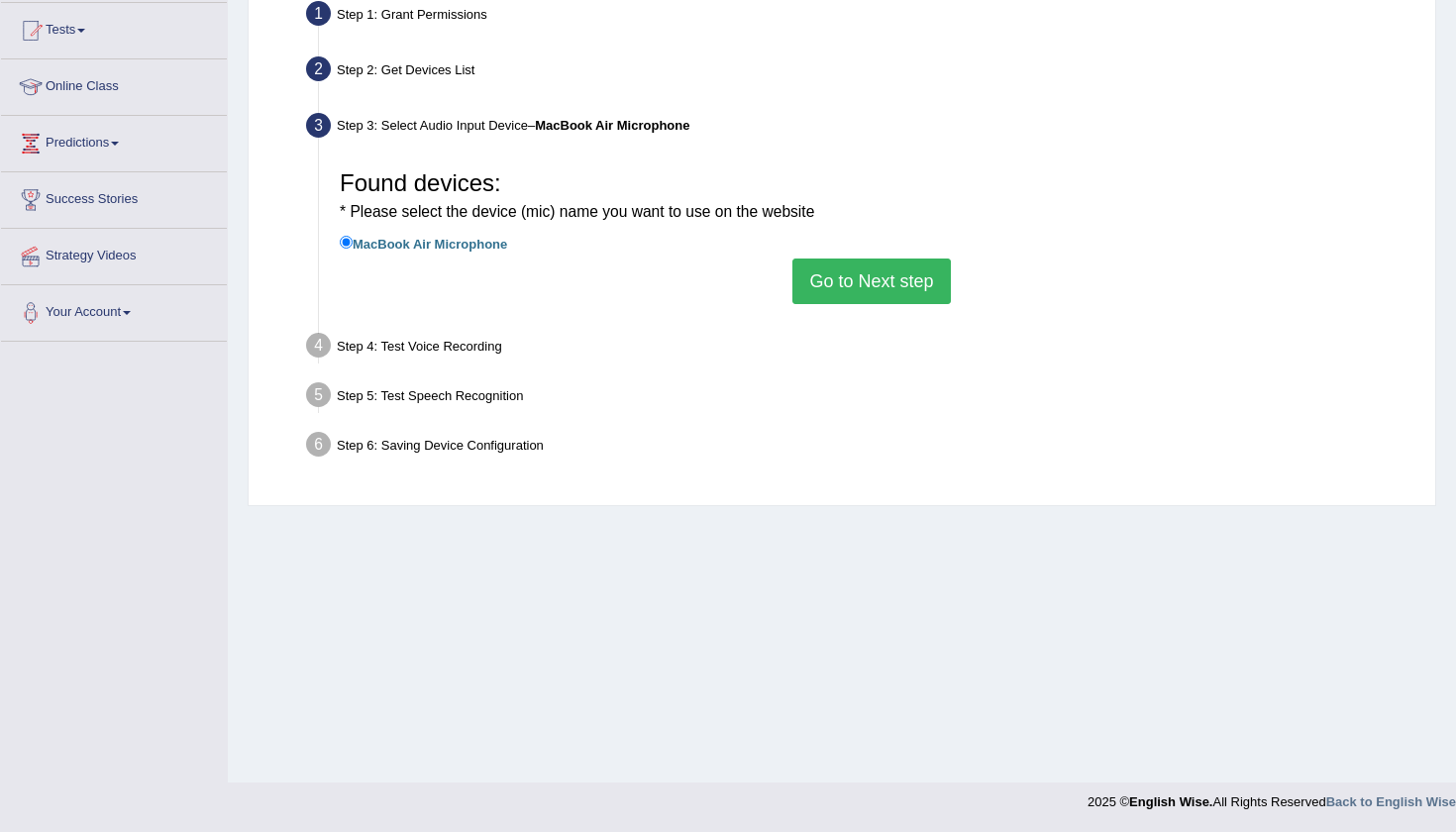
click at [880, 259] on button "Go to Next step" at bounding box center [871, 282] width 158 height 46
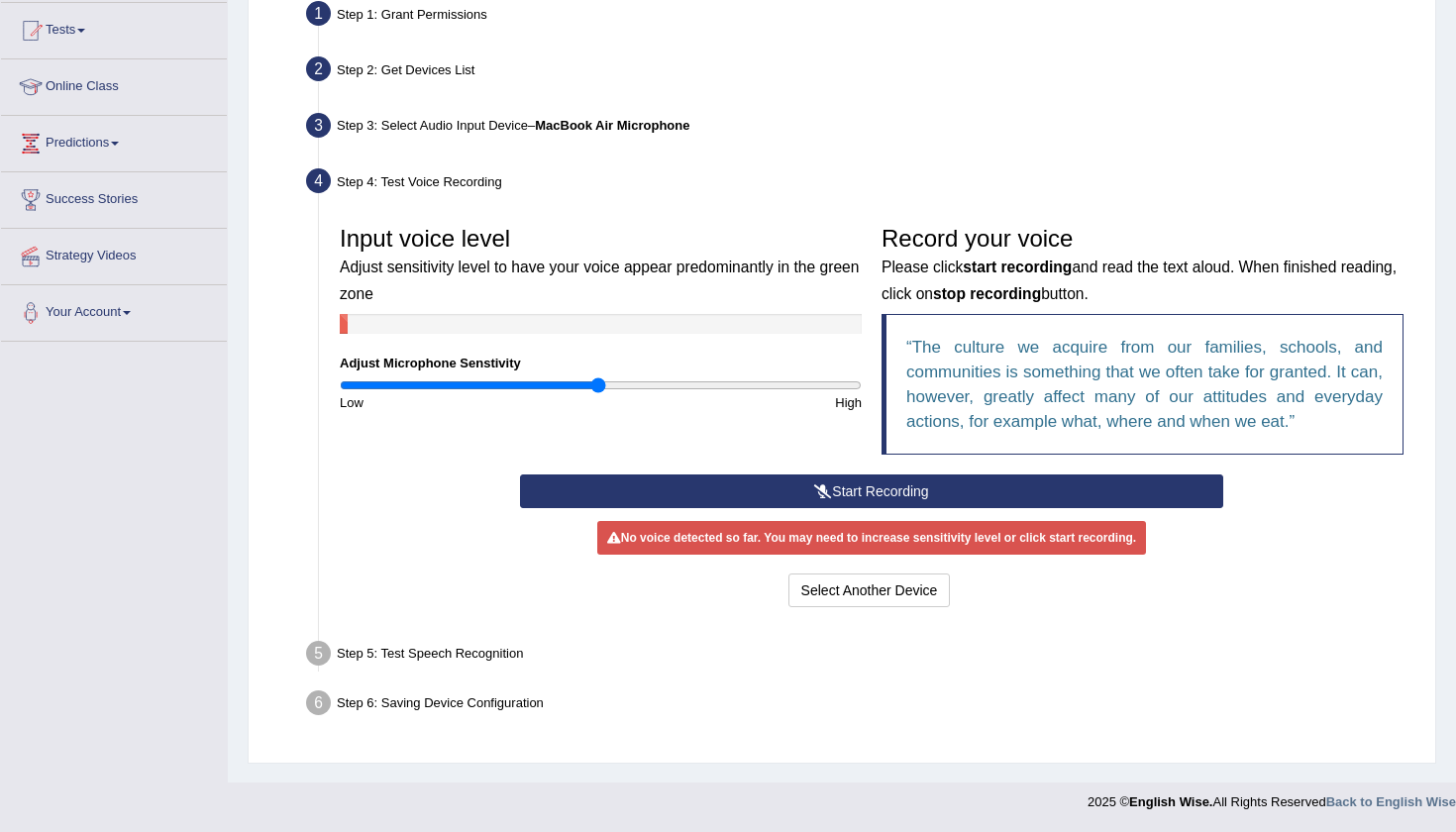
click at [798, 486] on button "Start Recording" at bounding box center [871, 491] width 702 height 34
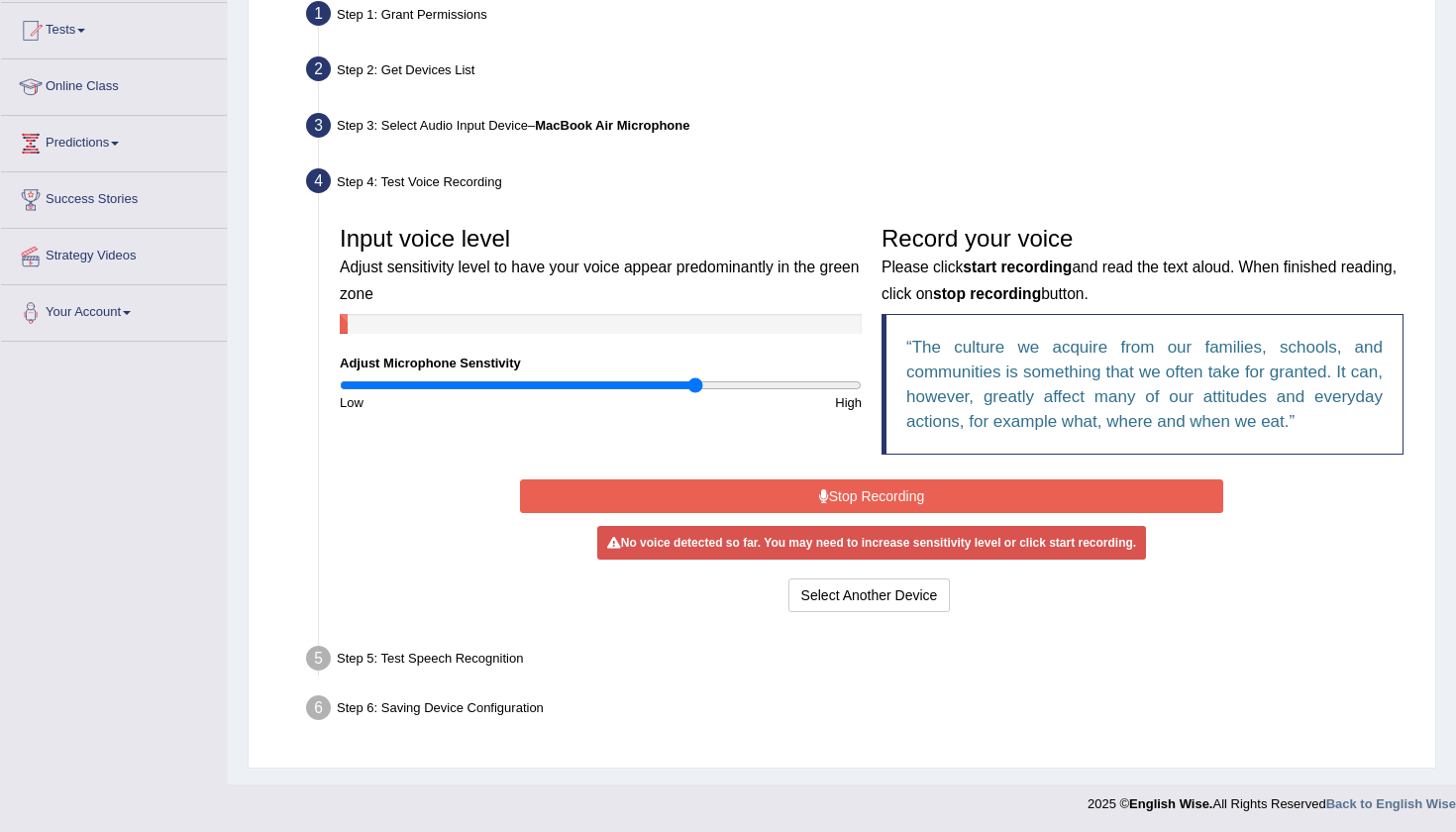
drag, startPoint x: 601, startPoint y: 380, endPoint x: 693, endPoint y: 387, distance: 92.3
click at [693, 387] on input "range" at bounding box center [600, 386] width 522 height 16
click at [845, 498] on button "Stop Recording" at bounding box center [871, 496] width 702 height 34
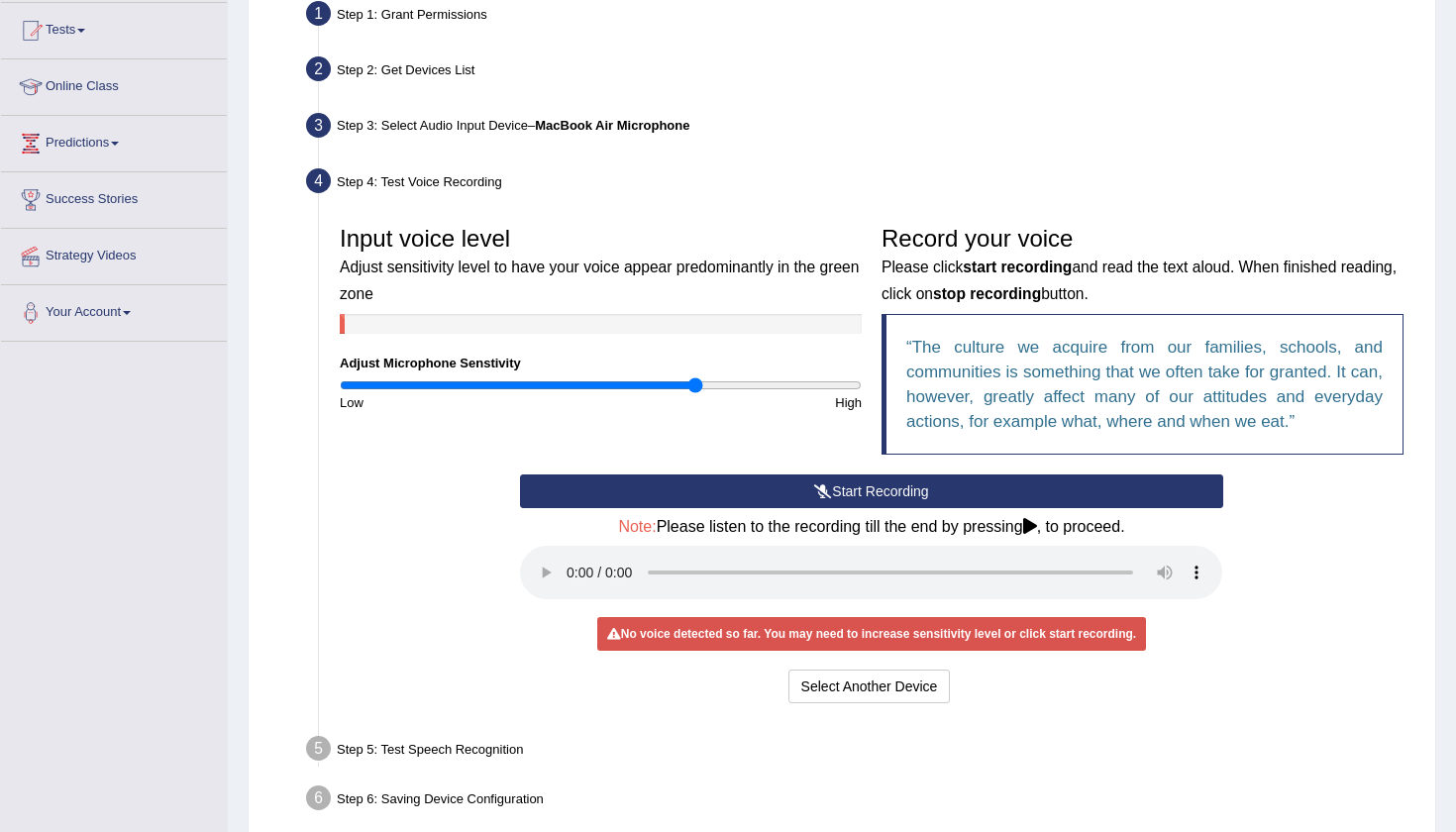
click at [460, 730] on div "Step 5: Test Speech Recognition" at bounding box center [861, 752] width 1128 height 44
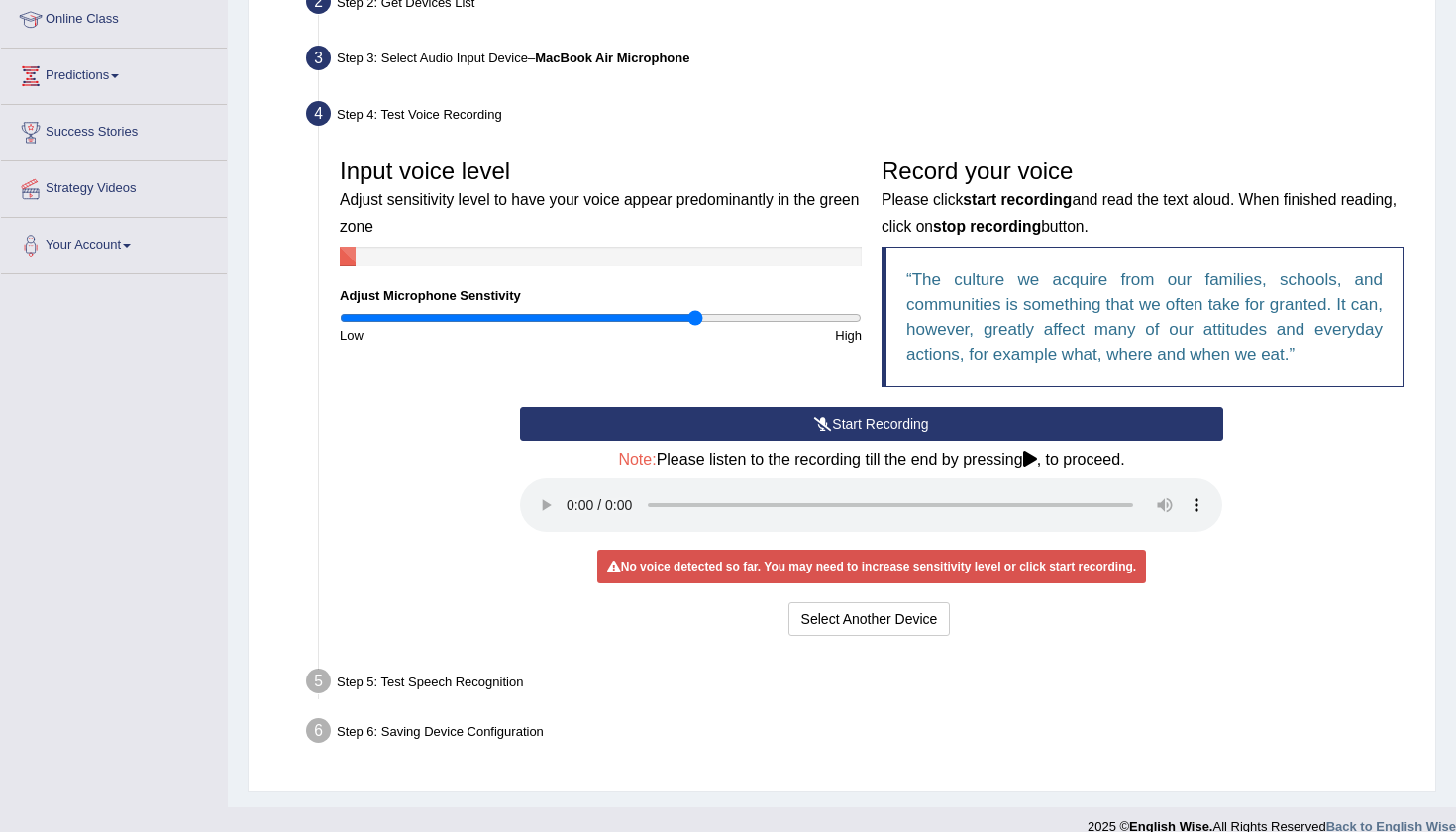
scroll to position [275, 0]
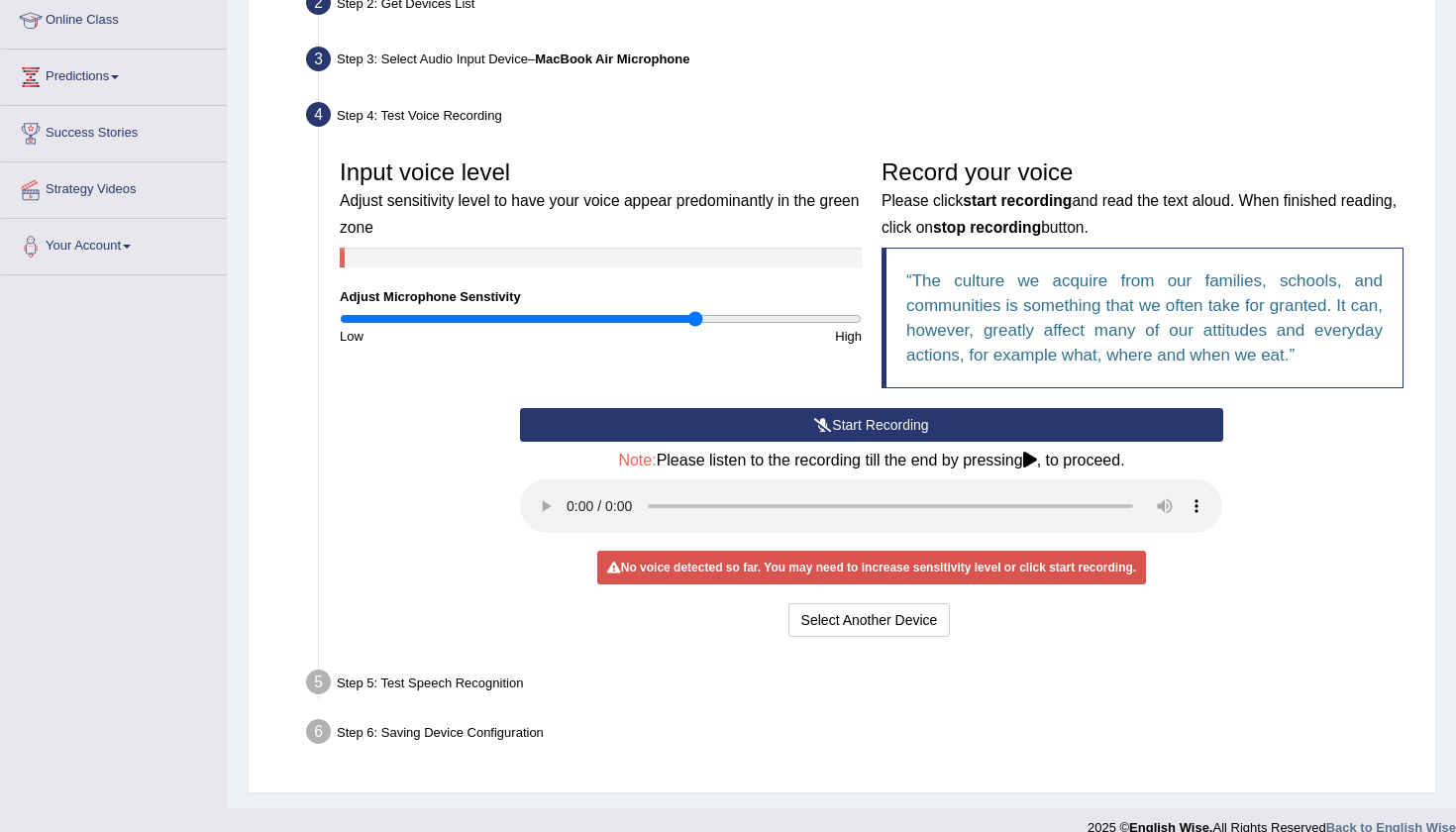
click at [1037, 456] on icon at bounding box center [1030, 459] width 14 height 16
click at [573, 488] on audio at bounding box center [871, 506] width 702 height 54
click at [448, 663] on div "Step 5: Test Speech Recognition" at bounding box center [861, 685] width 1128 height 44
click at [820, 419] on icon at bounding box center [823, 424] width 18 height 14
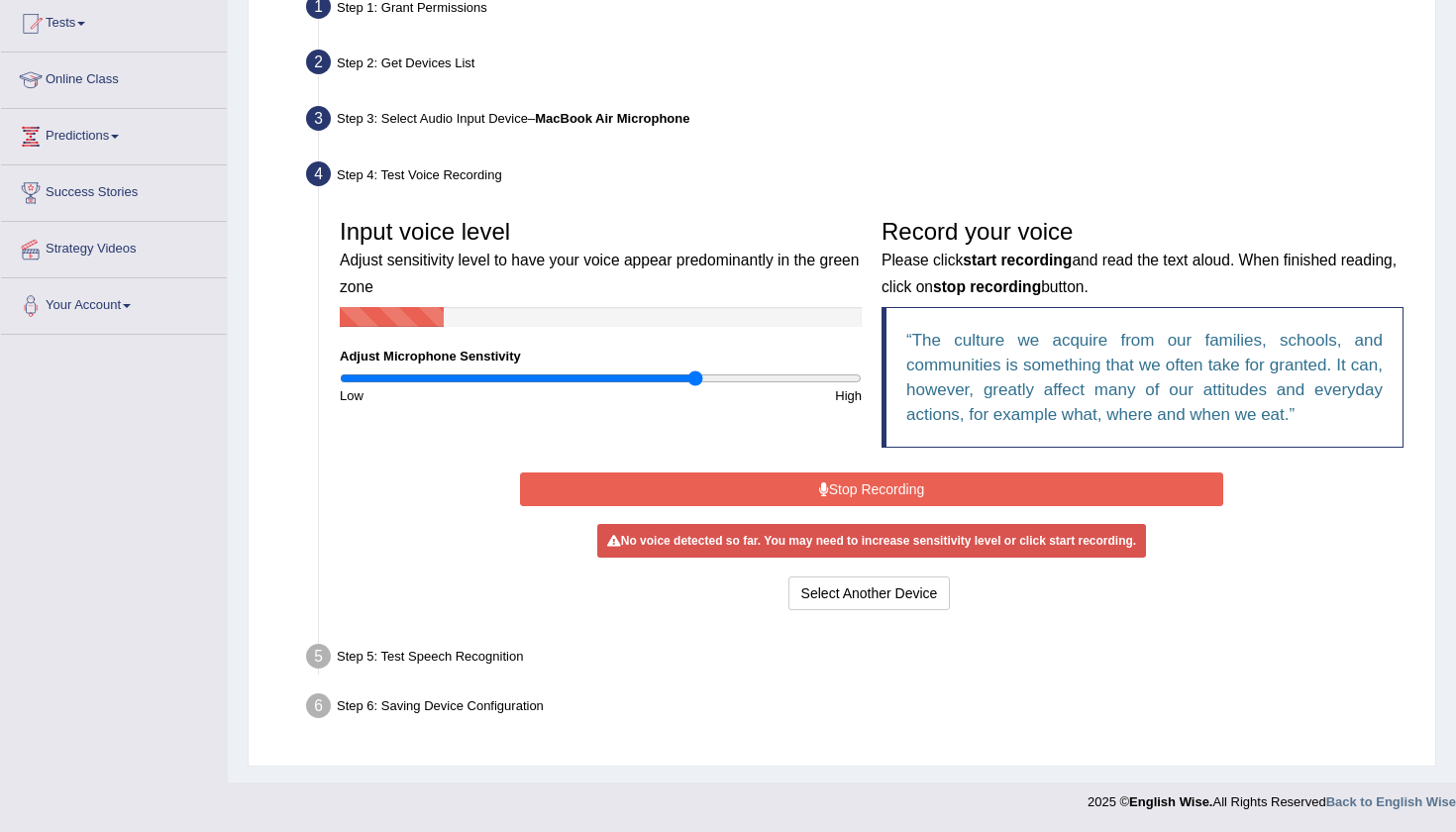
scroll to position [208, 0]
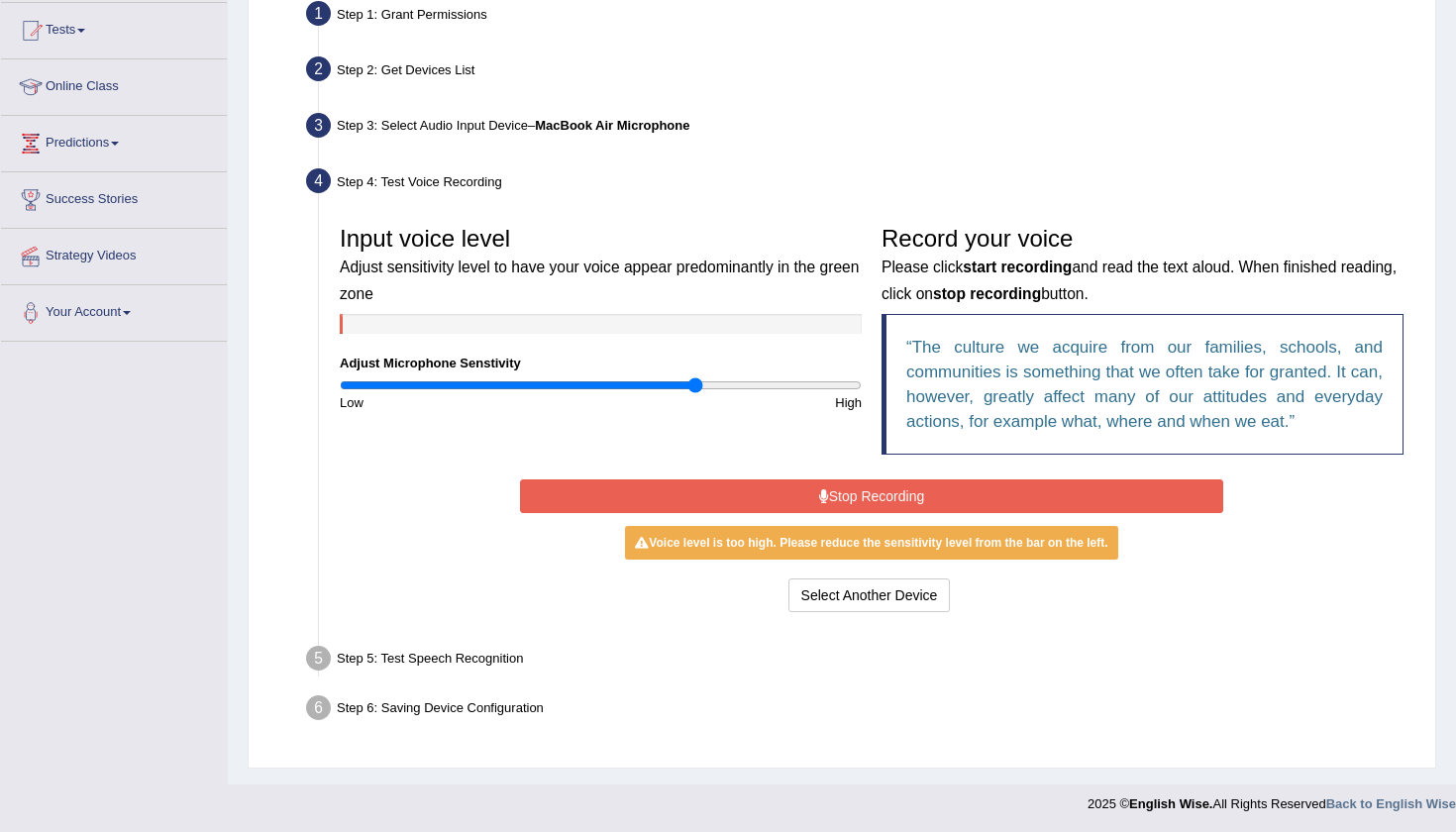
click at [783, 484] on button "Stop Recording" at bounding box center [871, 496] width 702 height 34
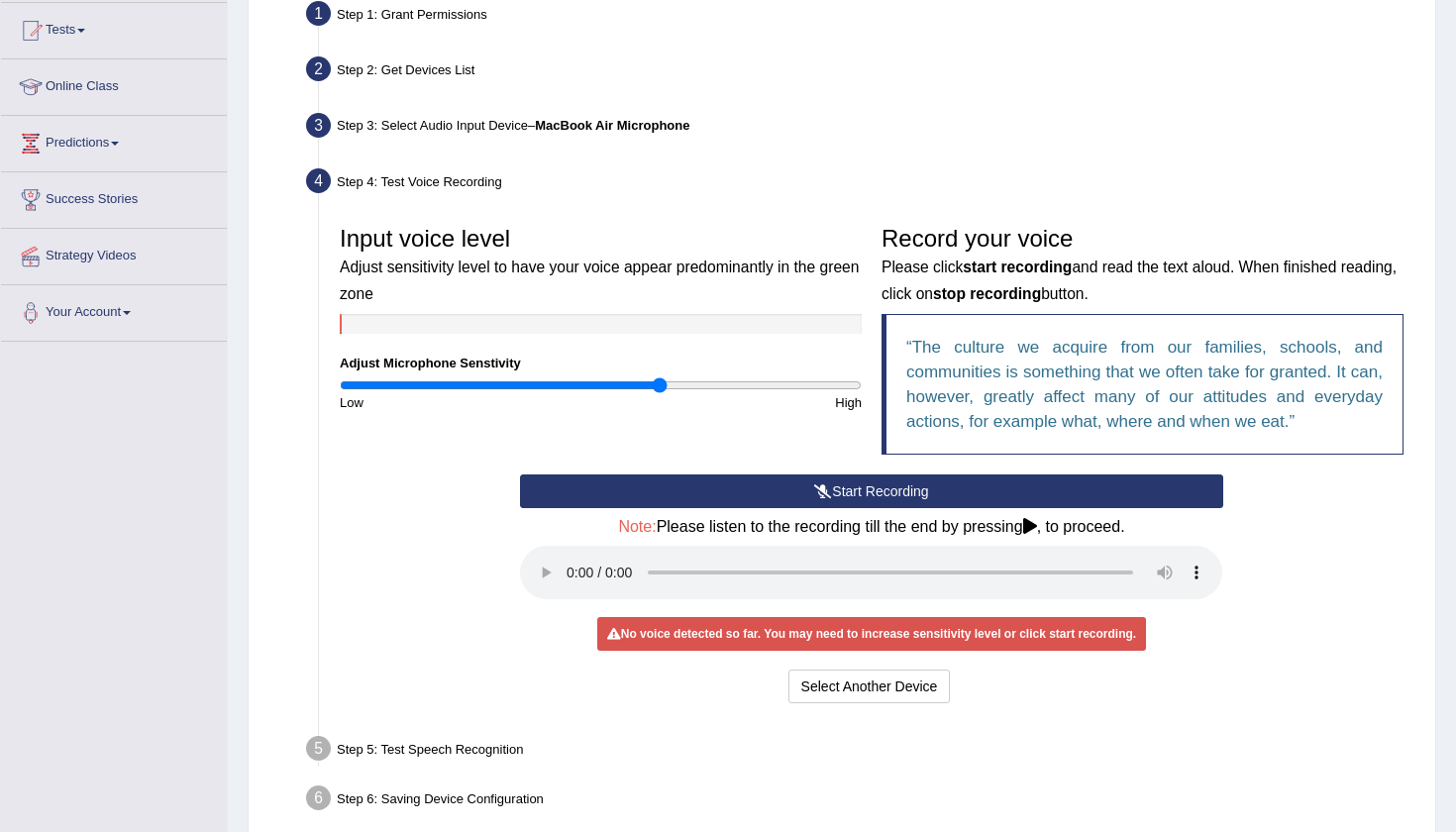
drag, startPoint x: 693, startPoint y: 382, endPoint x: 660, endPoint y: 388, distance: 33.5
type input "1.24"
click at [660, 388] on input "range" at bounding box center [600, 386] width 522 height 16
click at [578, 559] on audio at bounding box center [871, 572] width 702 height 54
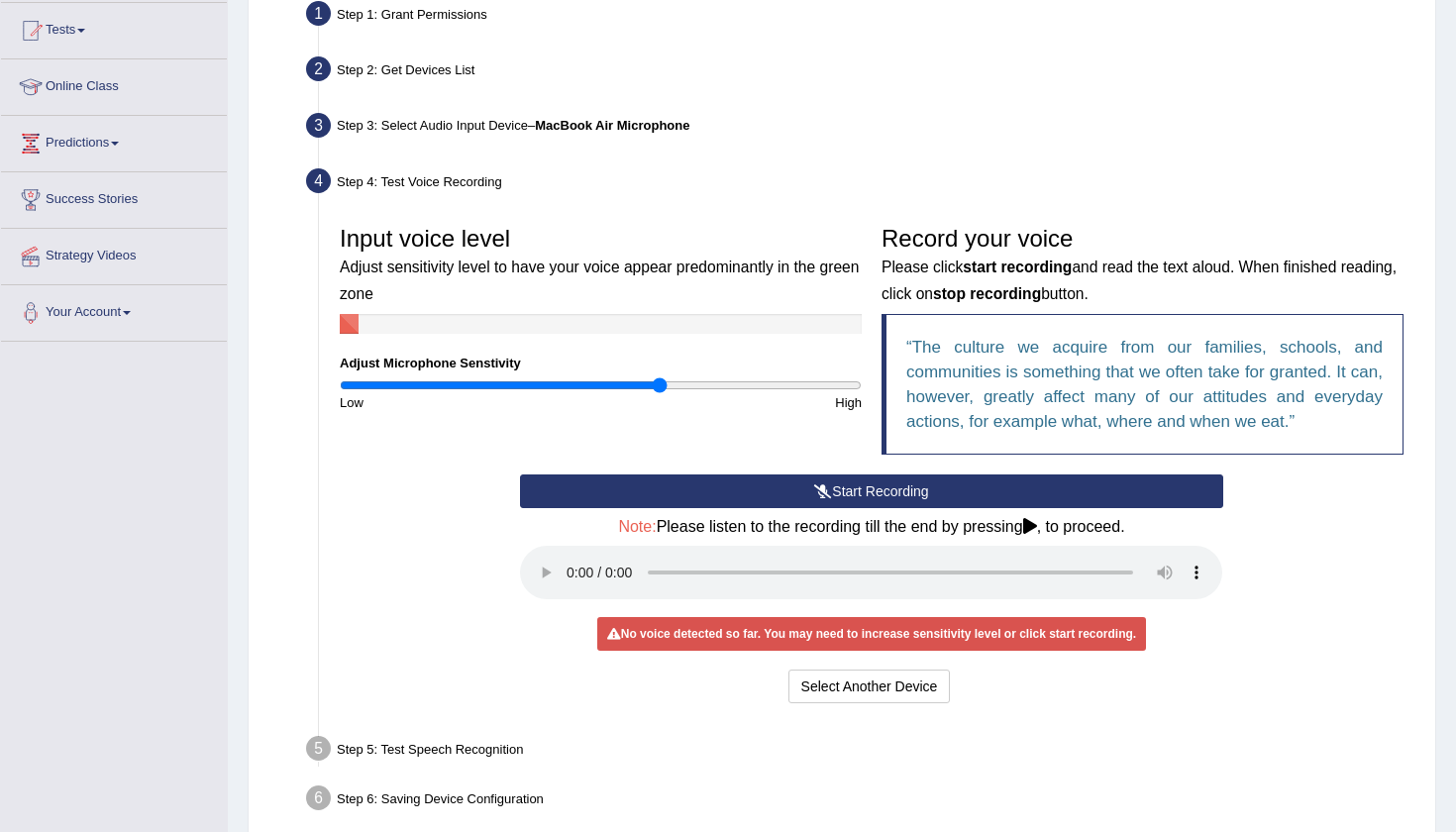
click at [560, 567] on audio at bounding box center [871, 572] width 702 height 54
click at [569, 560] on audio at bounding box center [871, 572] width 702 height 54
click at [565, 560] on audio at bounding box center [871, 572] width 702 height 54
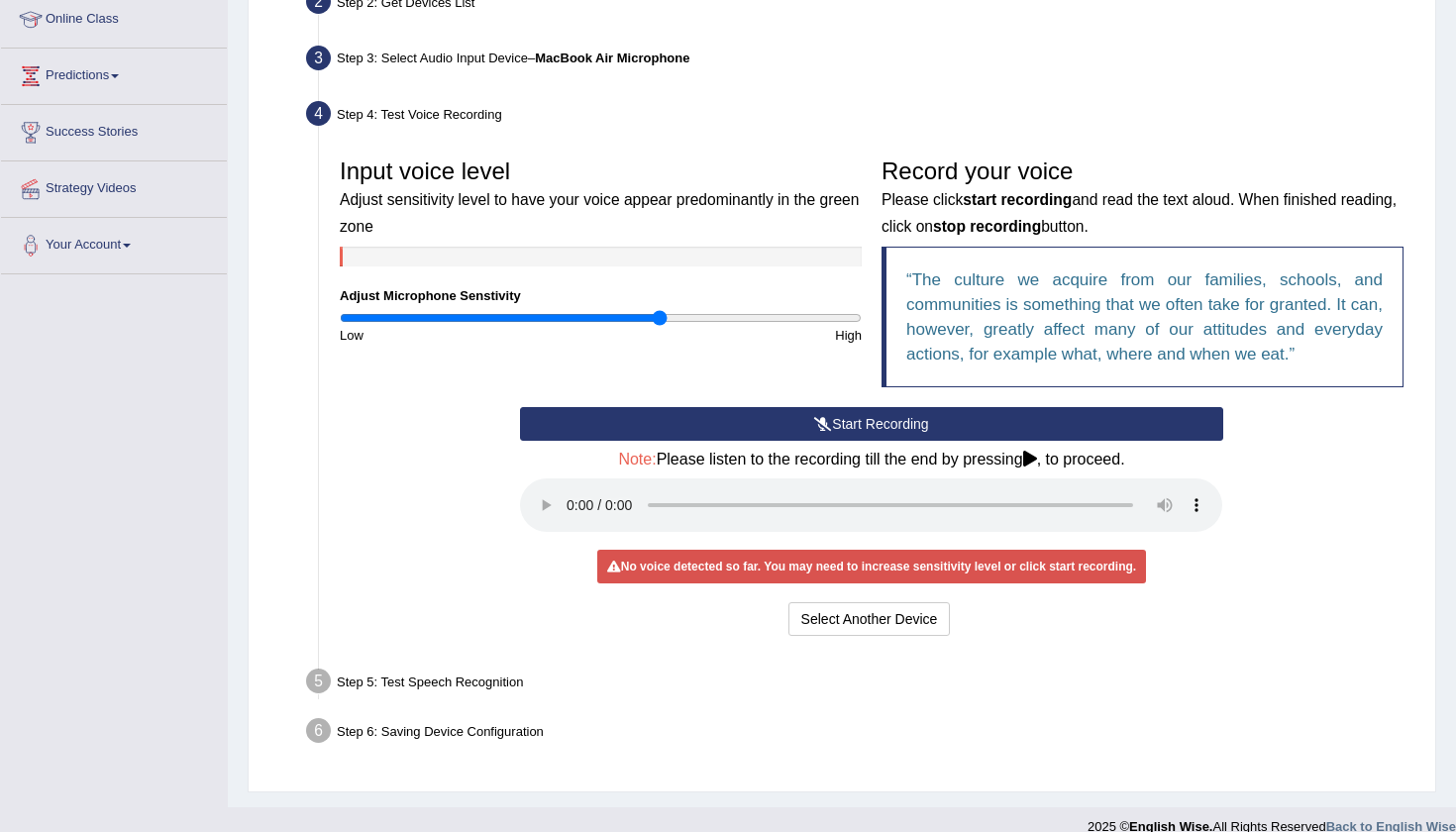
scroll to position [275, 0]
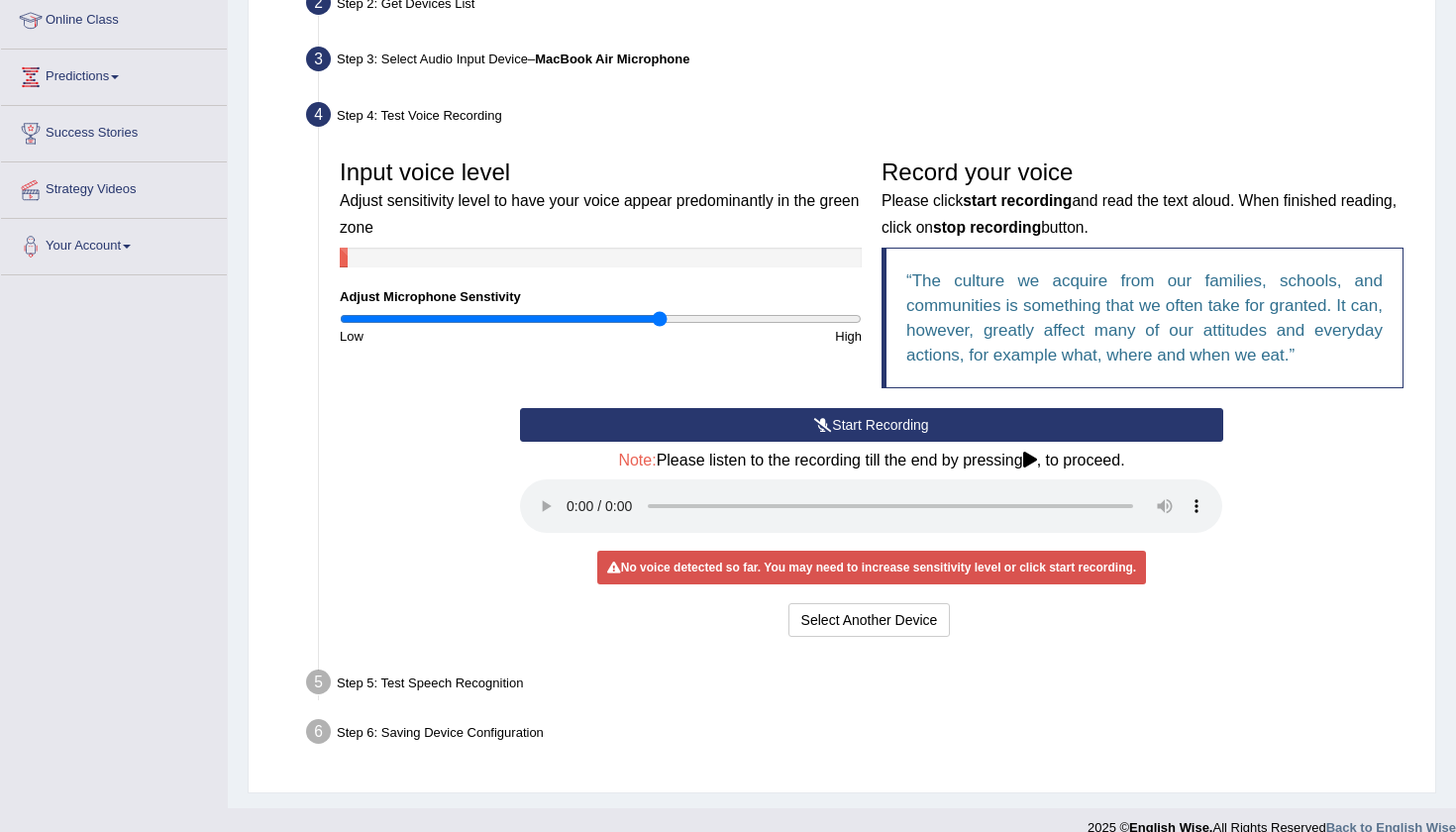
click at [460, 713] on div "Step 6: Saving Device Configuration" at bounding box center [861, 735] width 1128 height 44
click at [860, 603] on button "Select Another Device" at bounding box center [869, 620] width 163 height 34
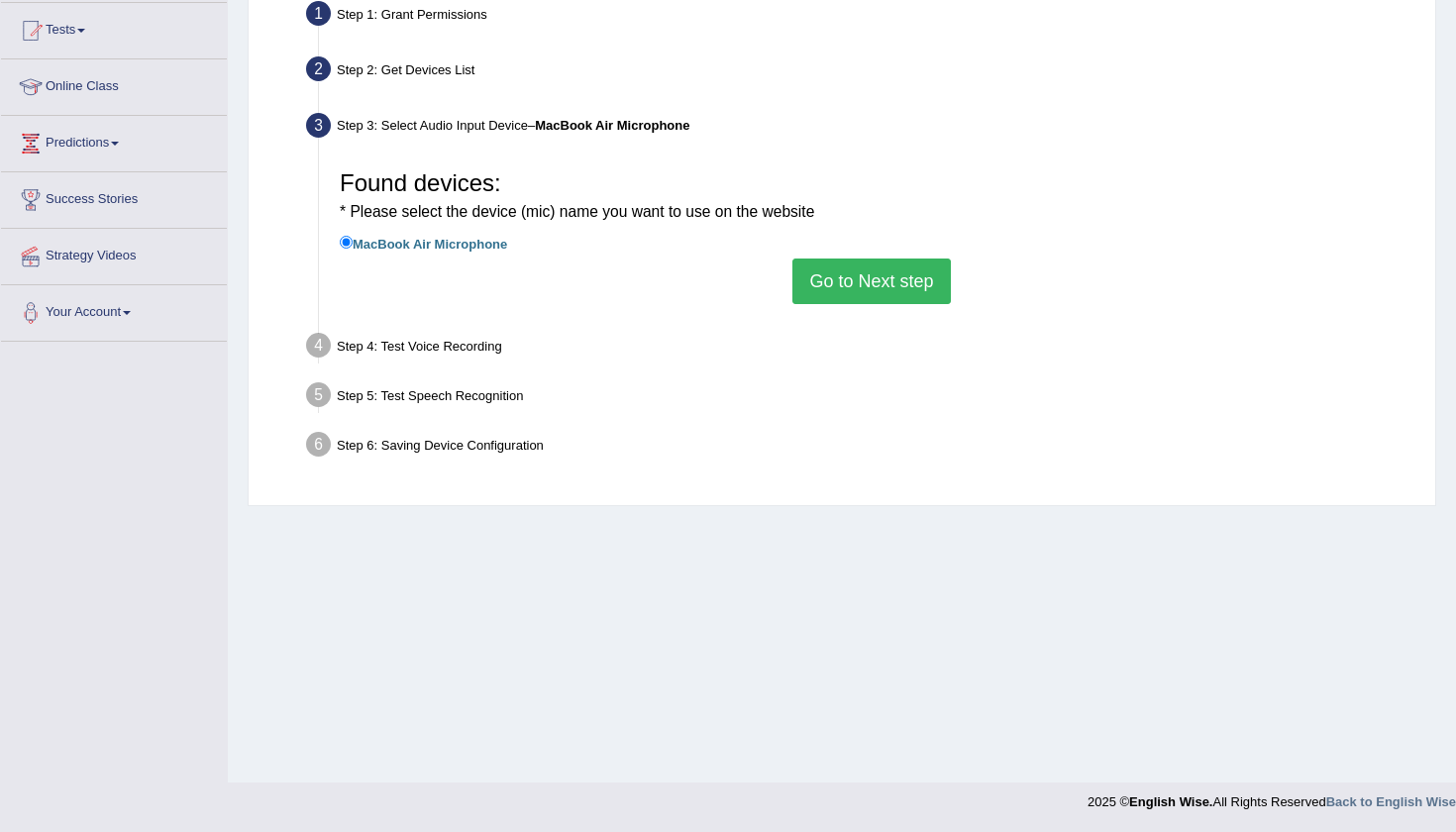
click at [488, 342] on div "Step 4: Test Voice Recording" at bounding box center [861, 349] width 1128 height 44
click at [467, 245] on label "MacBook Air Microphone" at bounding box center [423, 243] width 168 height 22
click at [353, 245] on input "MacBook Air Microphone" at bounding box center [346, 242] width 13 height 13
click at [473, 232] on label "MacBook Air Microphone" at bounding box center [423, 243] width 168 height 22
click at [353, 236] on input "MacBook Air Microphone" at bounding box center [346, 242] width 13 height 13
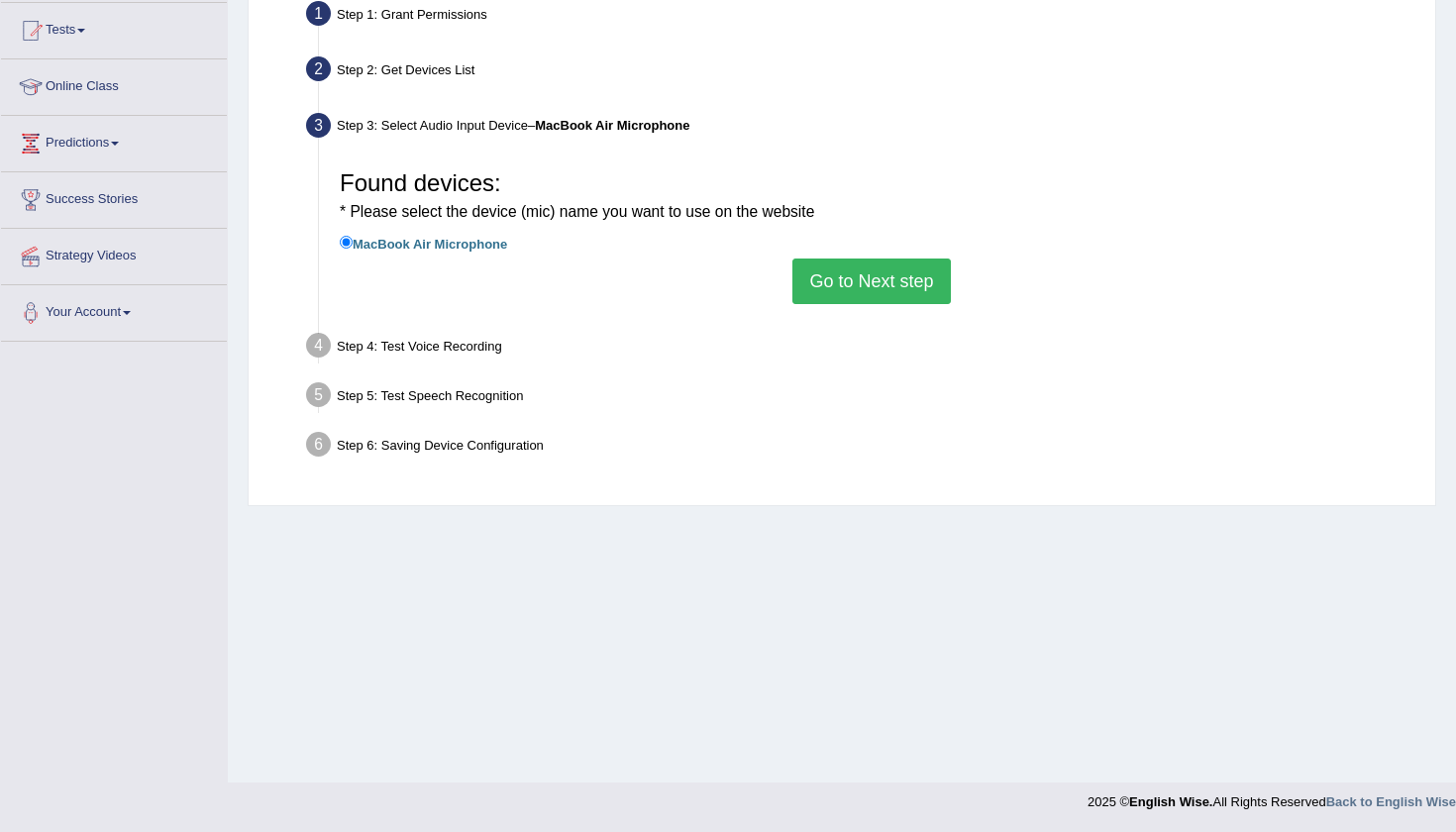
click at [473, 232] on label "MacBook Air Microphone" at bounding box center [423, 243] width 168 height 22
click at [353, 236] on input "MacBook Air Microphone" at bounding box center [346, 242] width 13 height 13
click at [873, 272] on button "Go to Next step" at bounding box center [871, 282] width 158 height 46
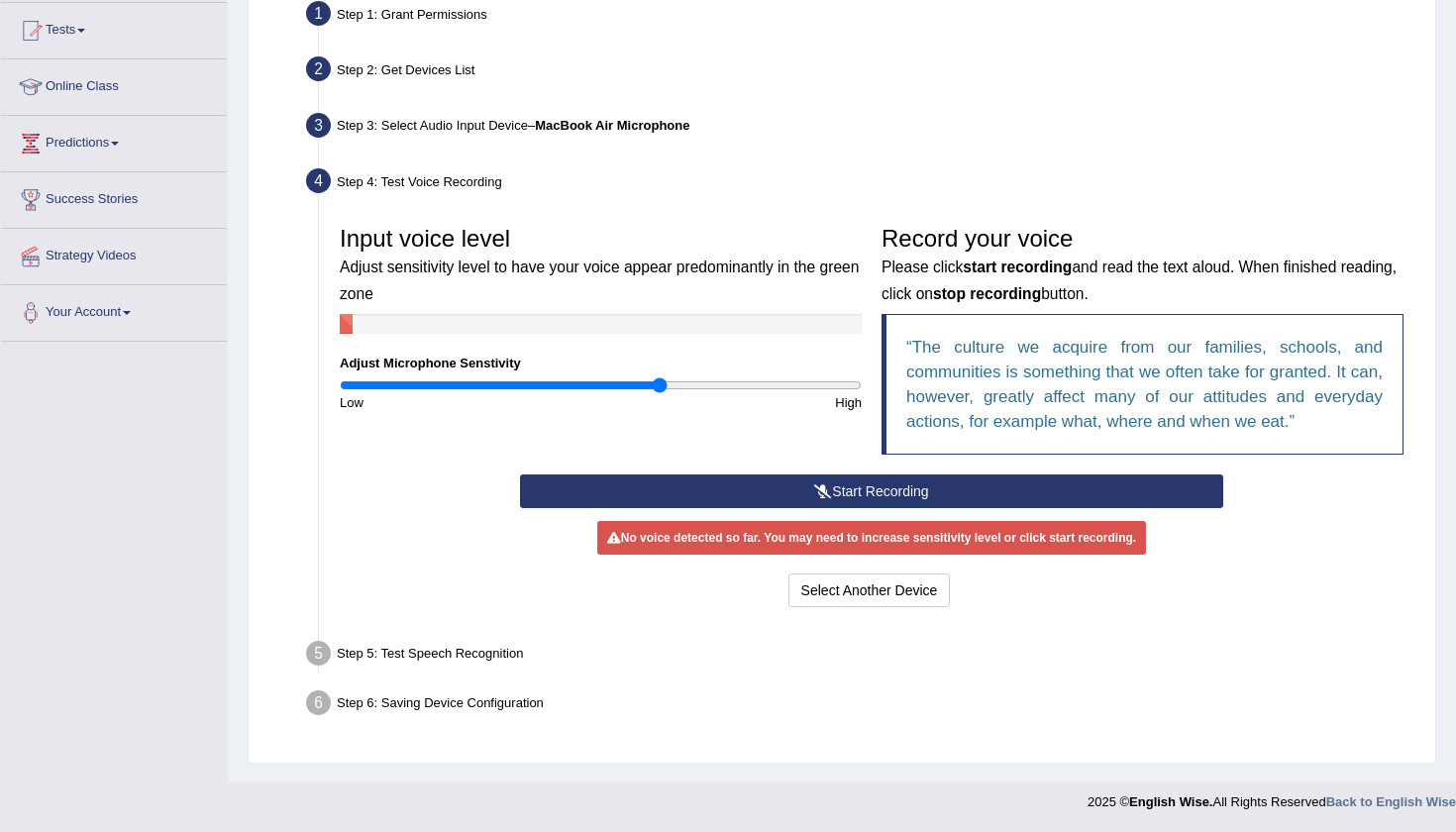
click at [751, 499] on button "Start Recording" at bounding box center [871, 491] width 702 height 34
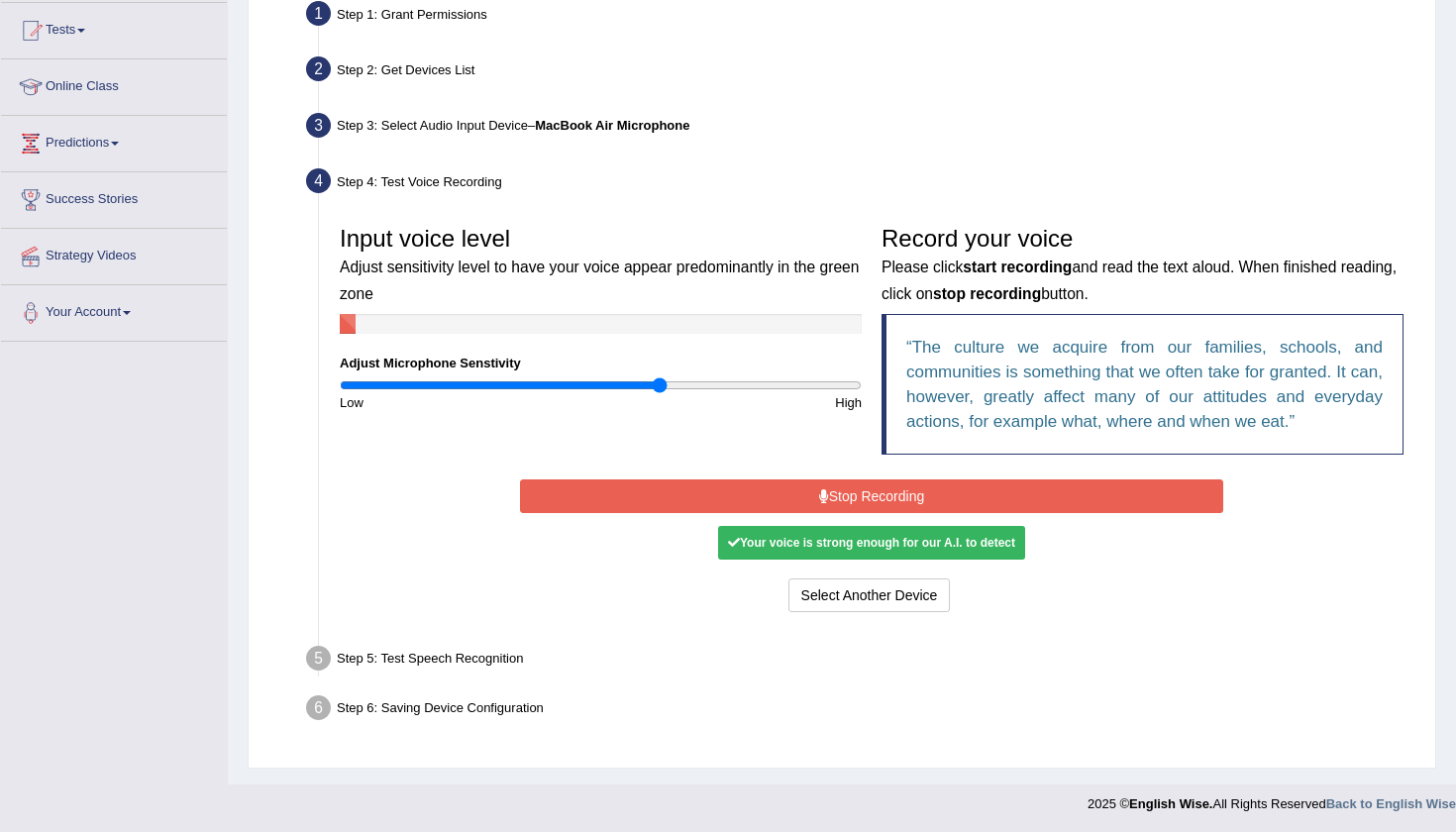
click at [826, 555] on div "Your voice is strong enough for our A.I. to detect" at bounding box center [871, 543] width 307 height 34
click at [861, 490] on button "Stop Recording" at bounding box center [871, 496] width 702 height 34
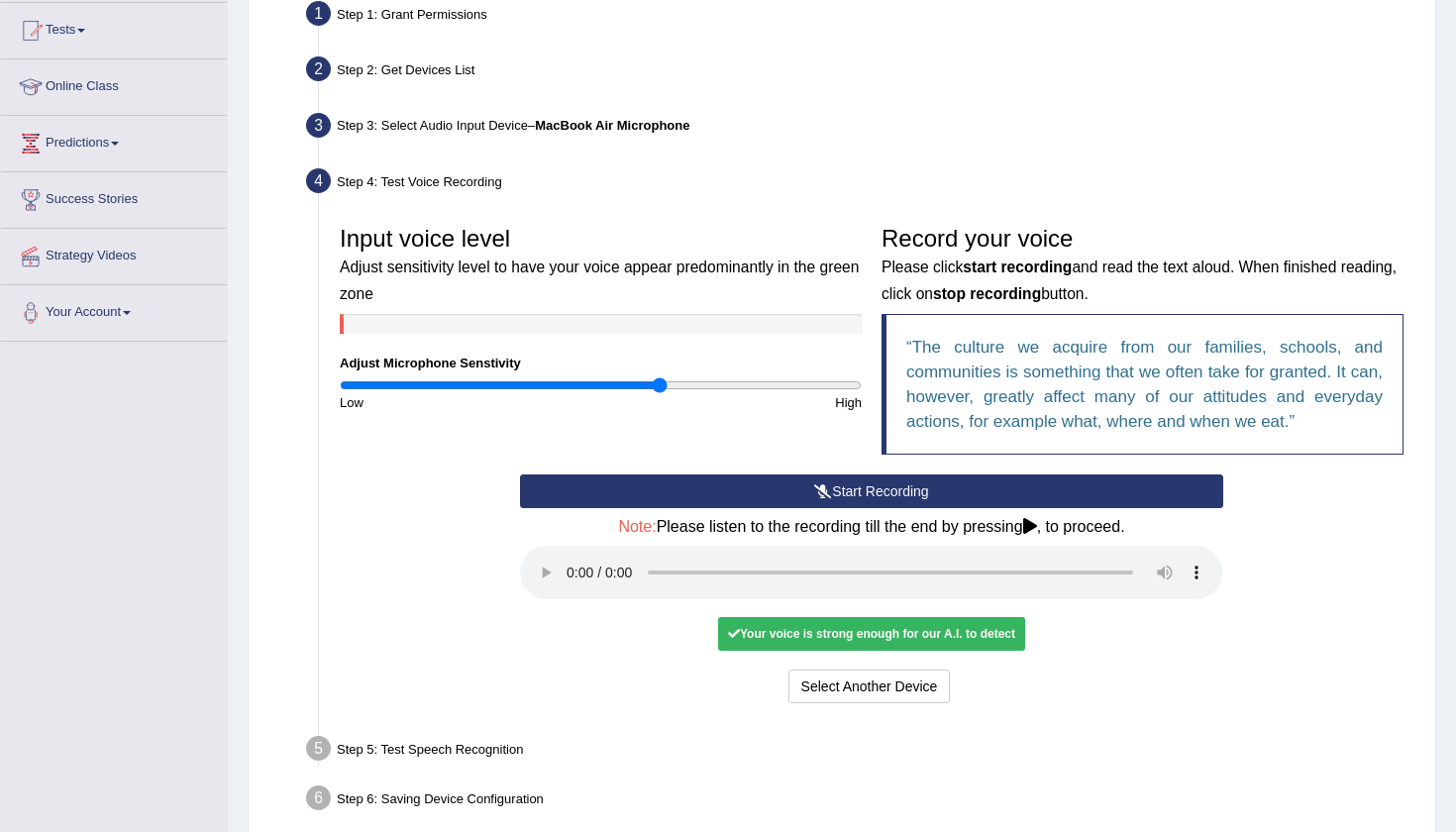
click at [839, 617] on div "Your voice is strong enough for our A.I. to detect" at bounding box center [871, 634] width 307 height 34
click at [1037, 527] on icon at bounding box center [1030, 526] width 14 height 16
click at [572, 555] on audio at bounding box center [871, 572] width 702 height 54
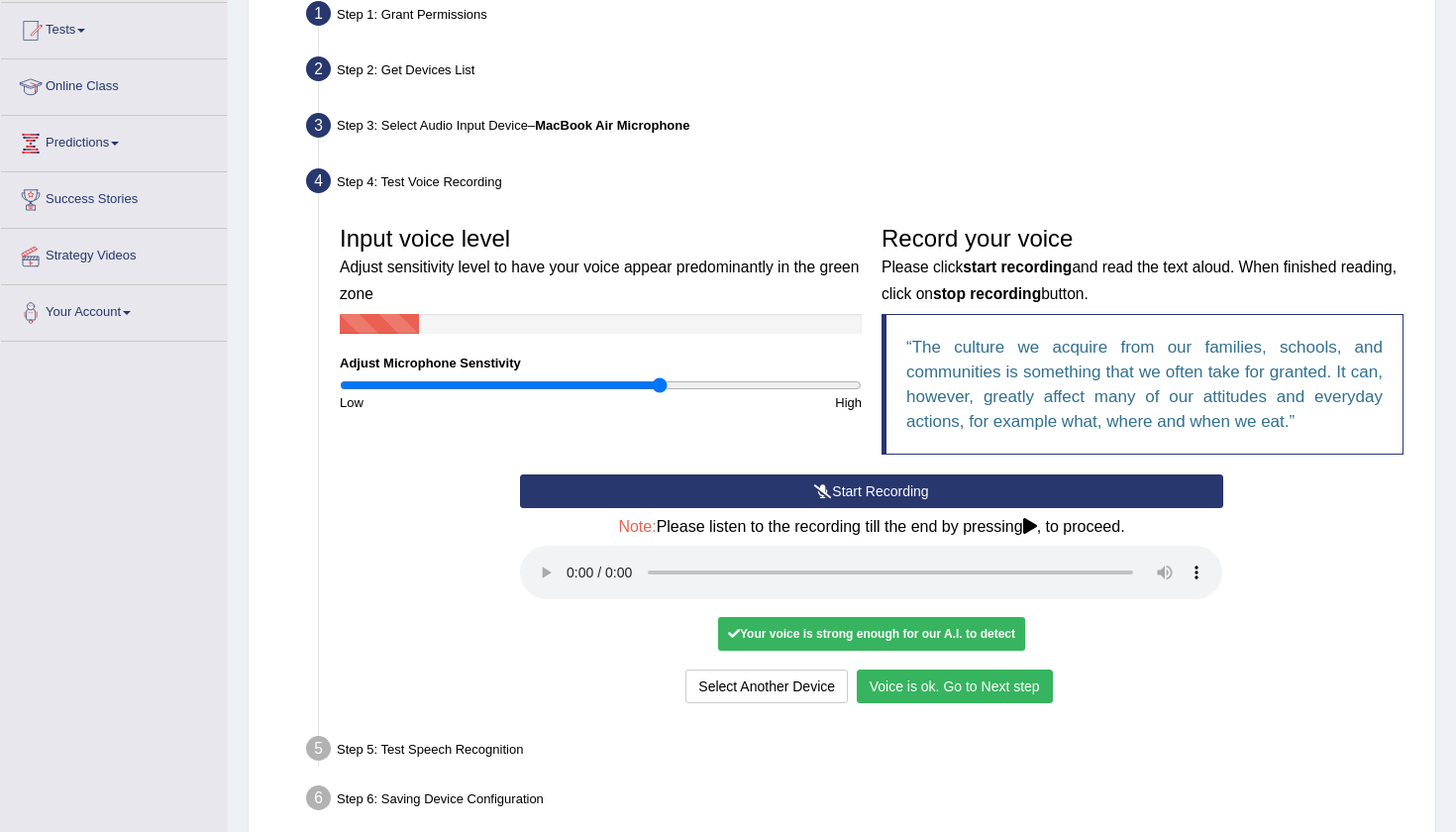
click at [956, 669] on button "Voice is ok. Go to Next step" at bounding box center [955, 686] width 196 height 34
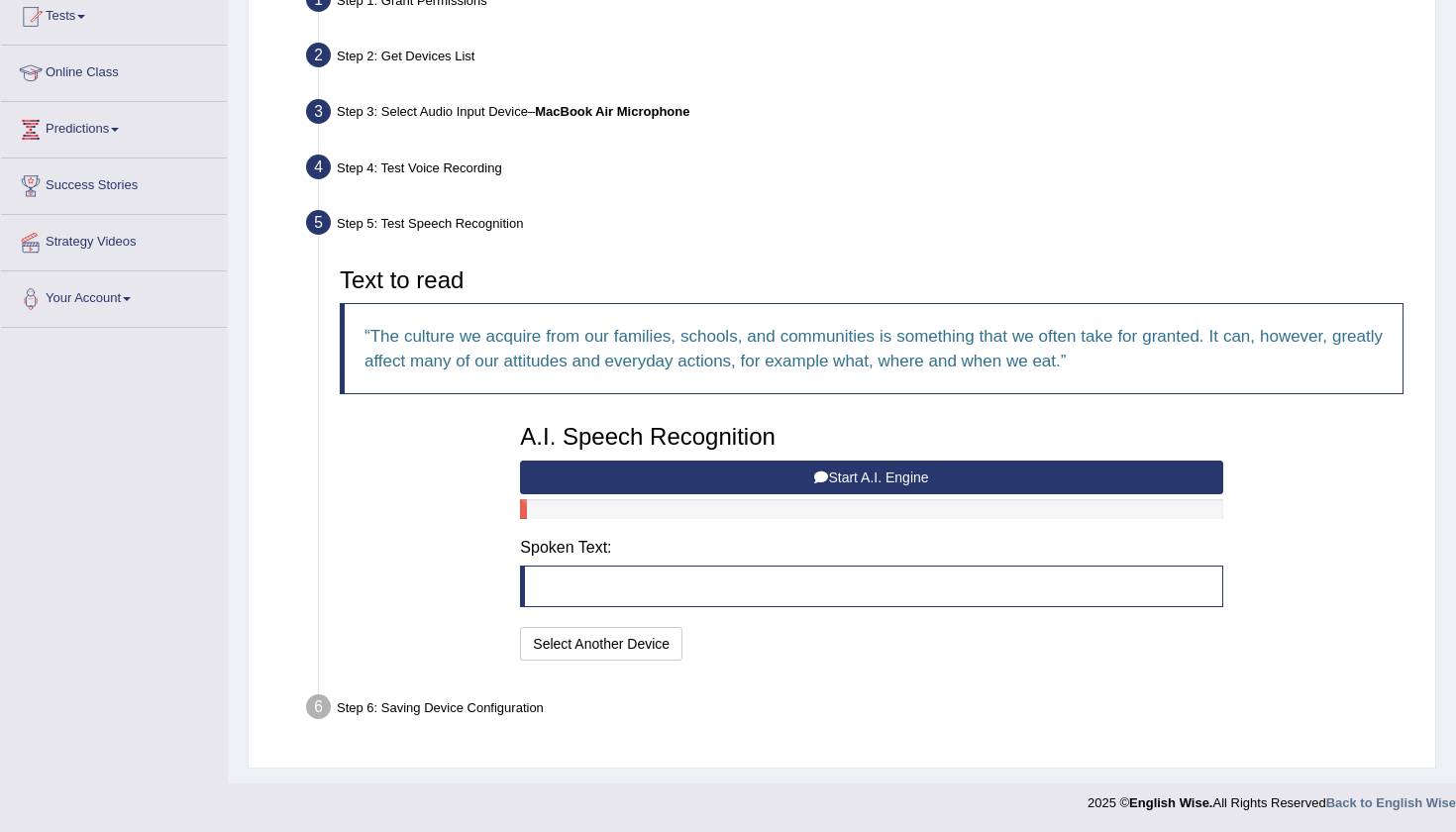
scroll to position [221, 0]
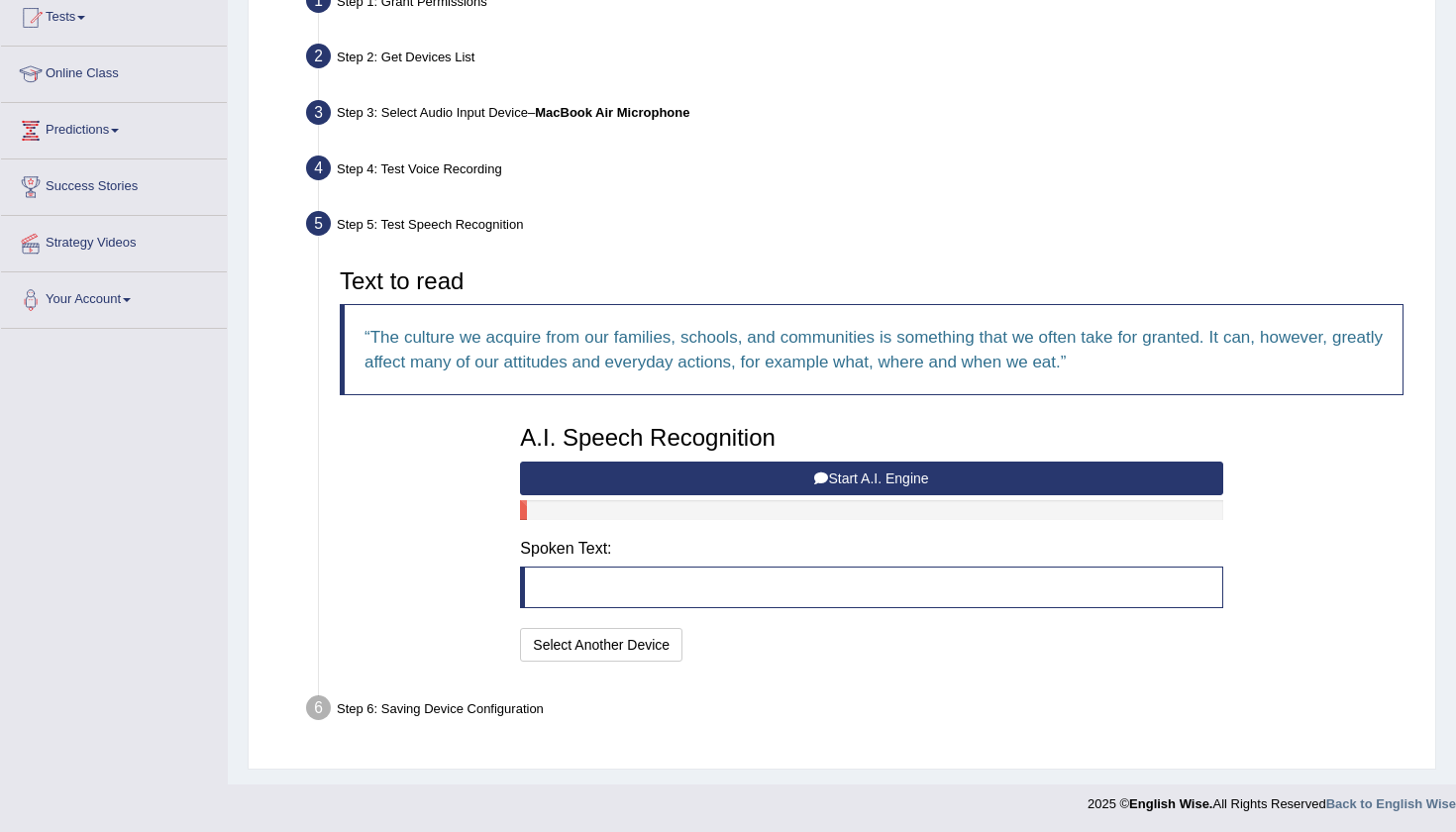
click at [677, 472] on button "Start A.I. Engine" at bounding box center [871, 478] width 702 height 34
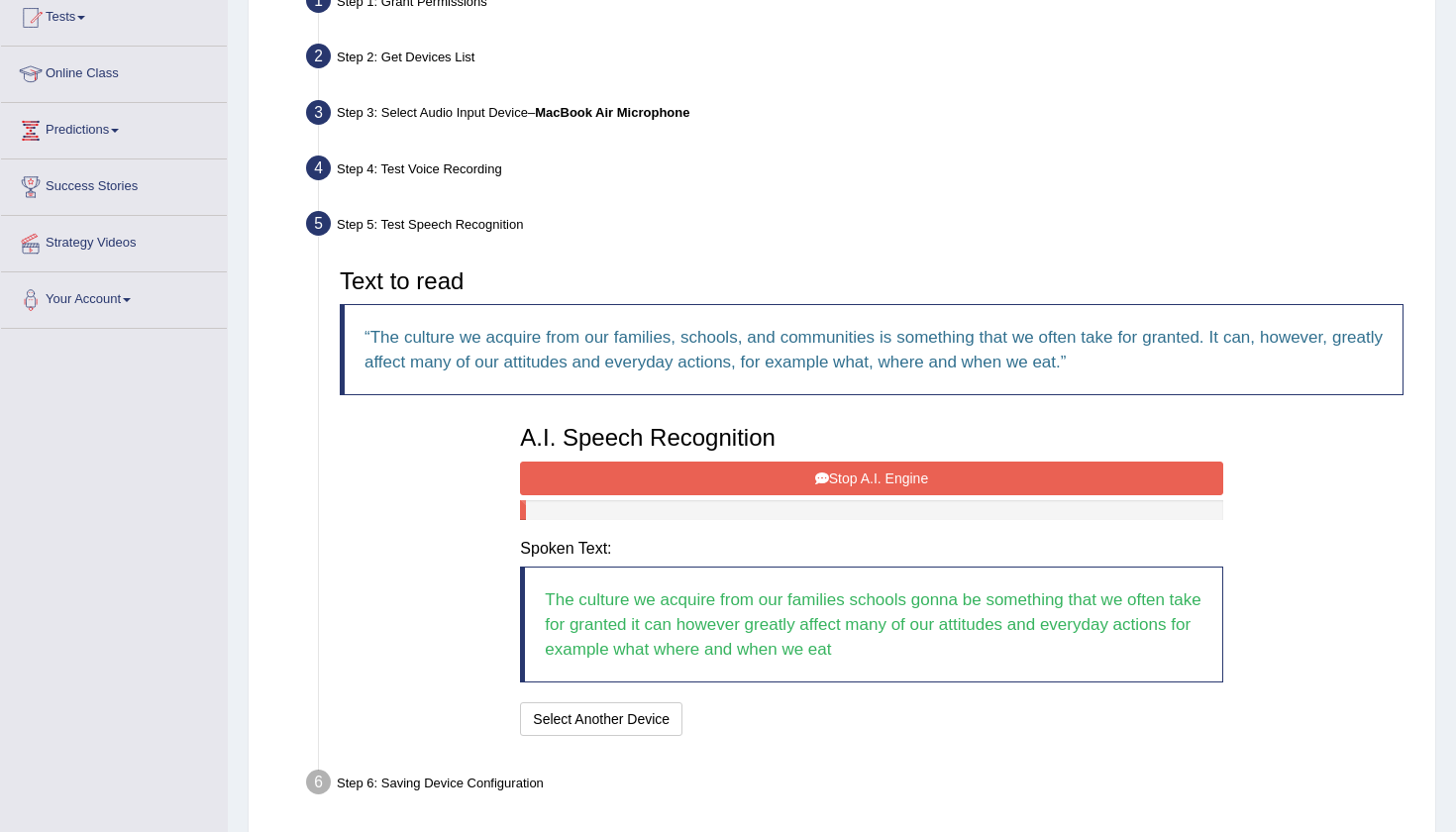
click at [834, 482] on button "Stop A.I. Engine" at bounding box center [871, 478] width 702 height 34
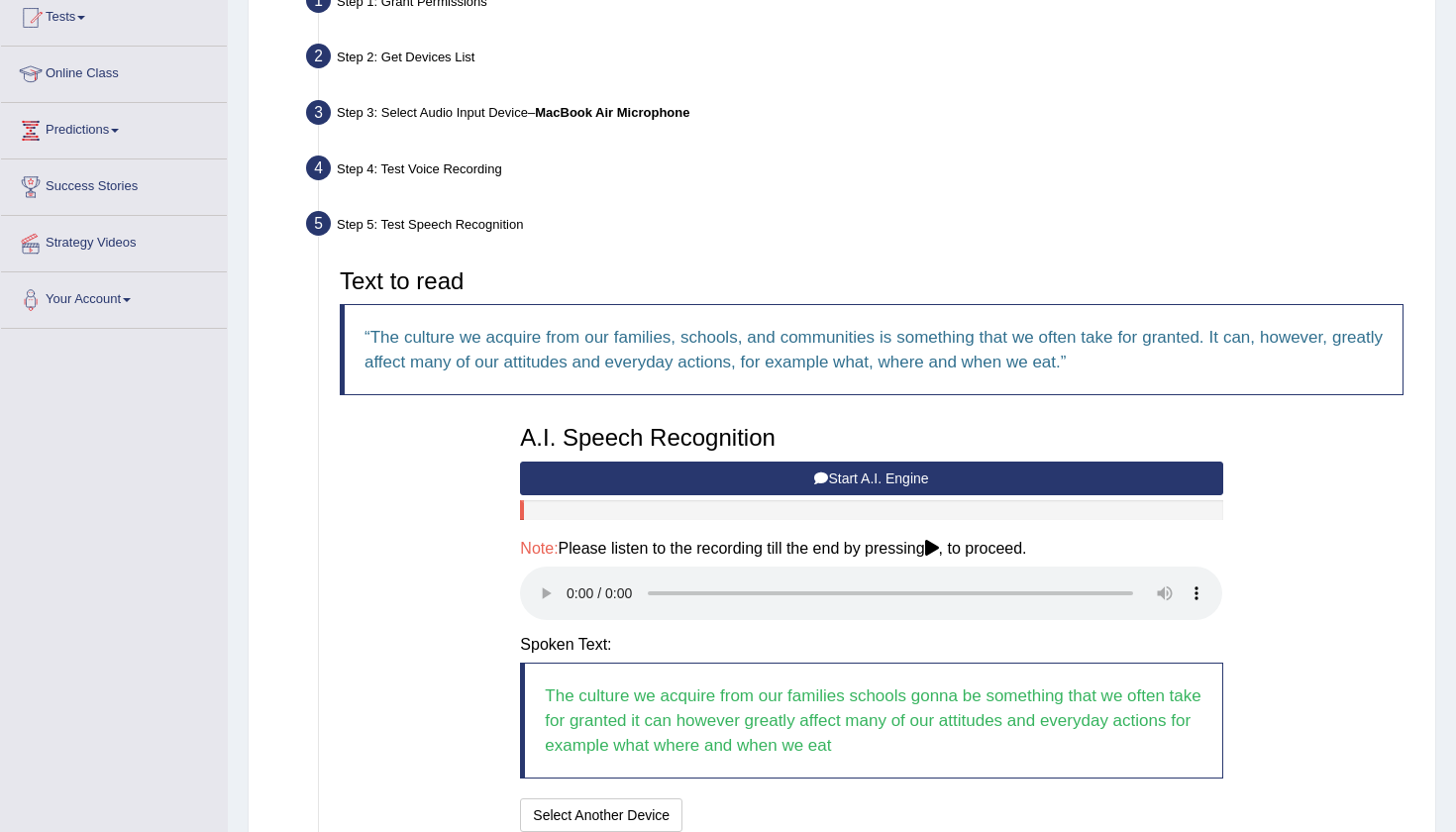
click at [573, 583] on audio at bounding box center [871, 593] width 702 height 54
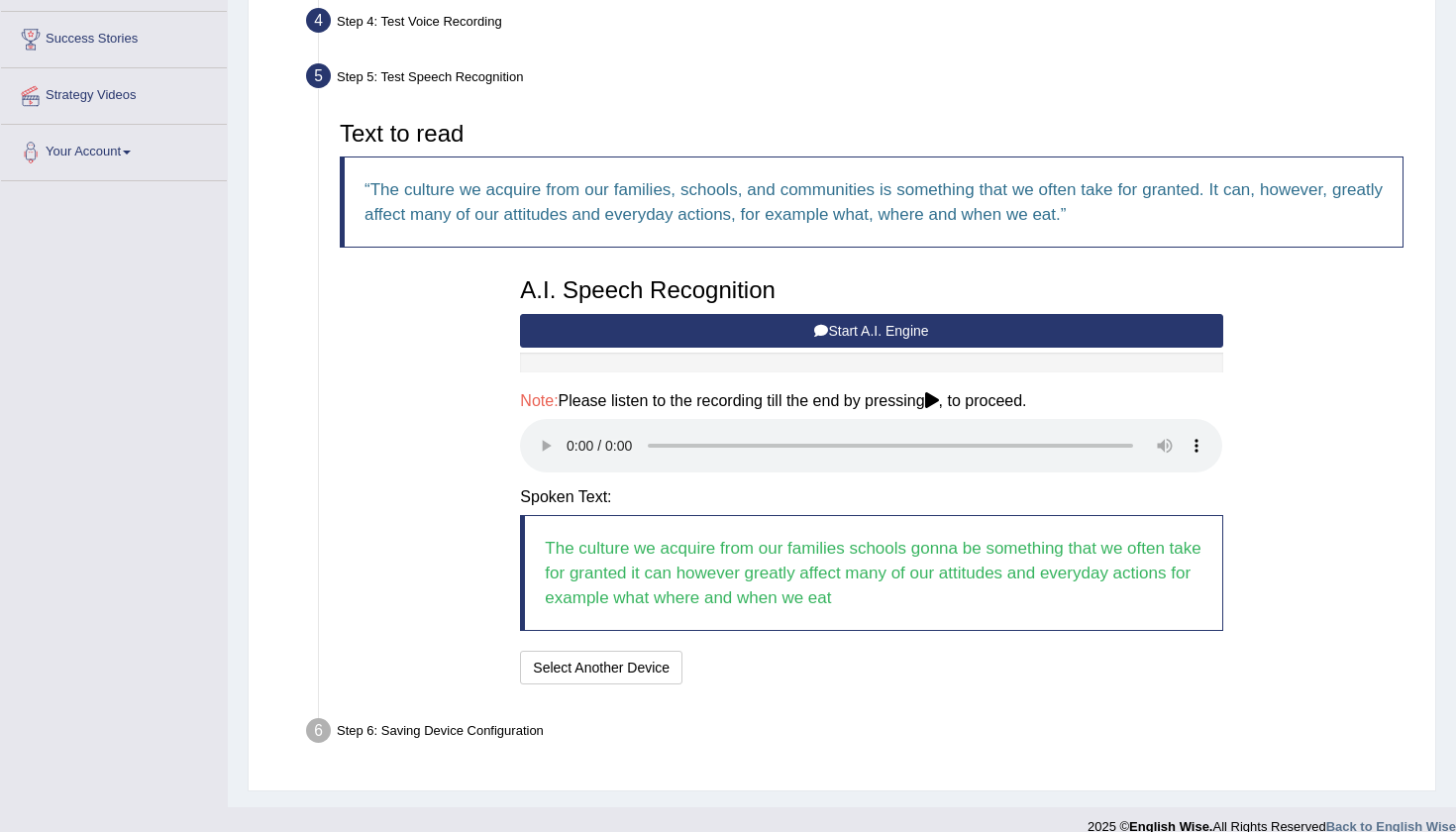
scroll to position [368, 0]
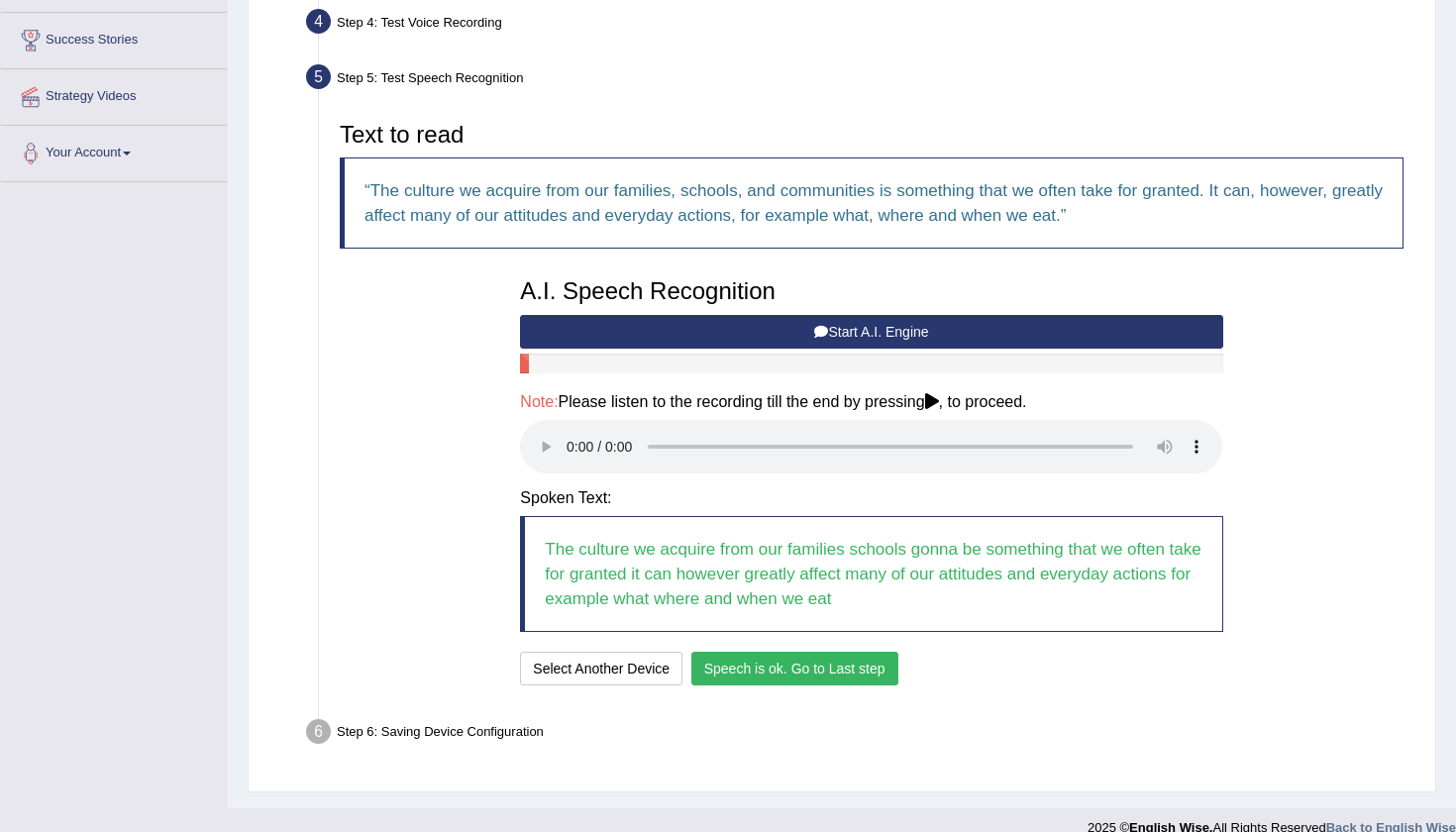
click at [863, 651] on button "Speech is ok. Go to Last step" at bounding box center [794, 668] width 207 height 34
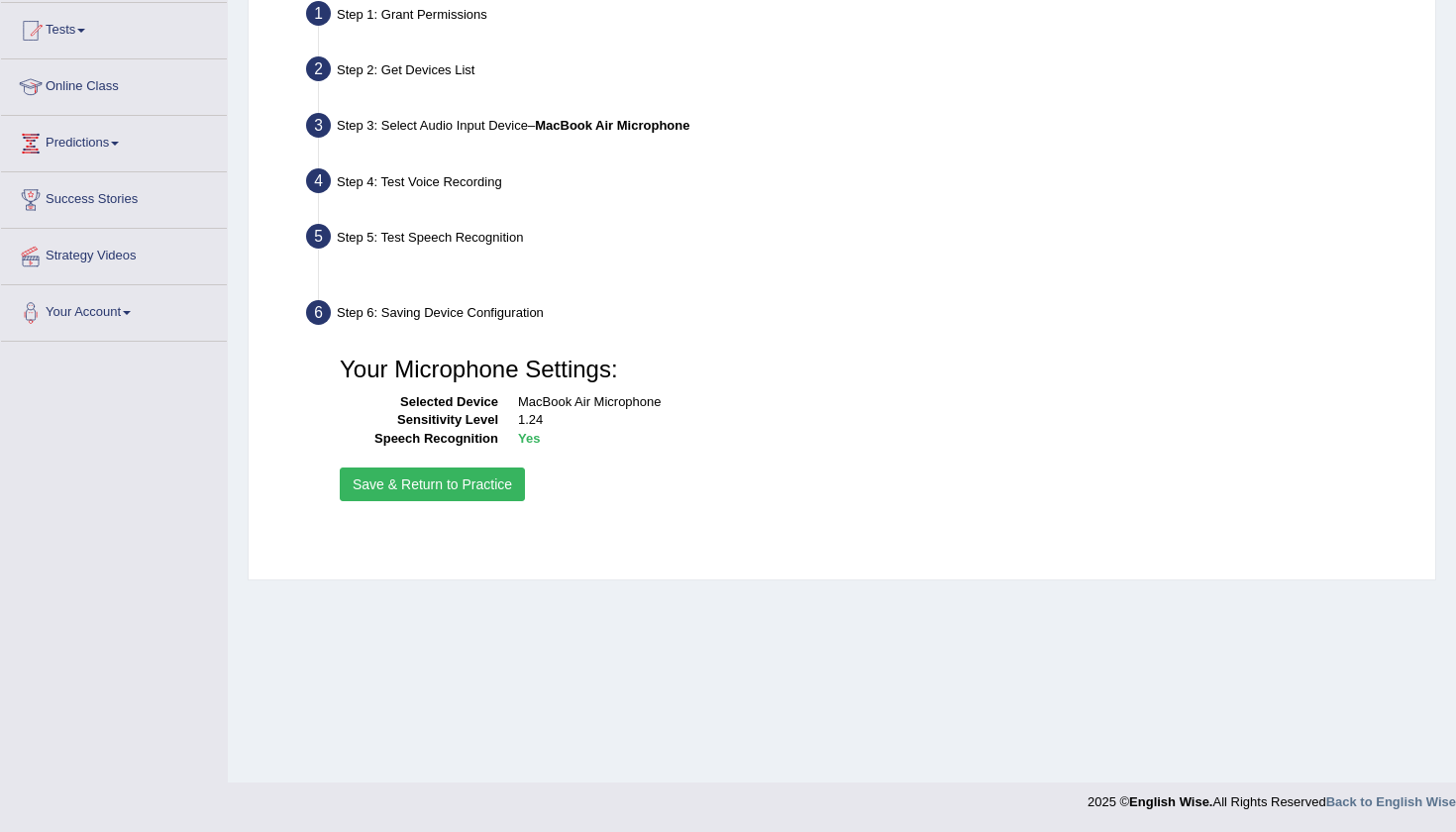
scroll to position [208, 0]
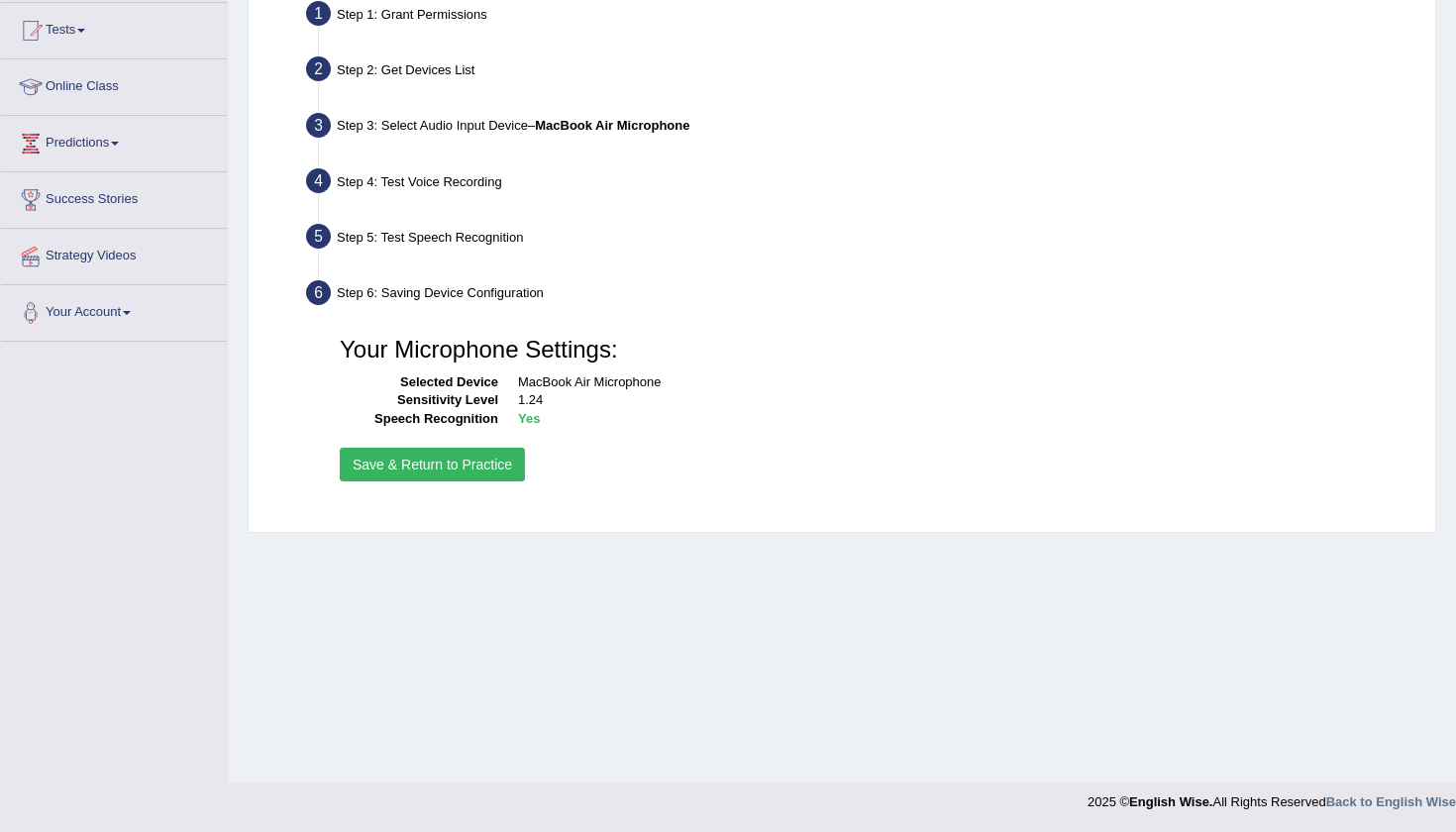
click at [500, 463] on button "Save & Return to Practice" at bounding box center [431, 464] width 185 height 34
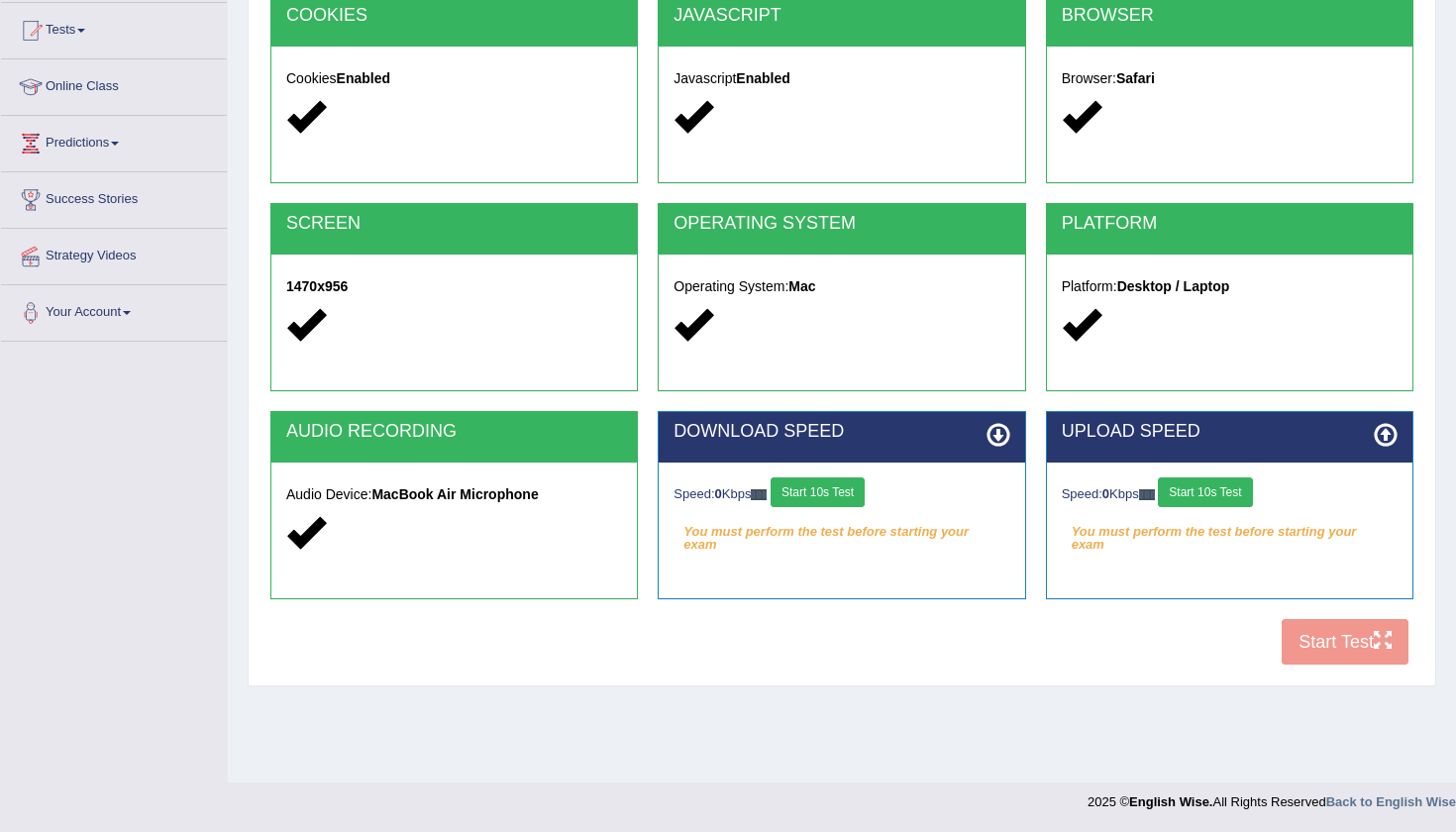
scroll to position [208, 0]
click at [1318, 646] on div "COOKIES Cookies Enabled JAVASCRIPT Javascript Enabled BROWSER Browser: Safari S…" at bounding box center [842, 335] width 1152 height 680
click at [809, 494] on button "Start 10s Test" at bounding box center [817, 492] width 94 height 30
click at [1234, 495] on button "Start 10s Test" at bounding box center [1204, 492] width 94 height 30
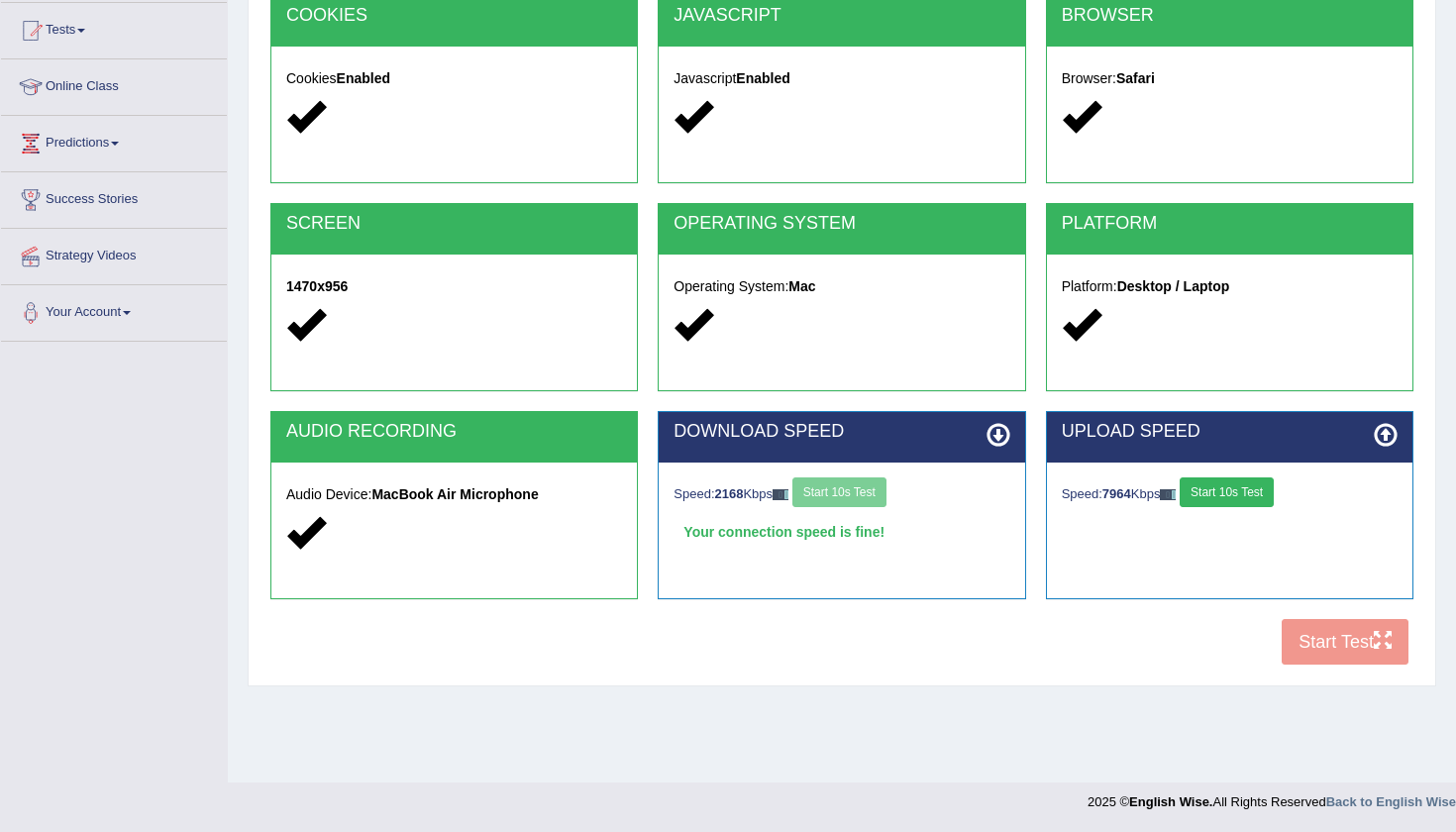
click at [999, 434] on icon at bounding box center [999, 434] width 24 height 24
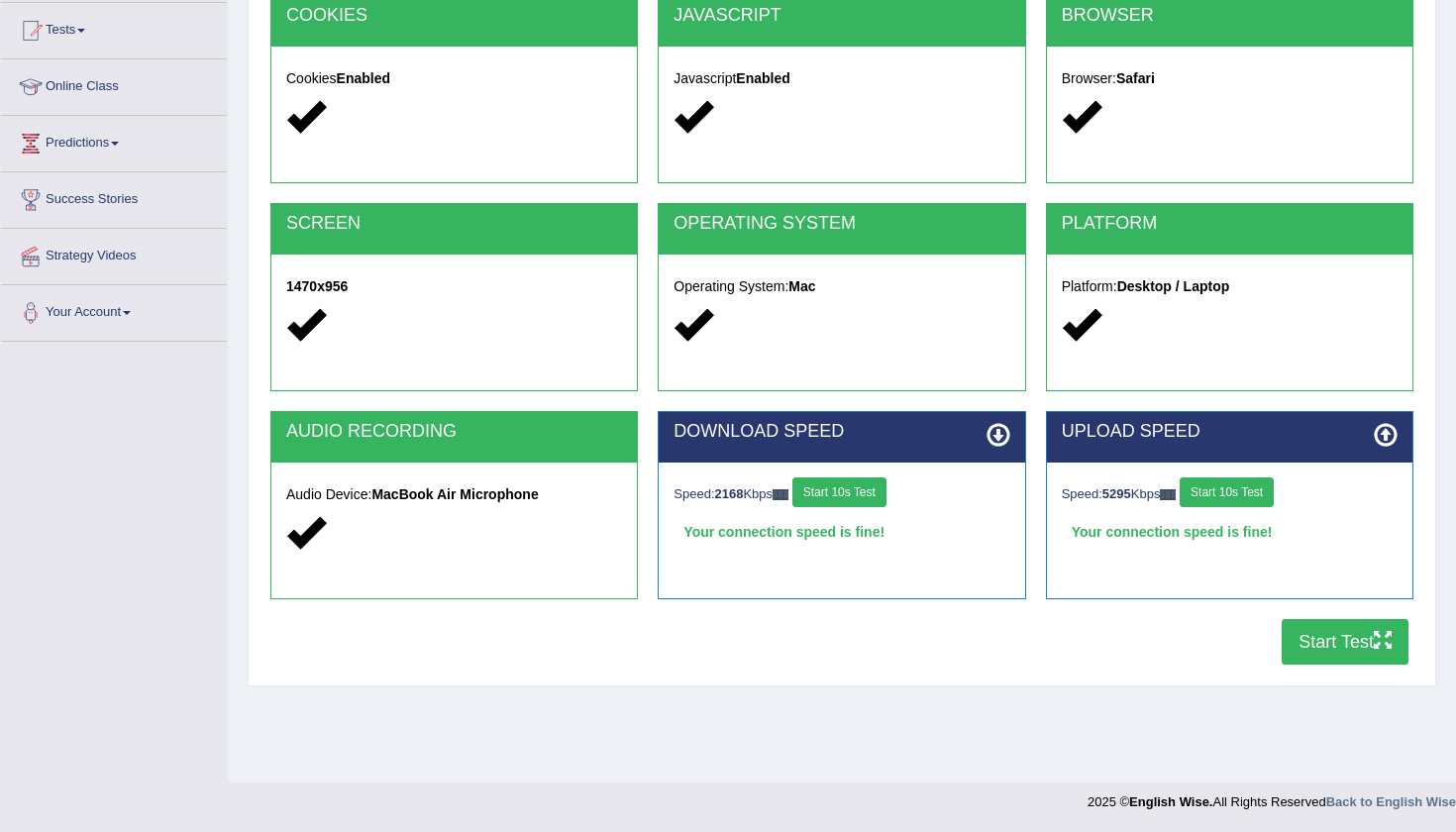
click at [1266, 498] on button "Start 10s Test" at bounding box center [1226, 492] width 94 height 30
click at [1246, 490] on button "Start 10s Test" at bounding box center [1233, 492] width 94 height 30
click at [1316, 656] on button "Start Test" at bounding box center [1344, 642] width 127 height 46
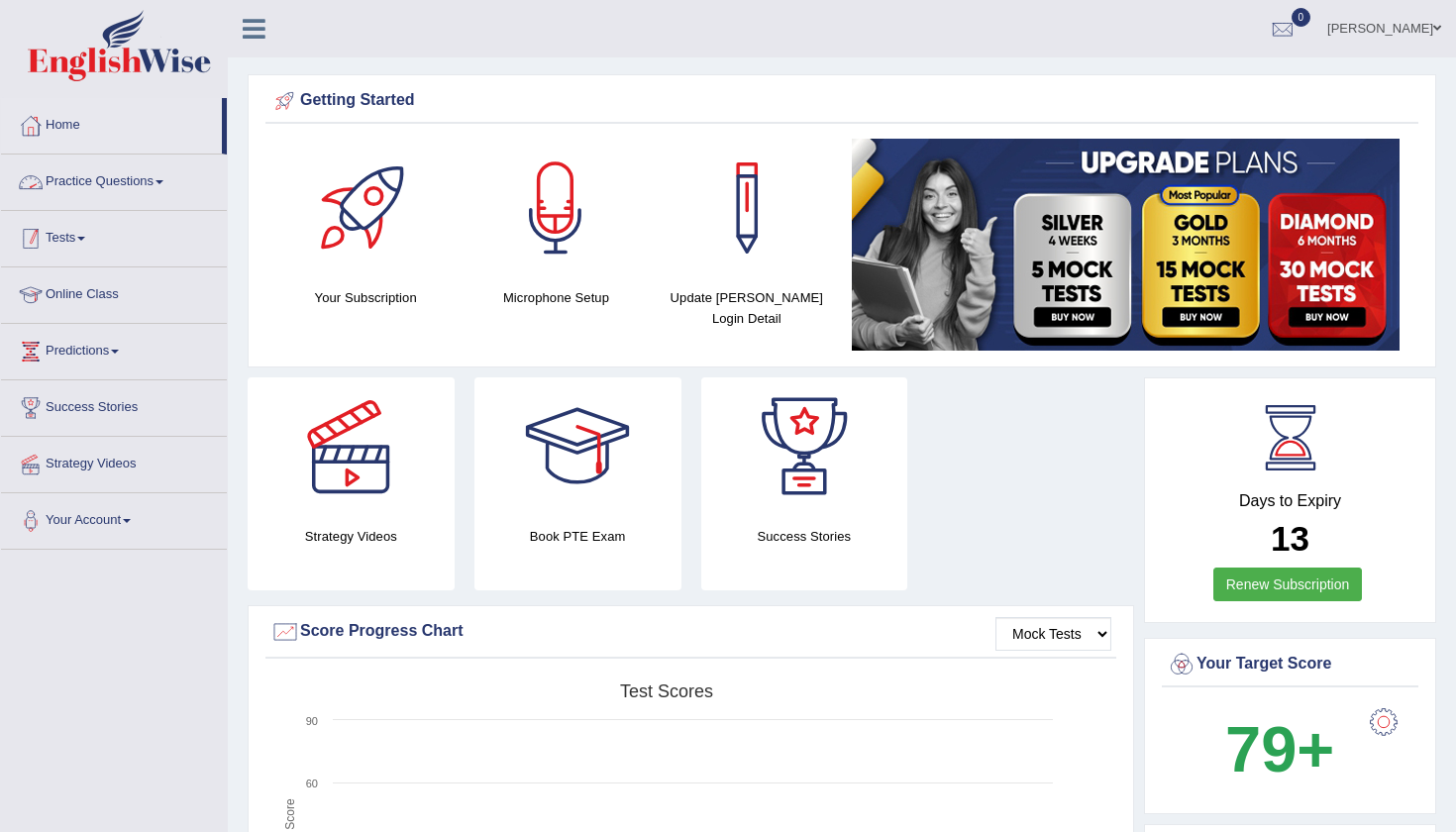
click at [72, 235] on link "Tests" at bounding box center [114, 236] width 226 height 50
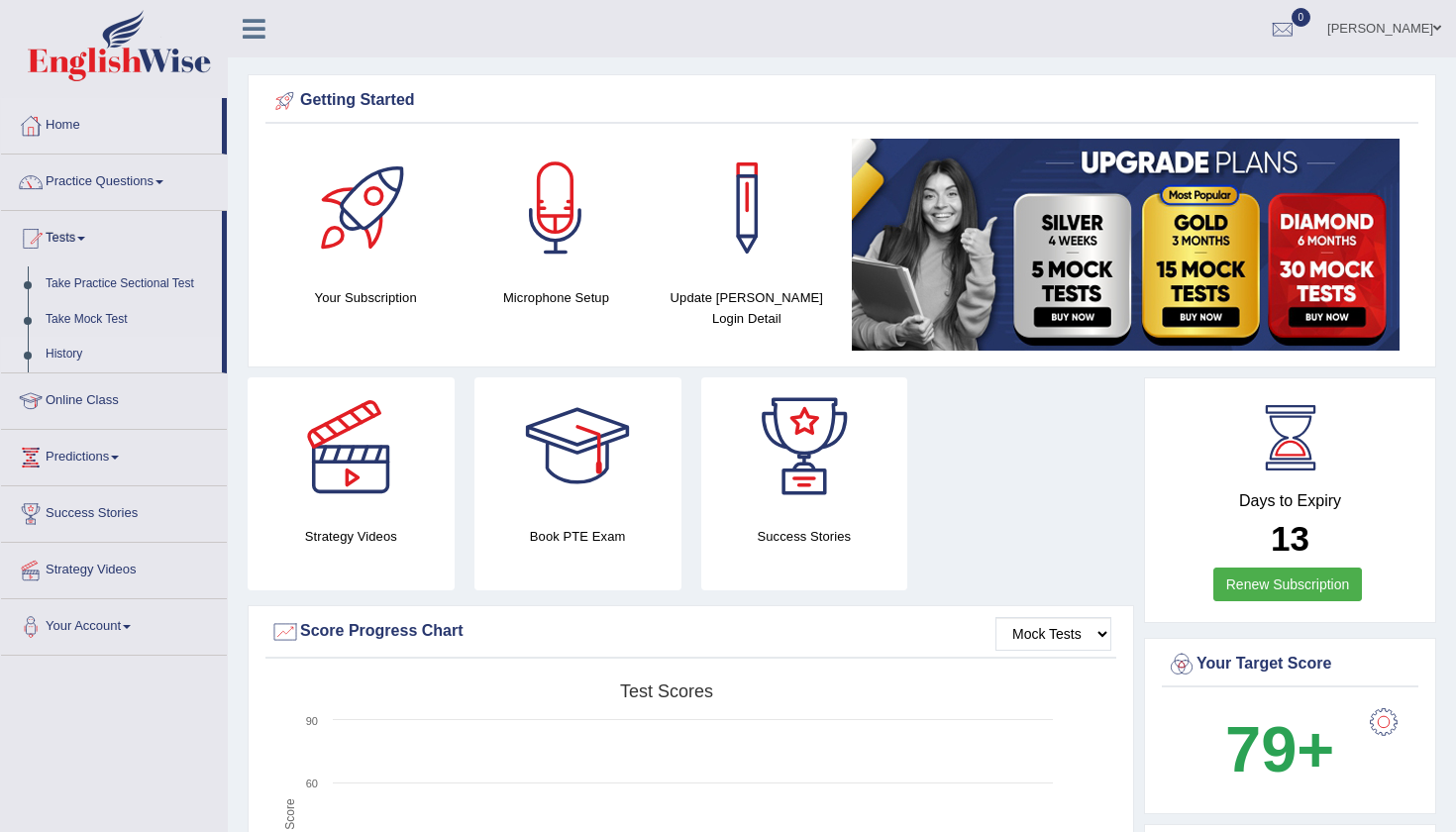
click at [66, 356] on link "History" at bounding box center [129, 355] width 185 height 36
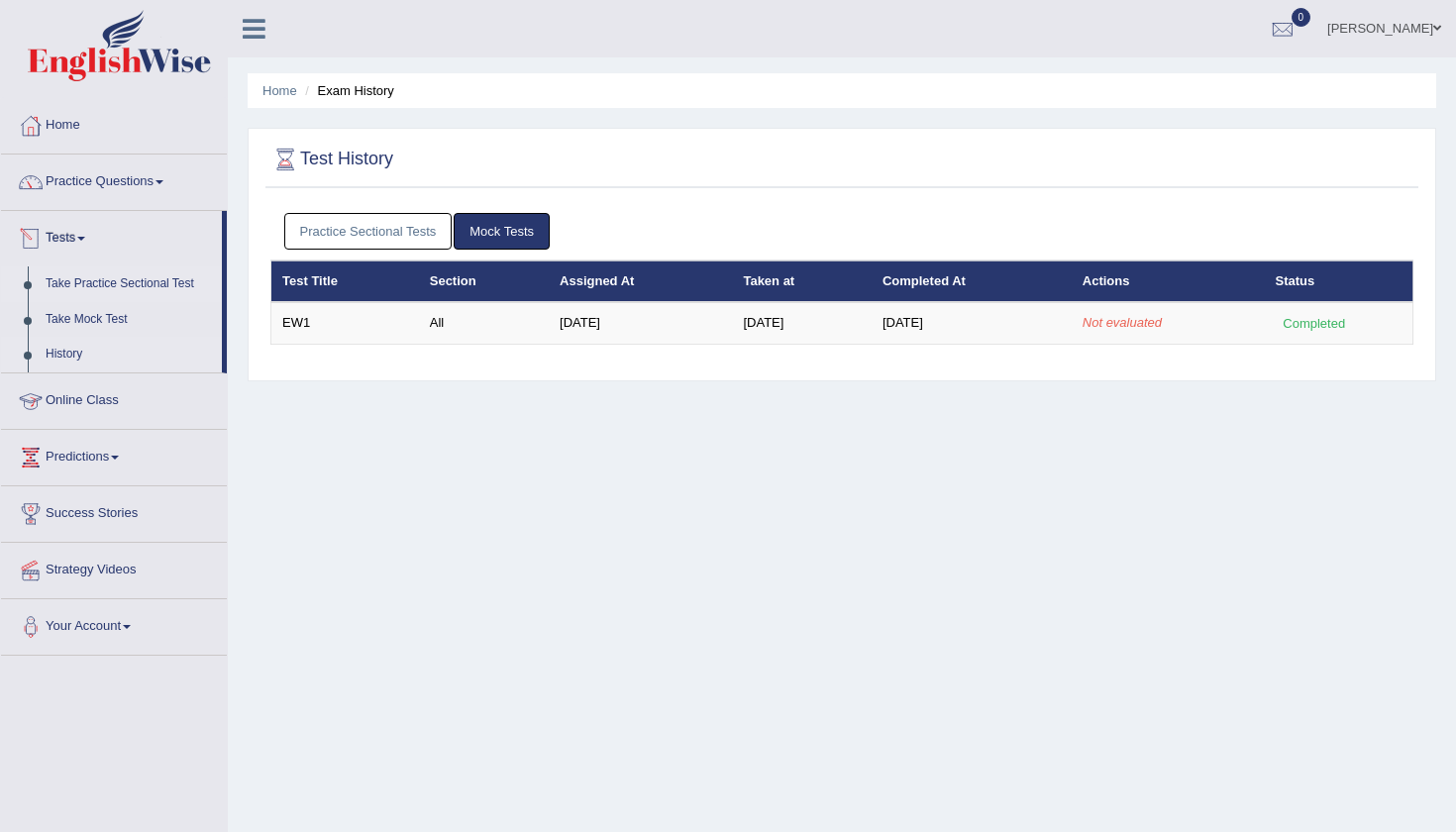
click at [79, 286] on link "Take Practice Sectional Test" at bounding box center [129, 285] width 185 height 36
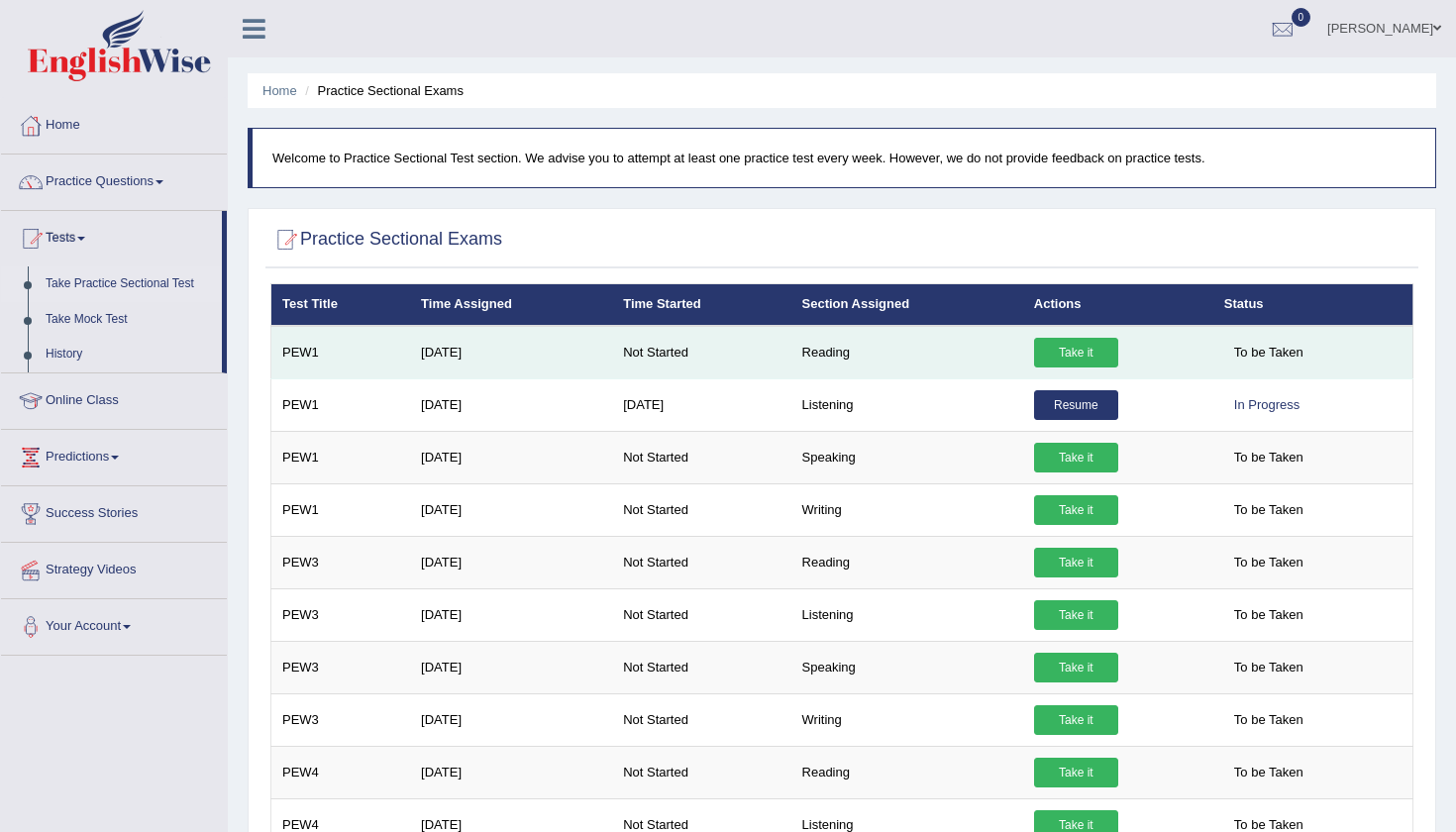
click at [1062, 357] on link "Take it" at bounding box center [1076, 353] width 84 height 30
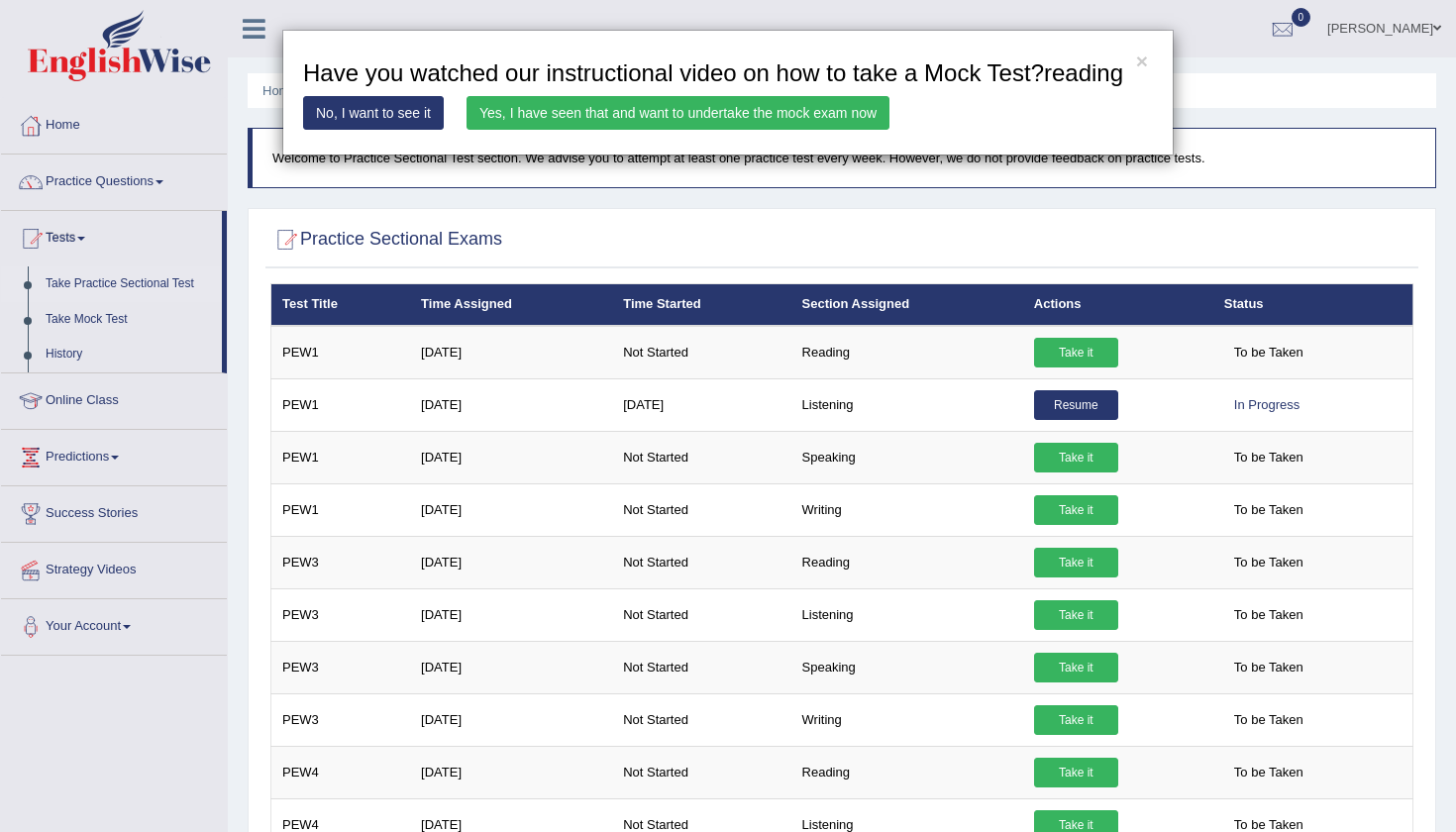
click at [831, 130] on link "Yes, I have seen that and want to undertake the mock exam now" at bounding box center [677, 113] width 422 height 34
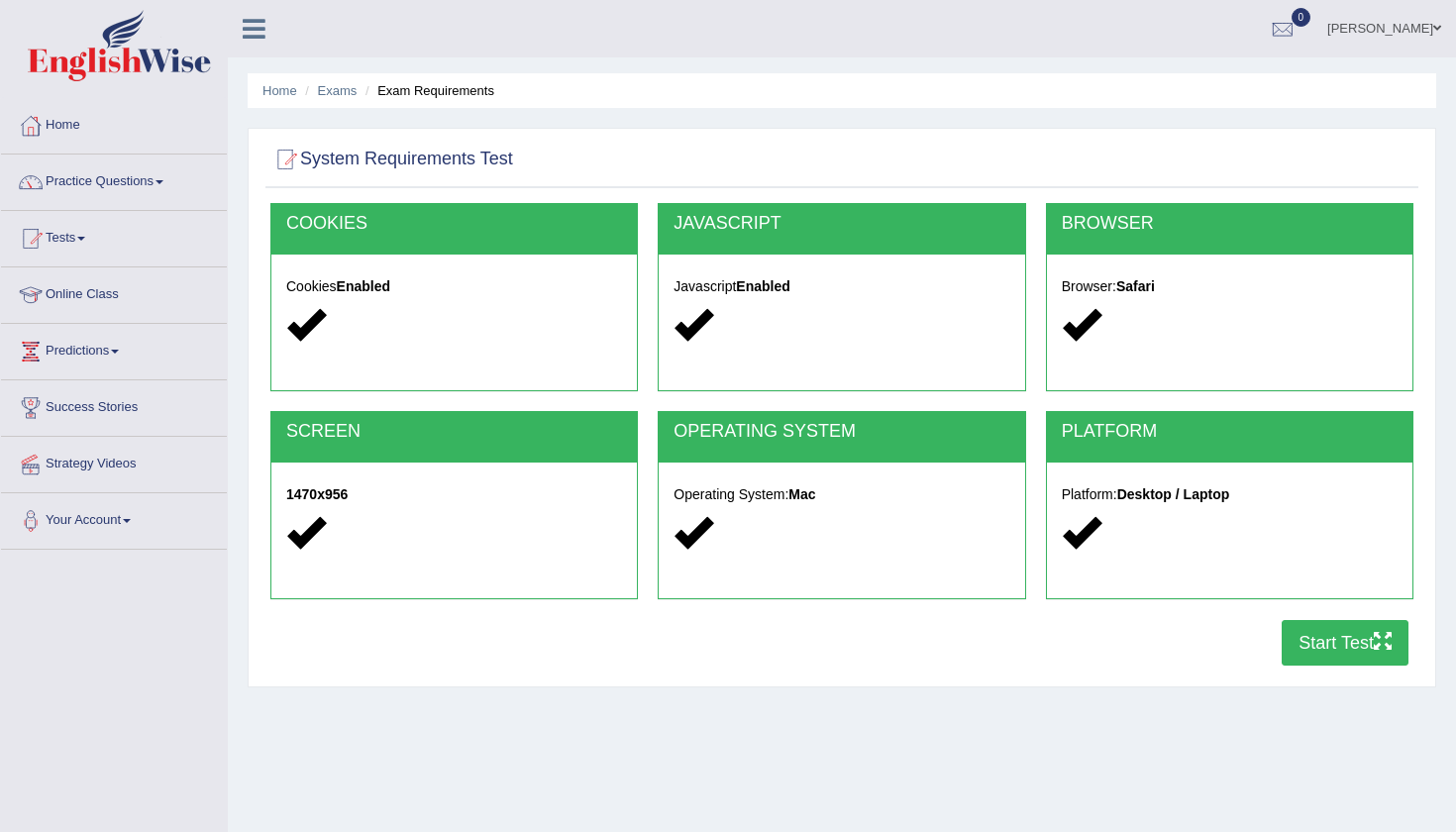
click at [1313, 646] on button "Start Test" at bounding box center [1344, 643] width 127 height 46
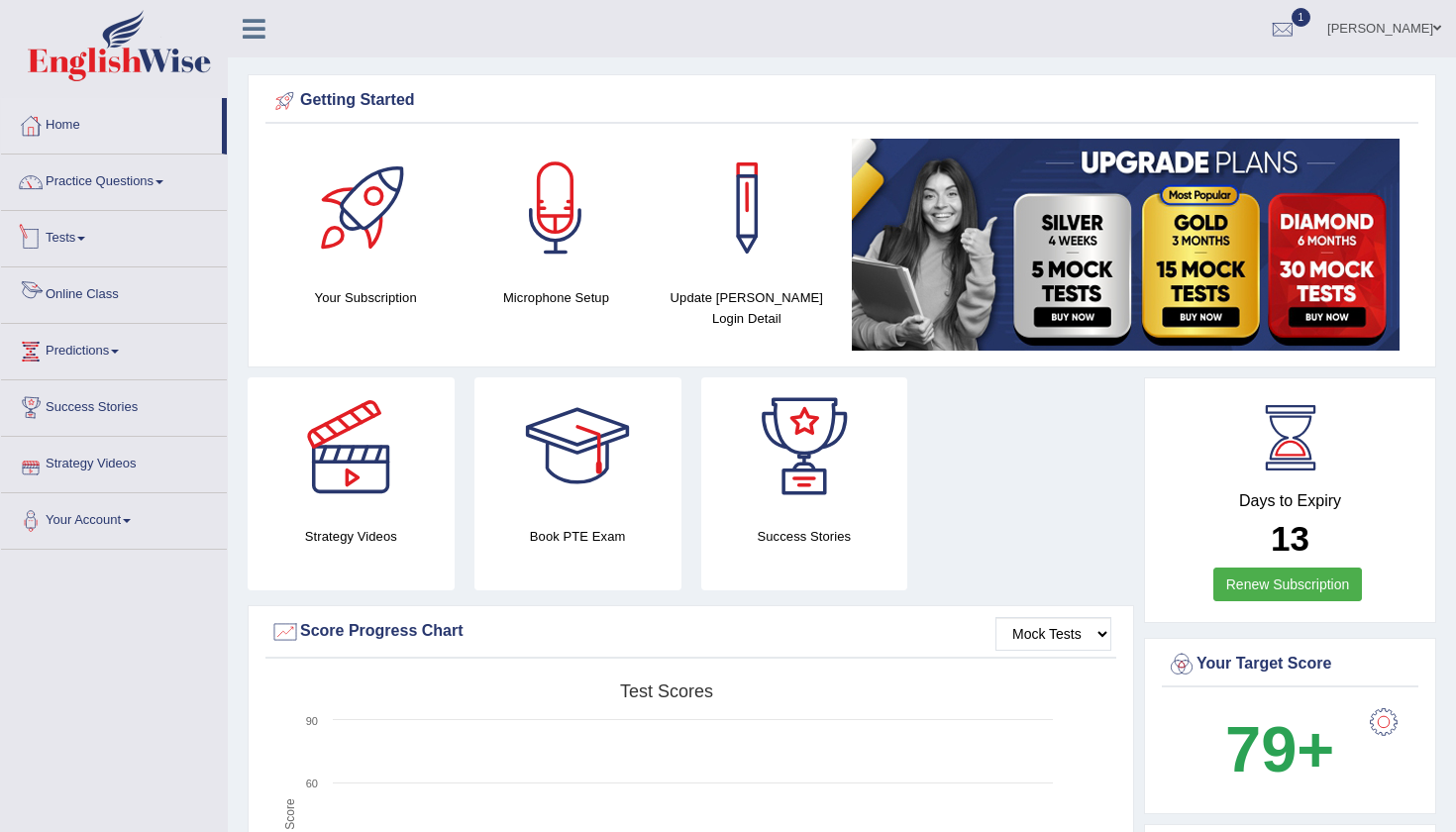
click at [74, 234] on link "Tests" at bounding box center [114, 236] width 226 height 50
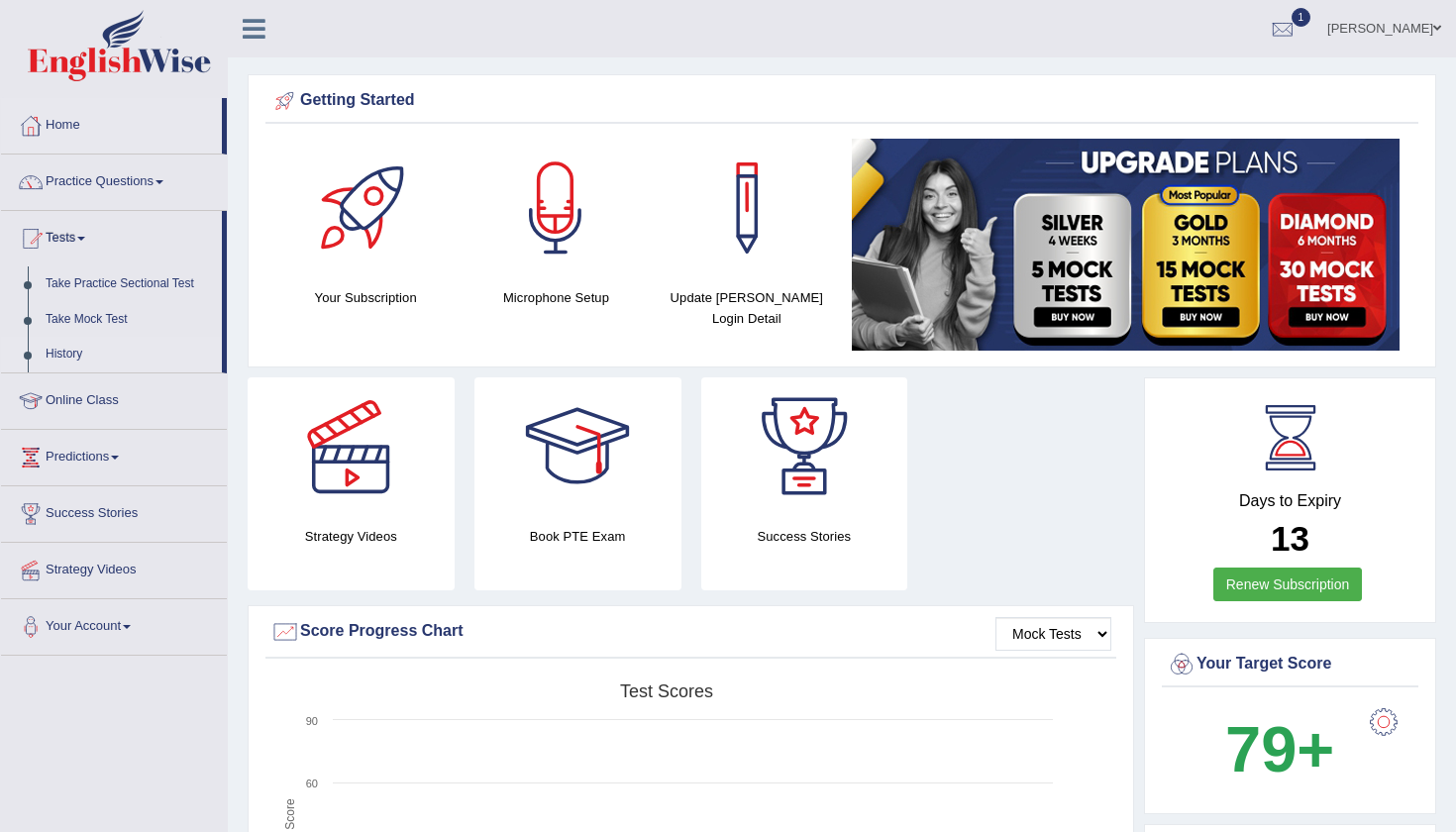
click at [60, 350] on link "History" at bounding box center [129, 355] width 185 height 36
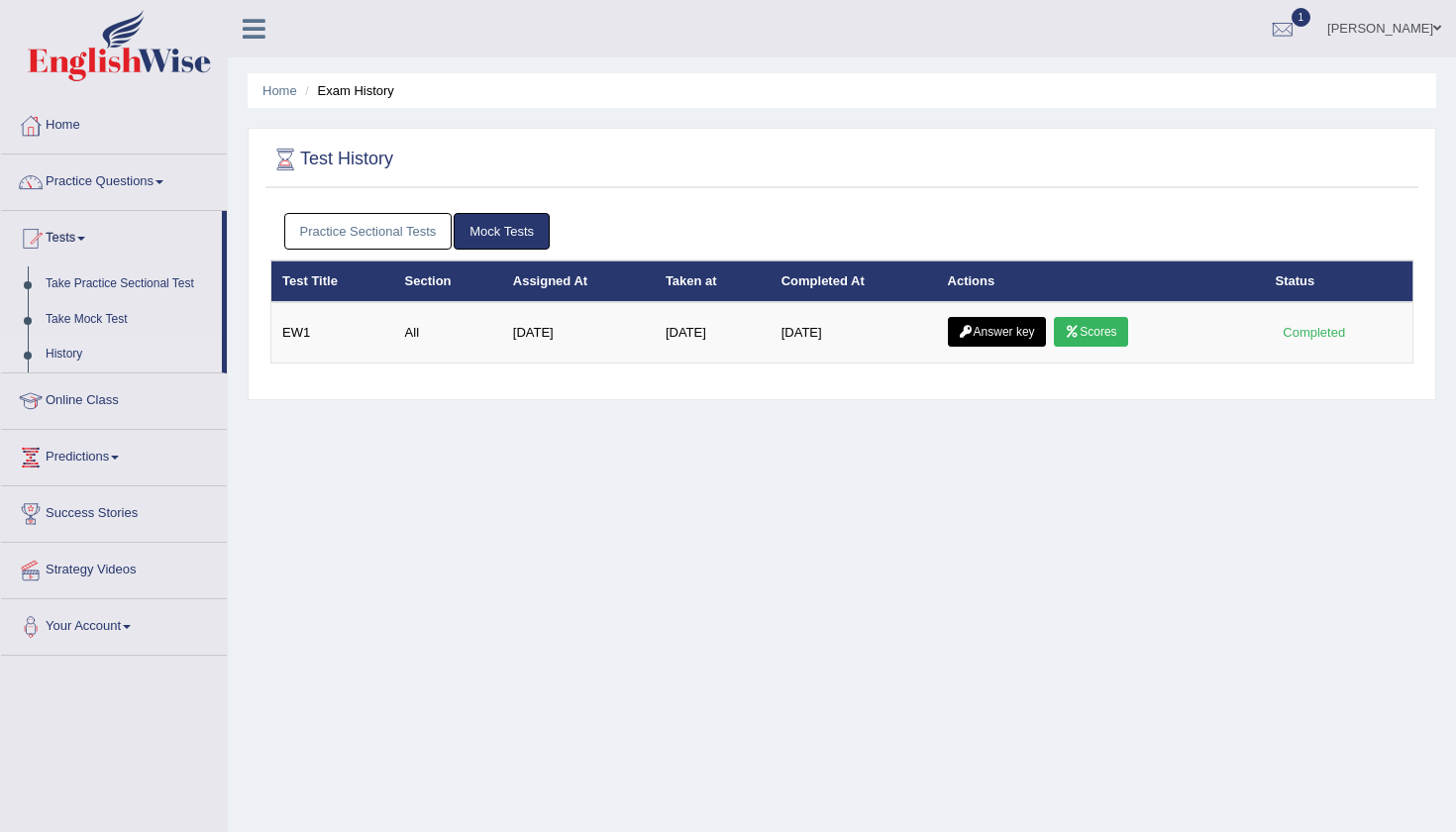
click at [512, 237] on link "Mock Tests" at bounding box center [501, 231] width 96 height 37
click at [378, 226] on link "Practice Sectional Tests" at bounding box center [368, 231] width 169 height 37
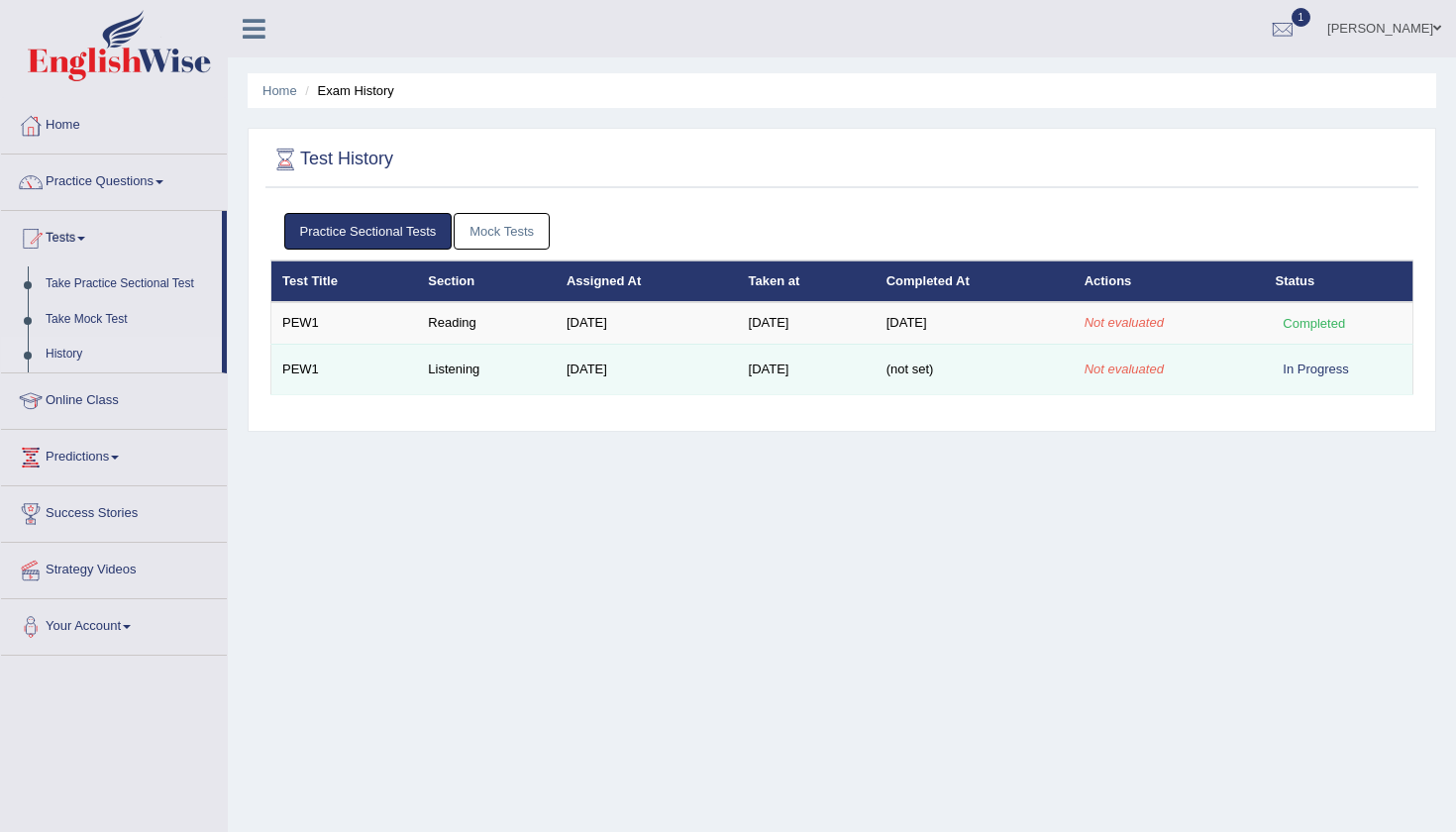
click at [459, 368] on td "Listening" at bounding box center [485, 369] width 139 height 51
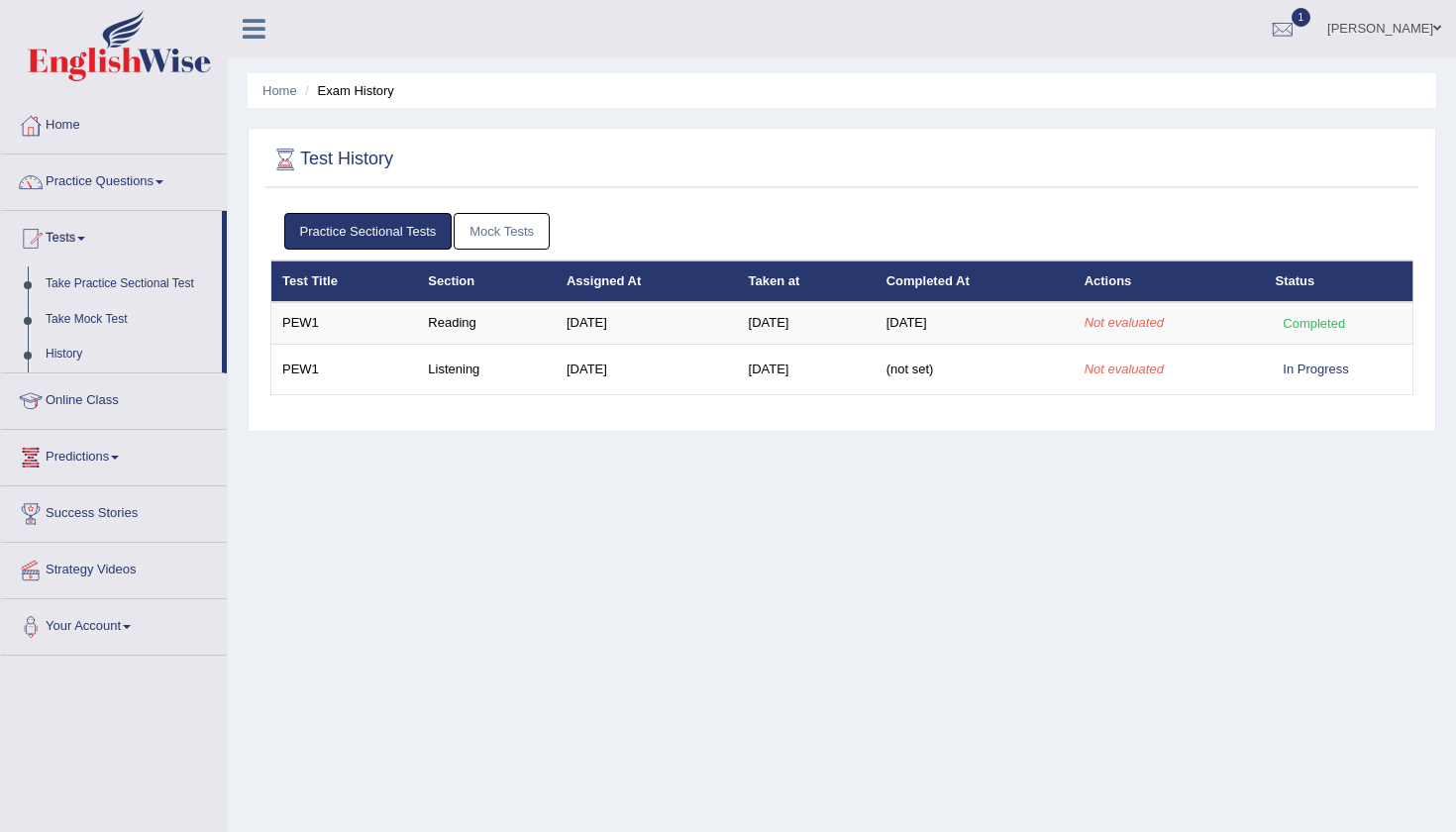
click at [119, 319] on link "Take Mock Test" at bounding box center [129, 320] width 185 height 36
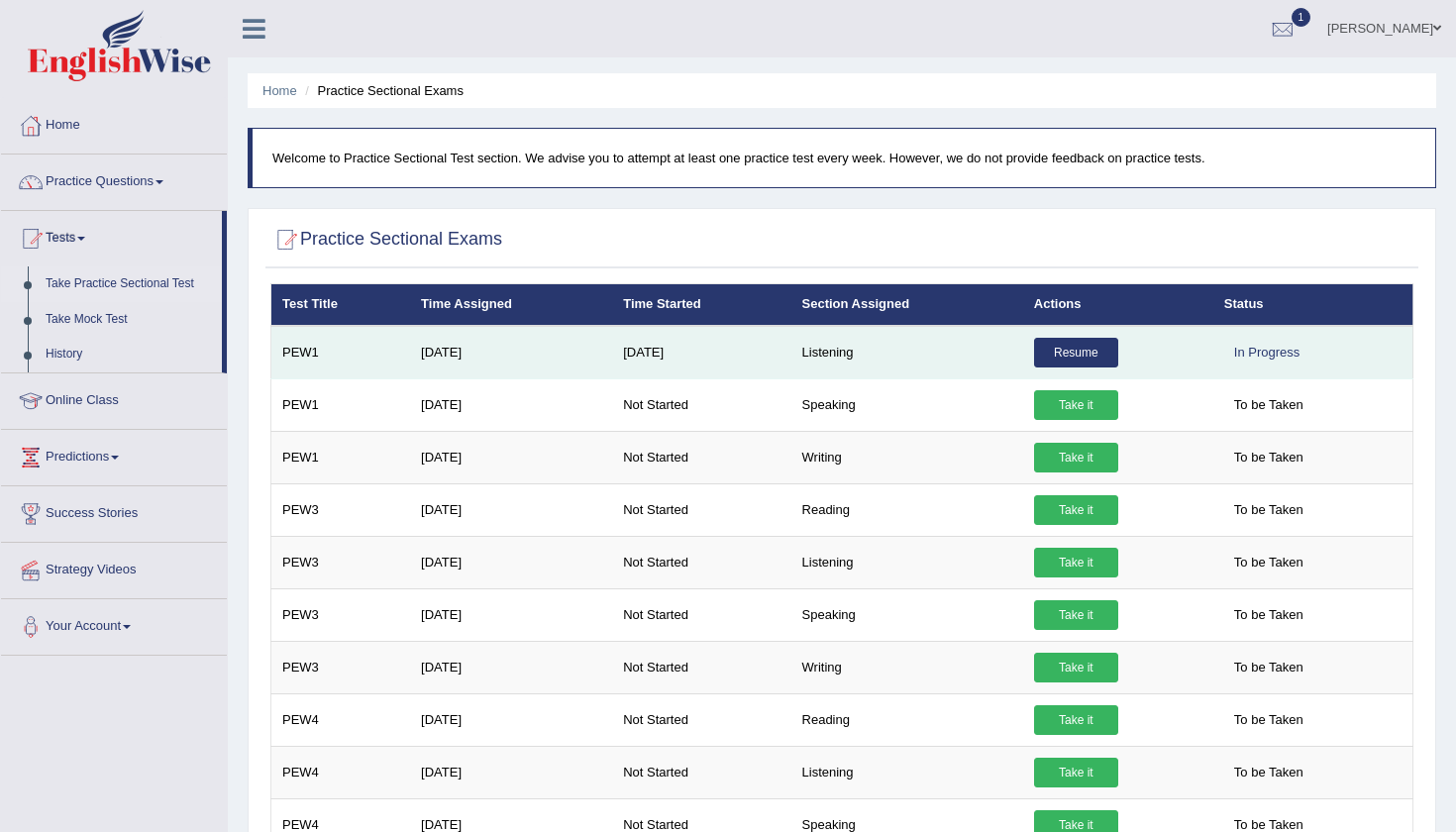
click at [1077, 354] on link "Resume" at bounding box center [1076, 353] width 84 height 30
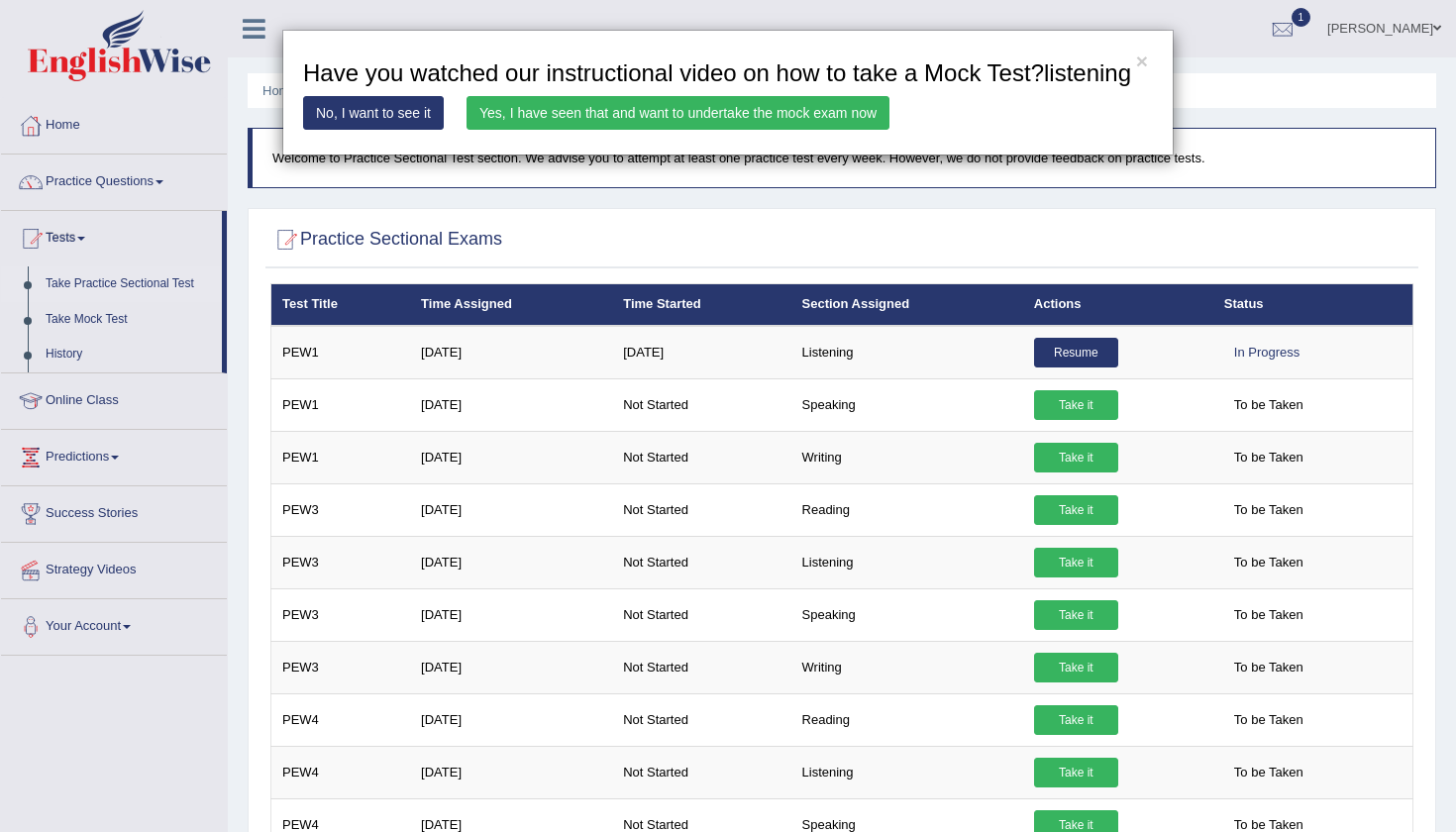
click at [744, 130] on link "Yes, I have seen that and want to undertake the mock exam now" at bounding box center [677, 113] width 422 height 34
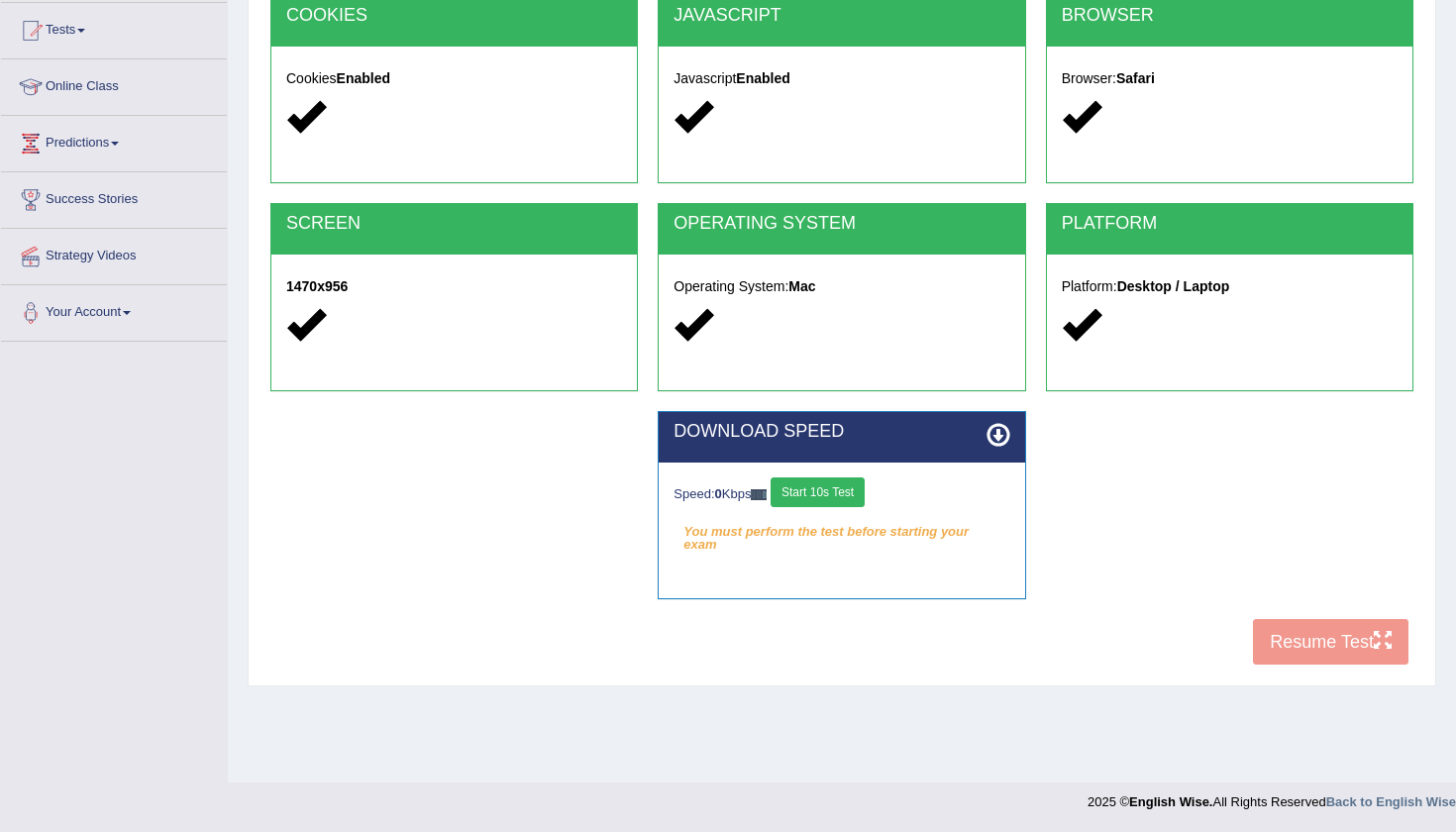
scroll to position [208, 0]
click at [824, 491] on button "Start 10s Test" at bounding box center [817, 492] width 94 height 30
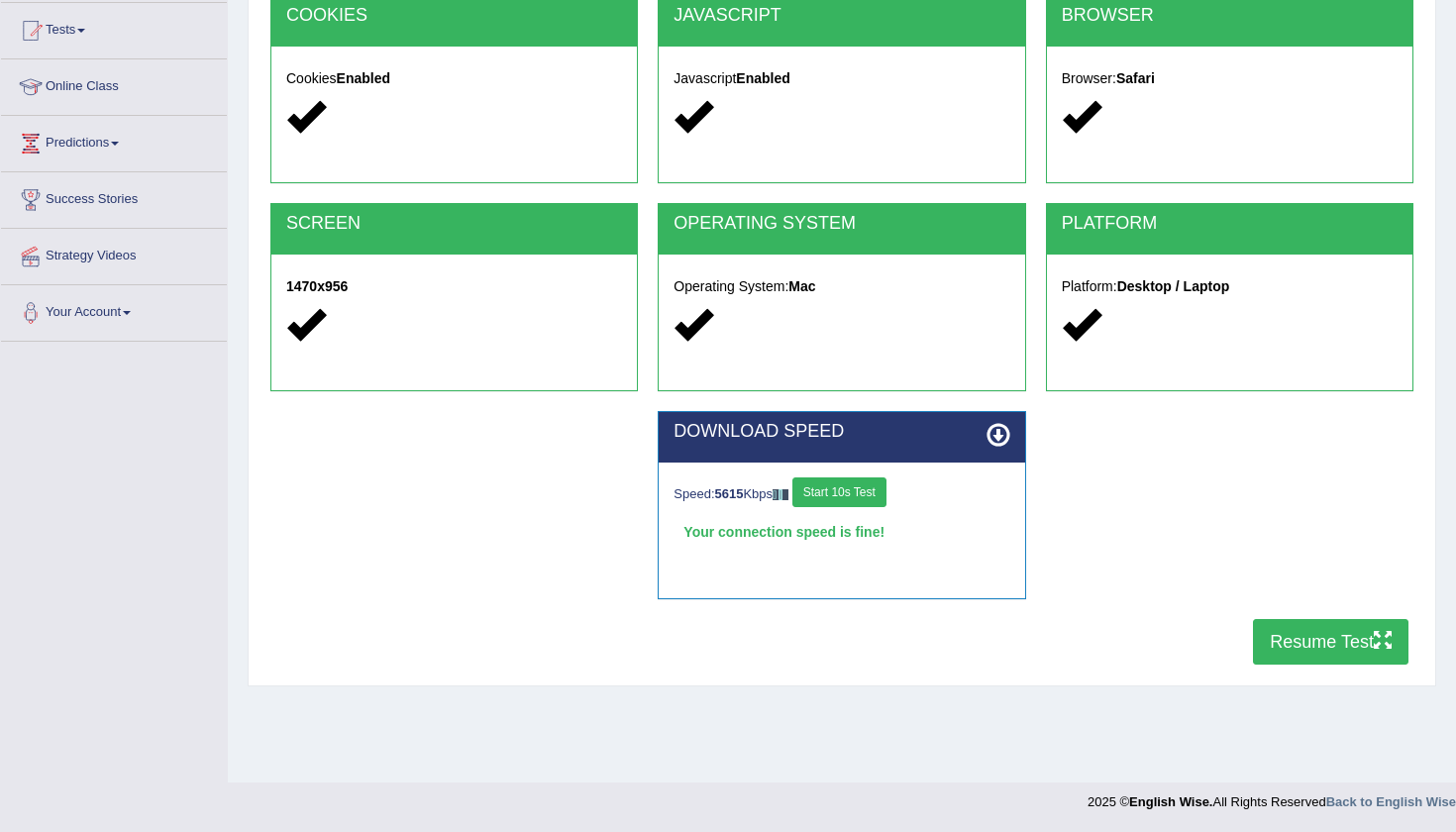
click at [1272, 633] on button "Resume Test" at bounding box center [1330, 642] width 156 height 46
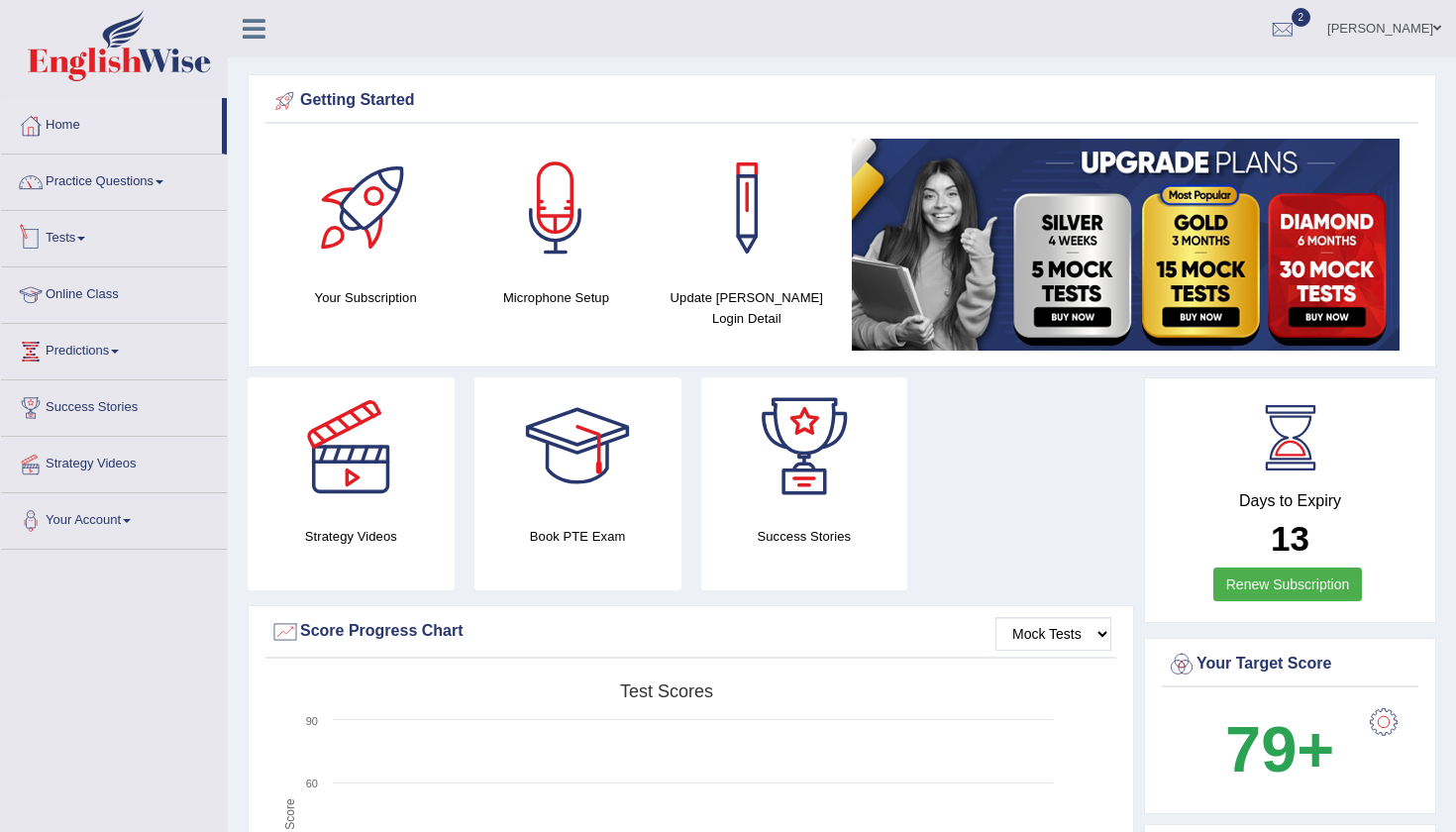
click at [75, 243] on link "Tests" at bounding box center [114, 236] width 226 height 50
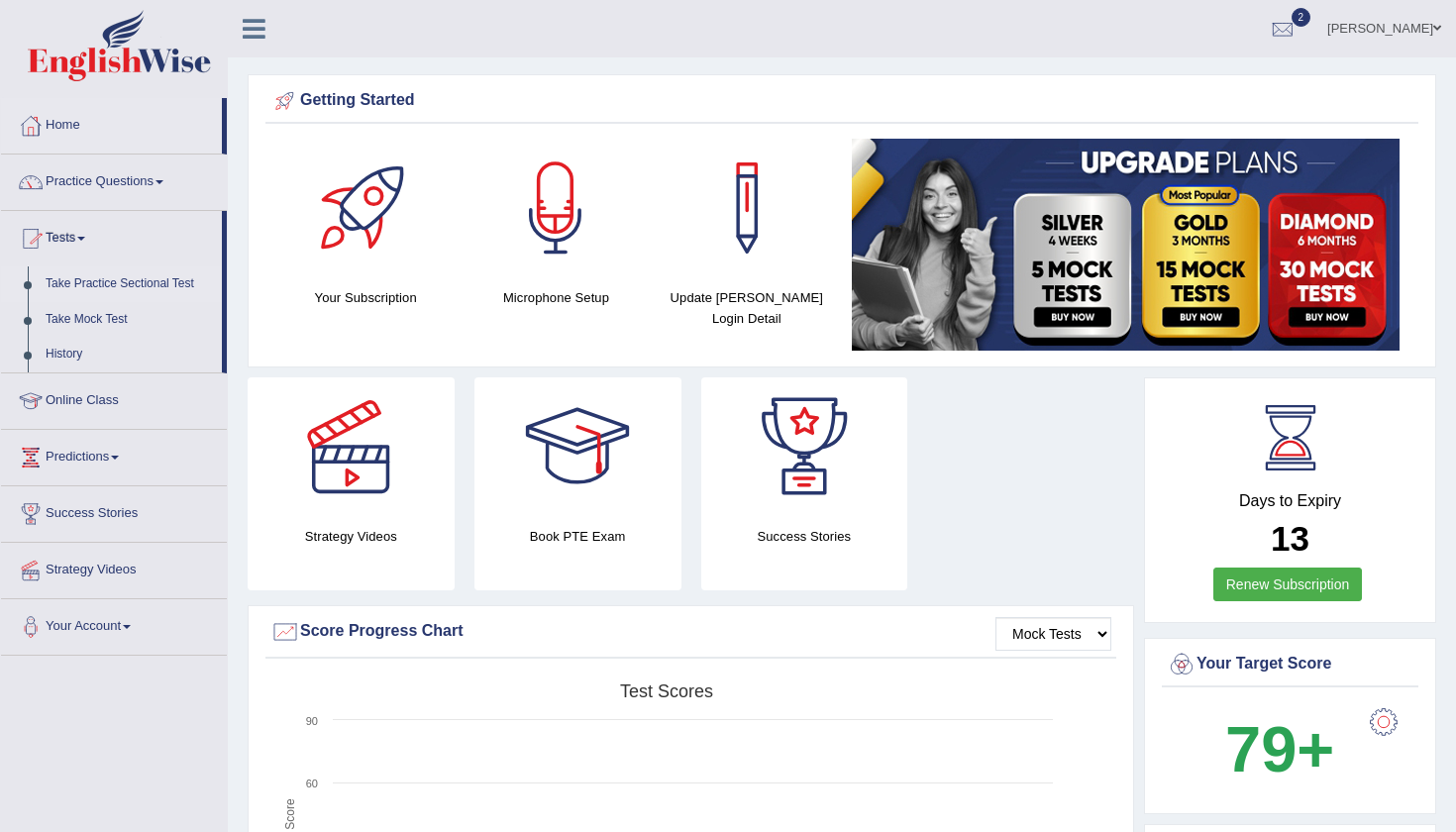
click at [69, 283] on link "Take Practice Sectional Test" at bounding box center [129, 285] width 185 height 36
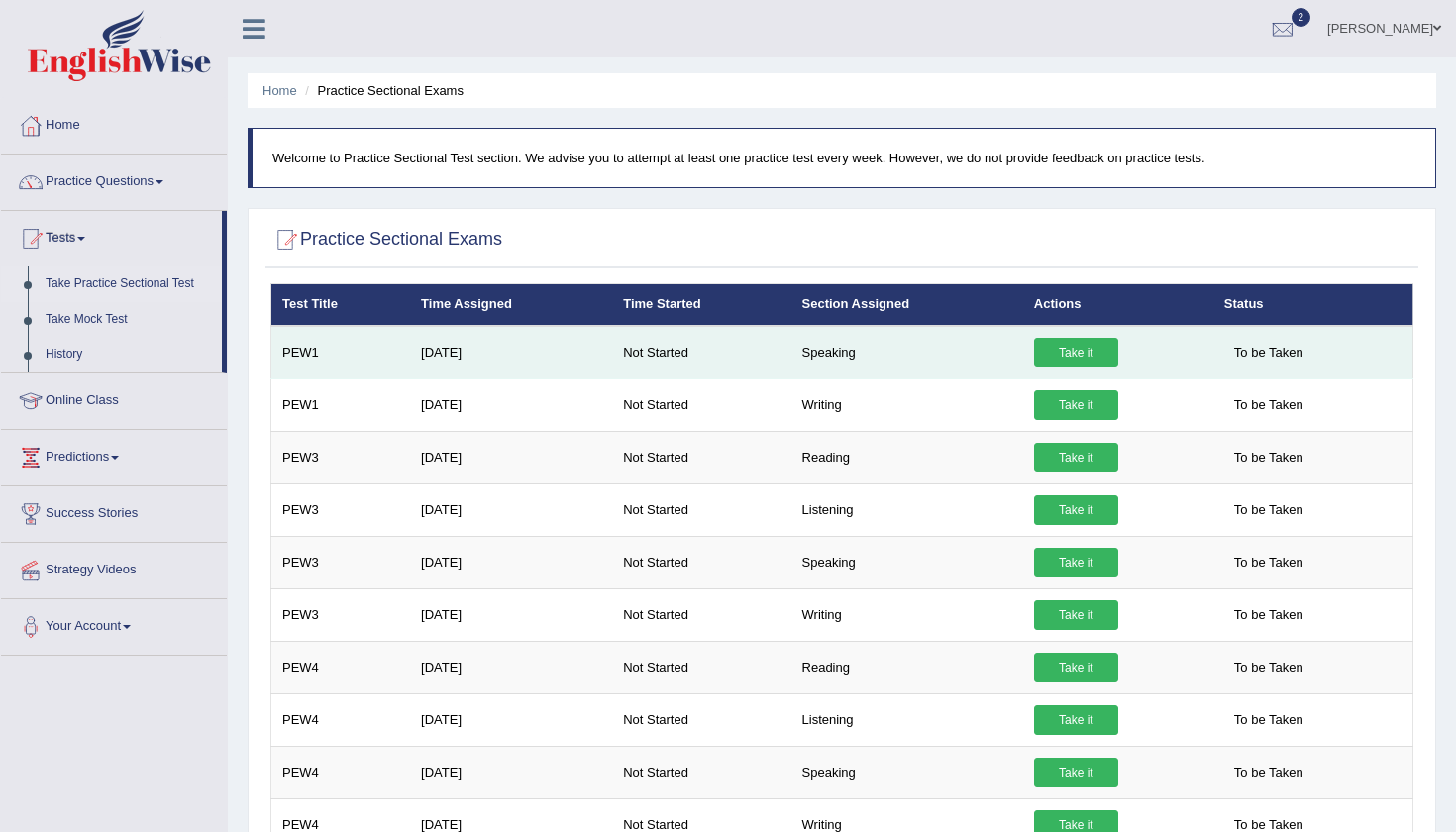
click at [1081, 348] on link "Take it" at bounding box center [1076, 353] width 84 height 30
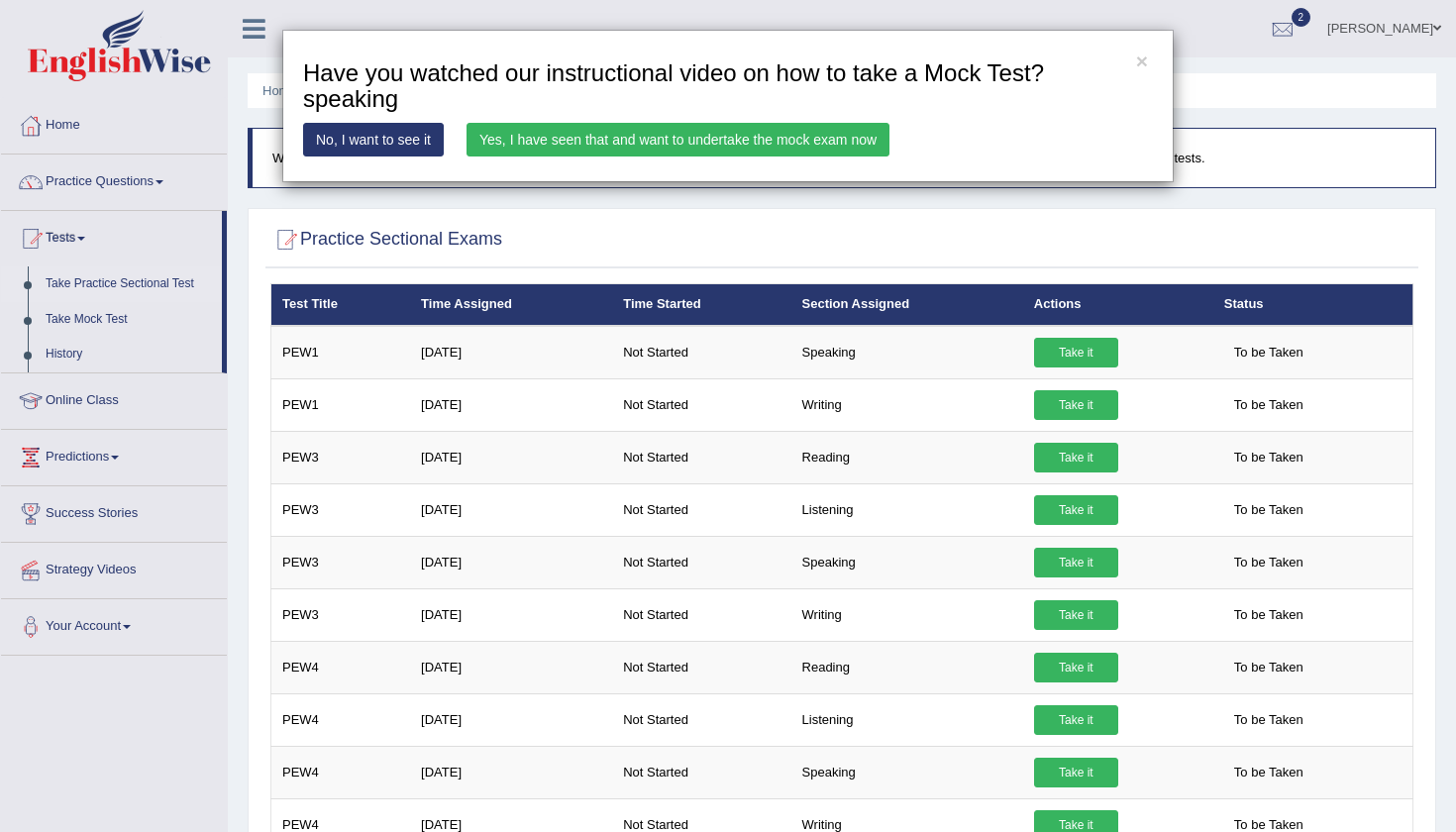
click at [750, 138] on link "Yes, I have seen that and want to undertake the mock exam now" at bounding box center [677, 140] width 422 height 34
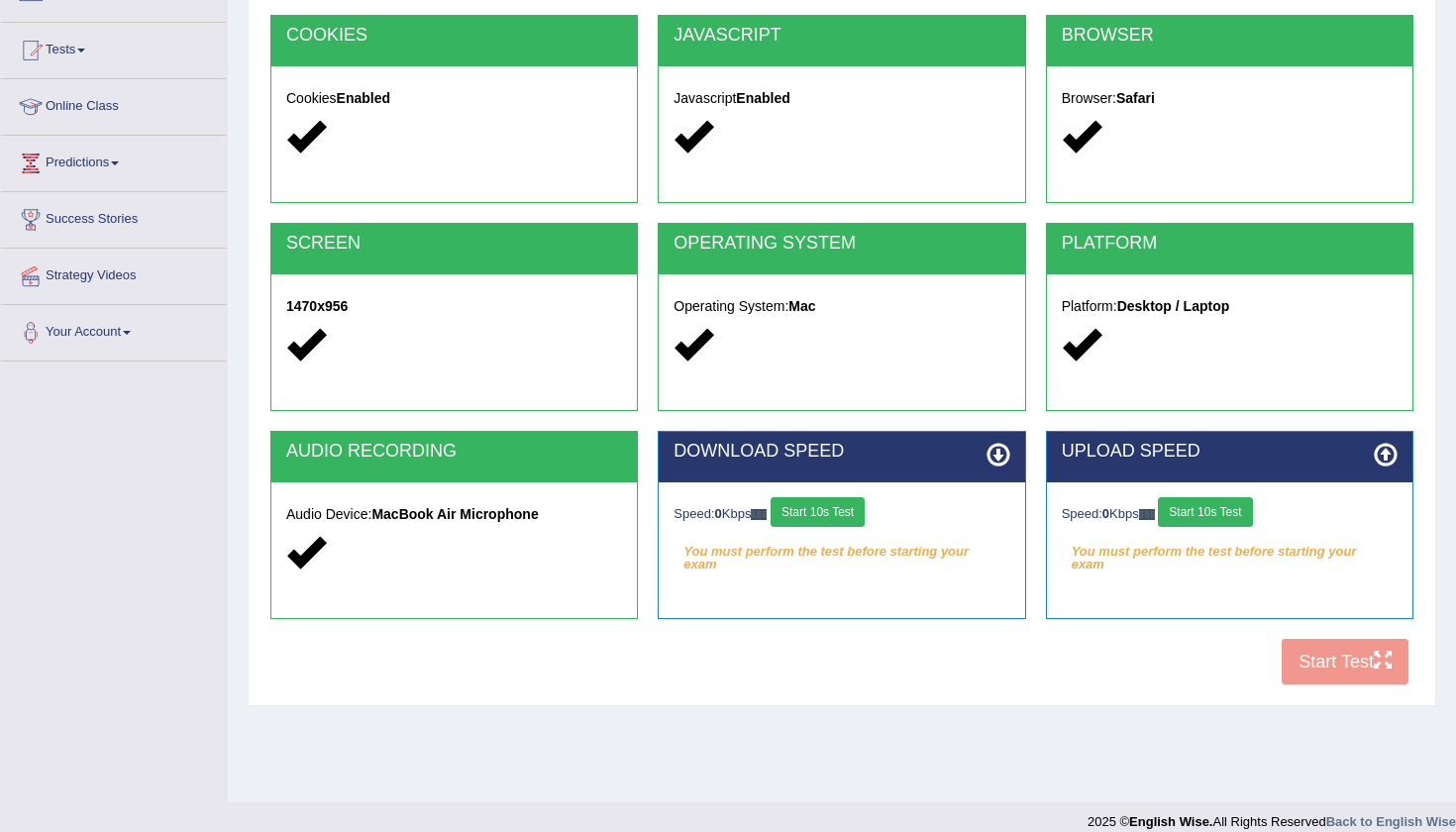
scroll to position [194, 0]
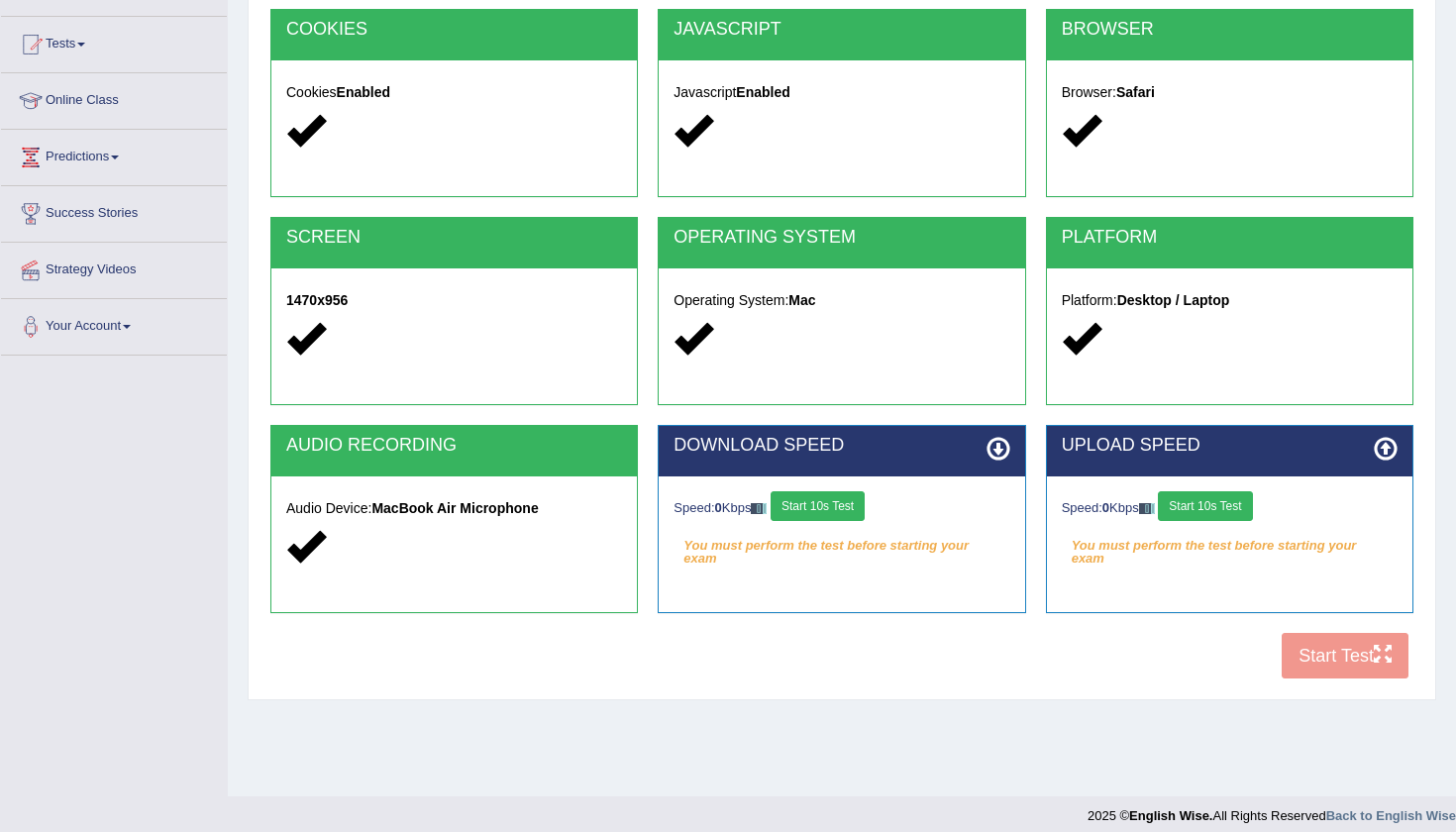
click at [1326, 644] on div "COOKIES Cookies Enabled JAVASCRIPT Javascript Enabled BROWSER Browser: Safari S…" at bounding box center [842, 349] width 1152 height 680
click at [819, 497] on button "Start 10s Test" at bounding box center [817, 506] width 94 height 30
click at [1214, 501] on button "Start 10s Test" at bounding box center [1204, 506] width 94 height 30
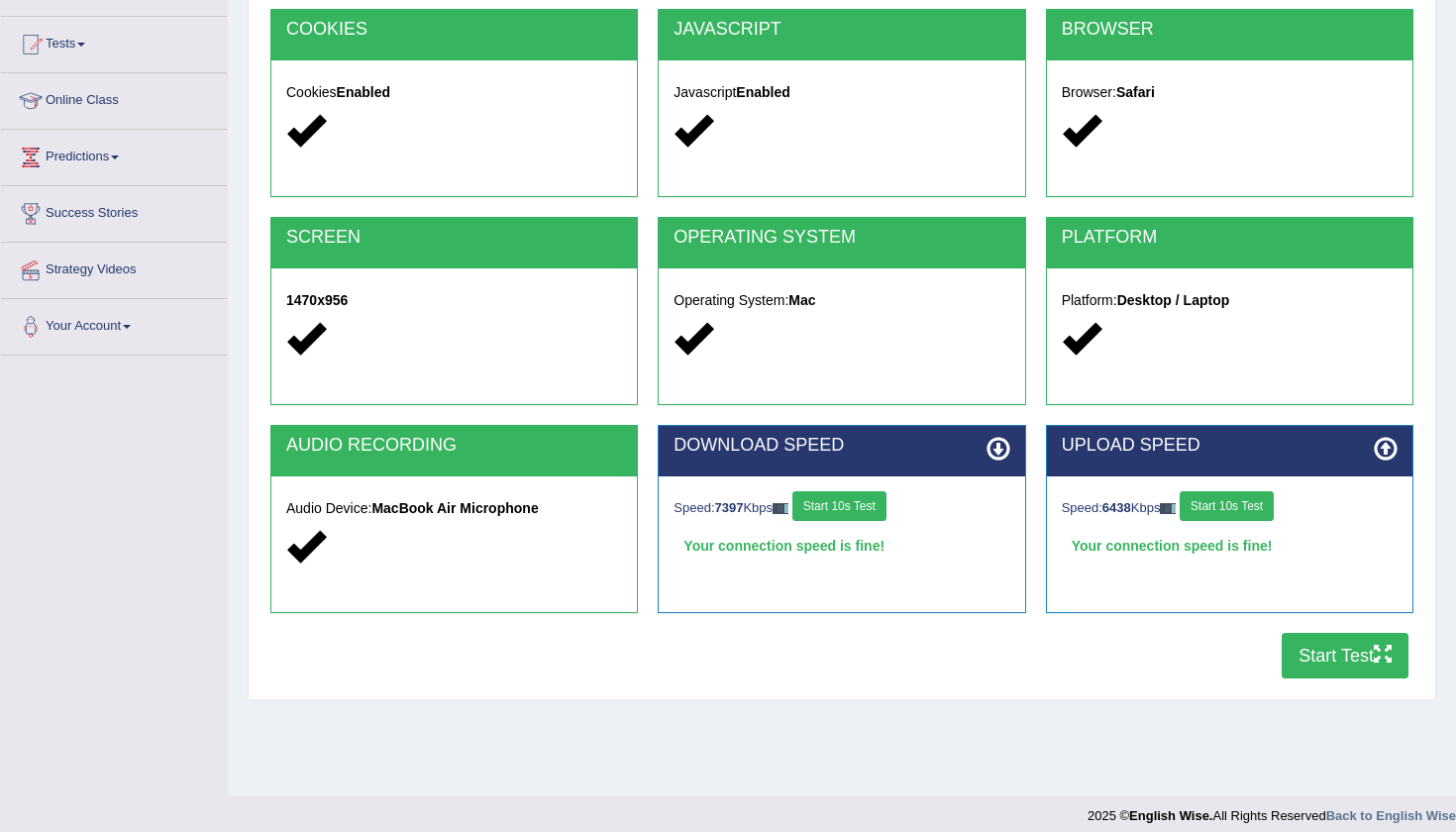
click at [1353, 651] on button "Start Test" at bounding box center [1344, 656] width 127 height 46
